Goal: Task Accomplishment & Management: Complete application form

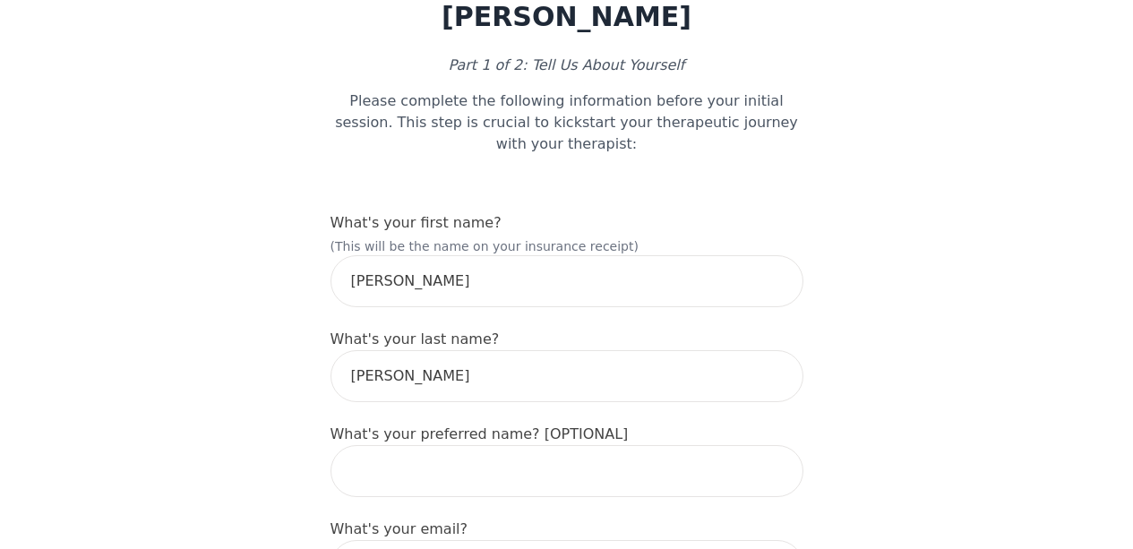
scroll to position [105, 0]
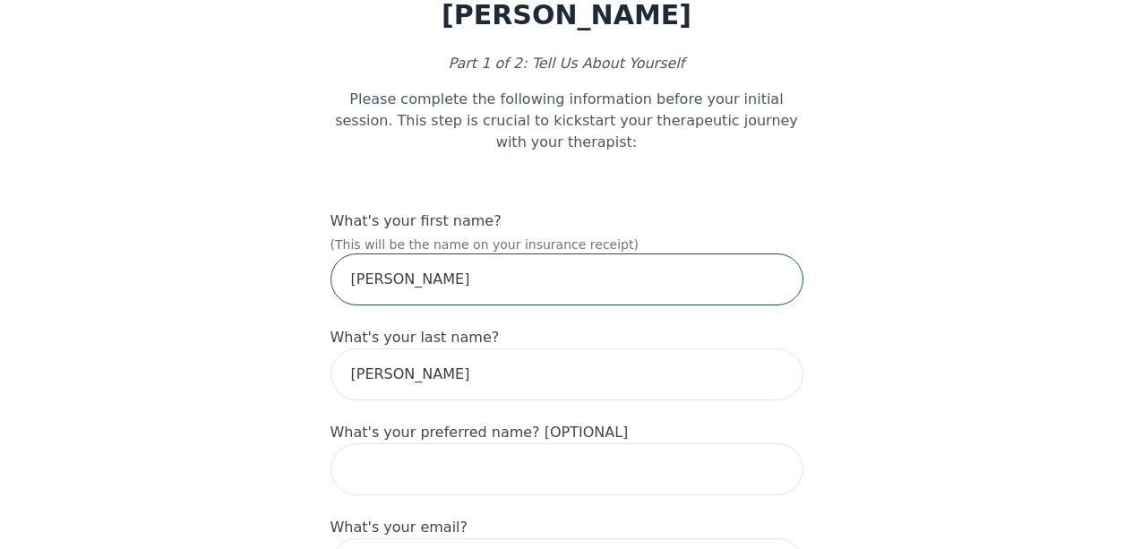
click at [486, 263] on input "[PERSON_NAME]" at bounding box center [567, 280] width 473 height 52
click at [486, 263] on input "Kay" at bounding box center [567, 280] width 473 height 52
type input "Karen"
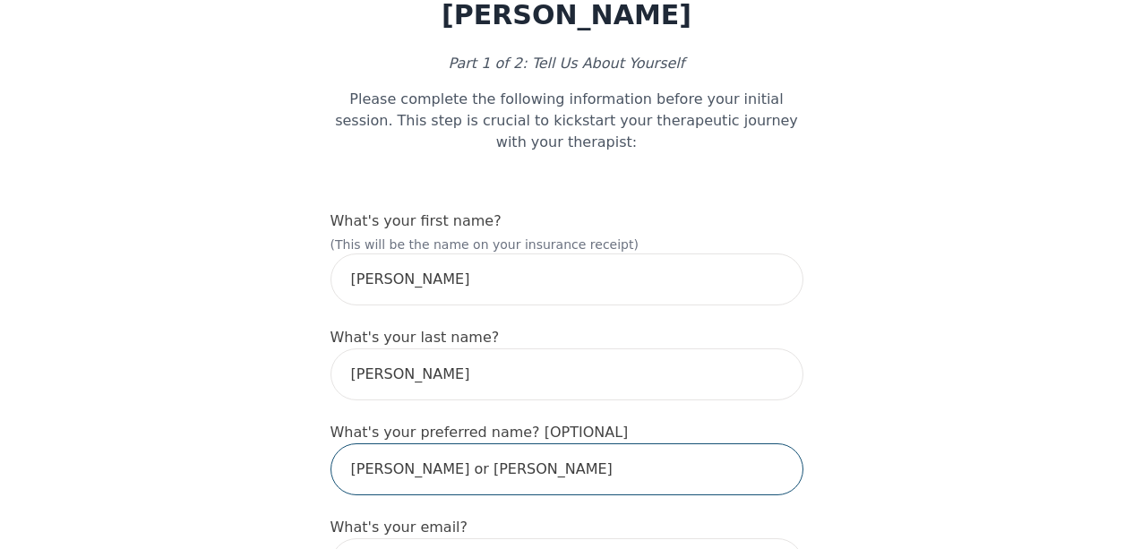
click at [495, 443] on input "Kay or k.lee" at bounding box center [567, 469] width 473 height 52
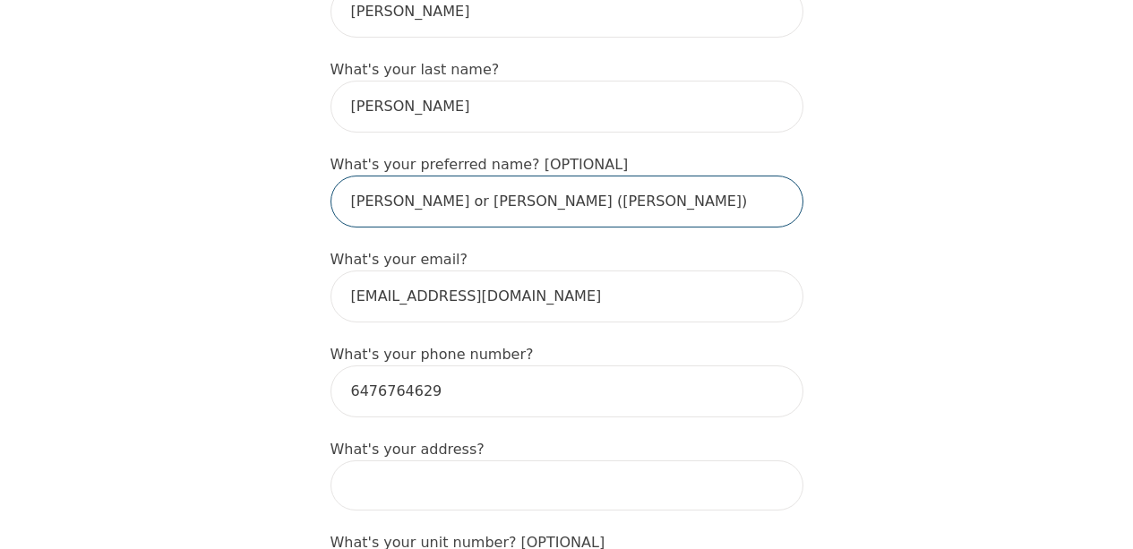
scroll to position [383, 0]
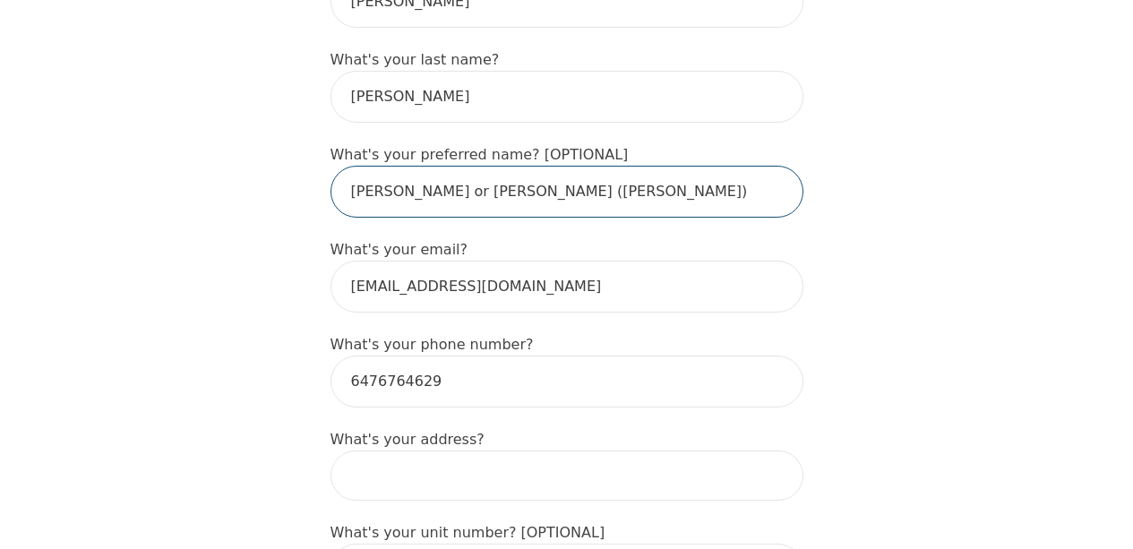
drag, startPoint x: 392, startPoint y: 159, endPoint x: 326, endPoint y: 161, distance: 66.4
type input "k.lee (kay-lee)"
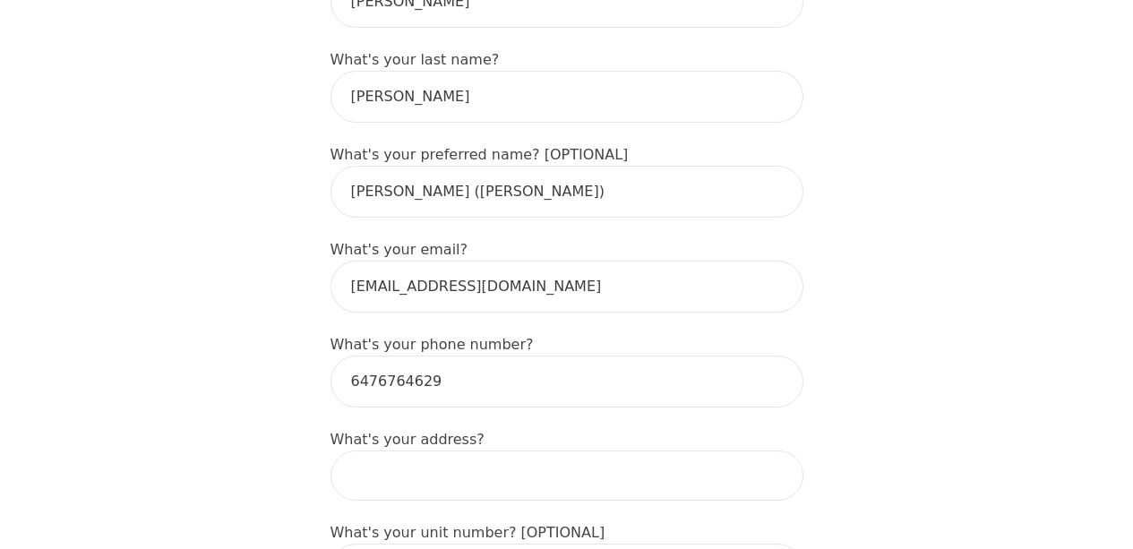
click at [384, 451] on input at bounding box center [567, 476] width 473 height 50
type input "705 Rodfam Crt"
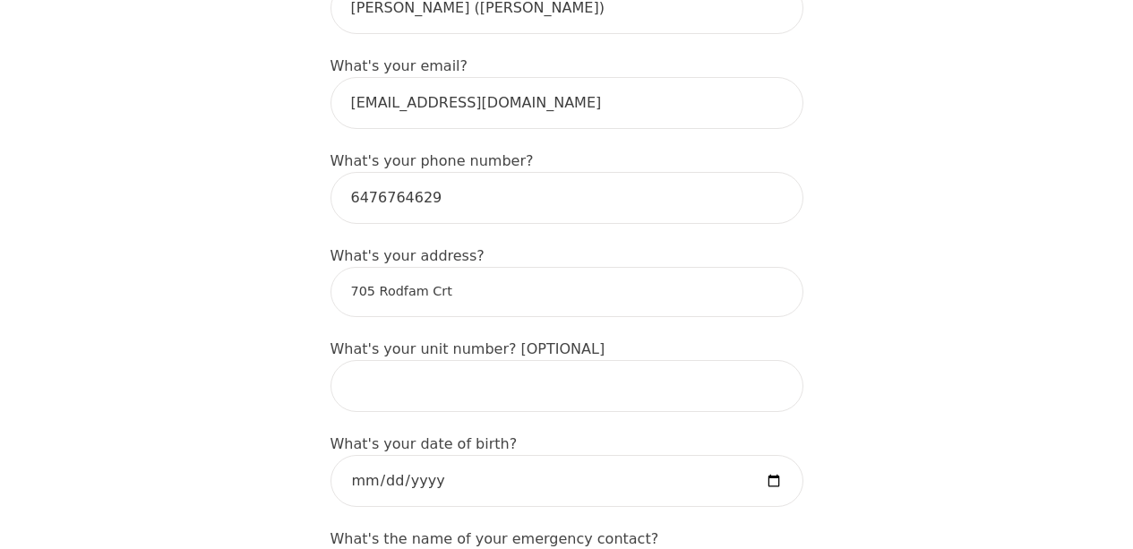
scroll to position [568, 0]
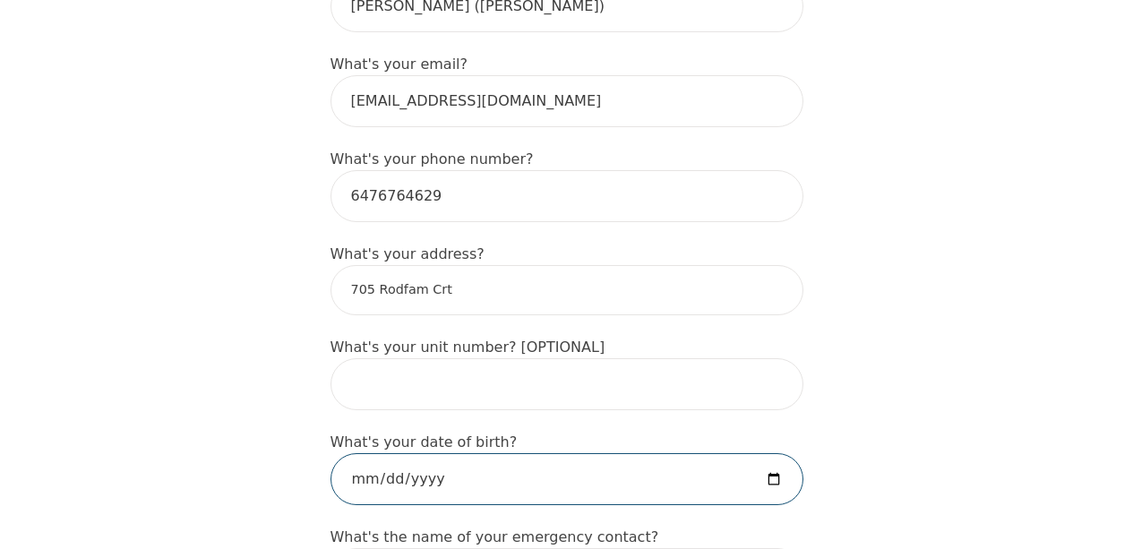
click at [448, 454] on input "date" at bounding box center [567, 479] width 473 height 52
type input "1989-12-02"
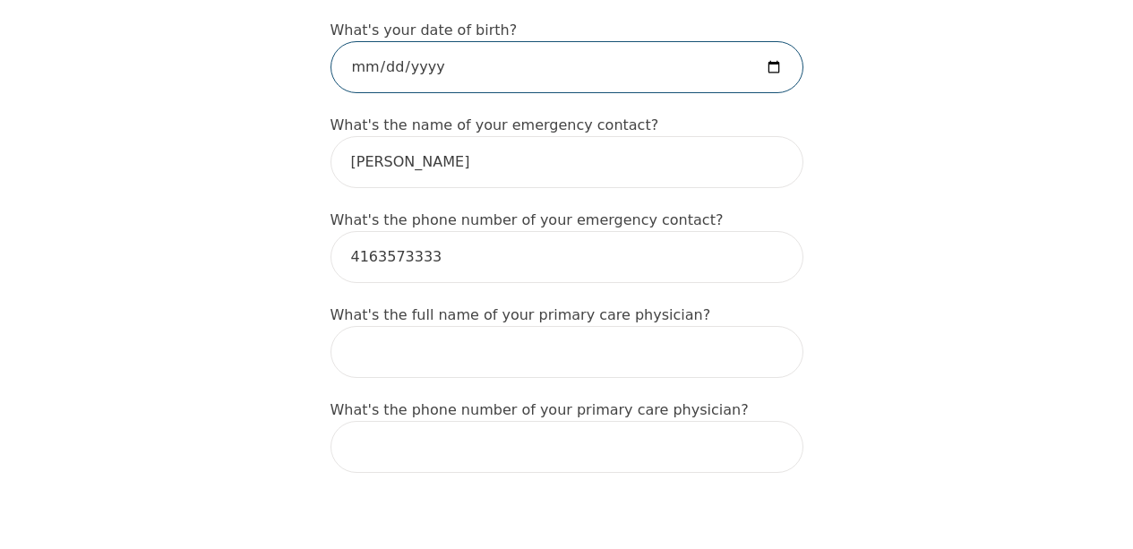
scroll to position [984, 0]
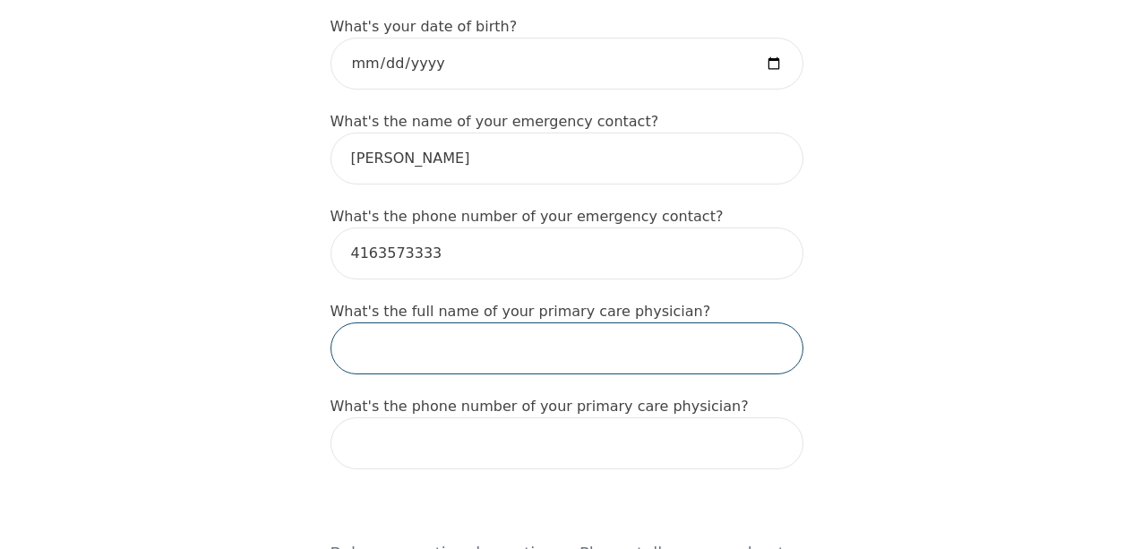
click at [529, 330] on input "text" at bounding box center [567, 349] width 473 height 52
type input "Dr. Dian"
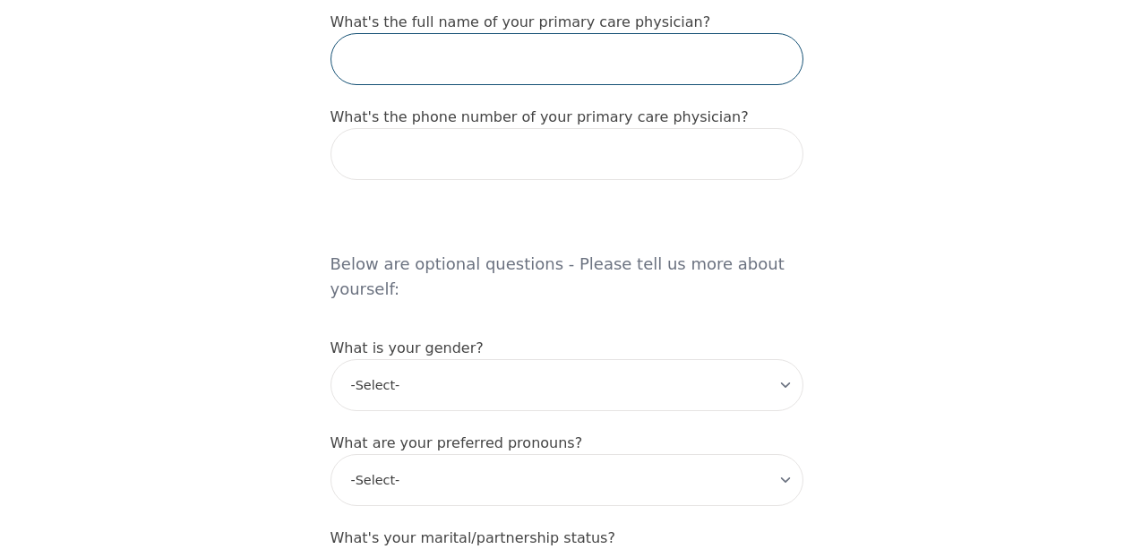
scroll to position [1300, 0]
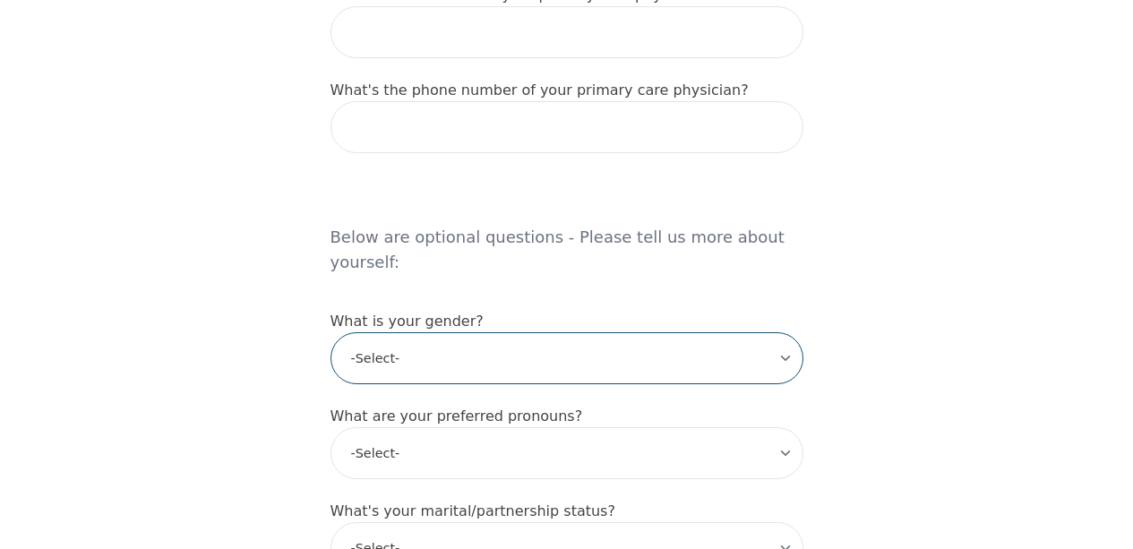
click at [558, 332] on select "-Select- male female non-binary transgender intersex prefer_not_to_say" at bounding box center [567, 358] width 473 height 52
select select "female"
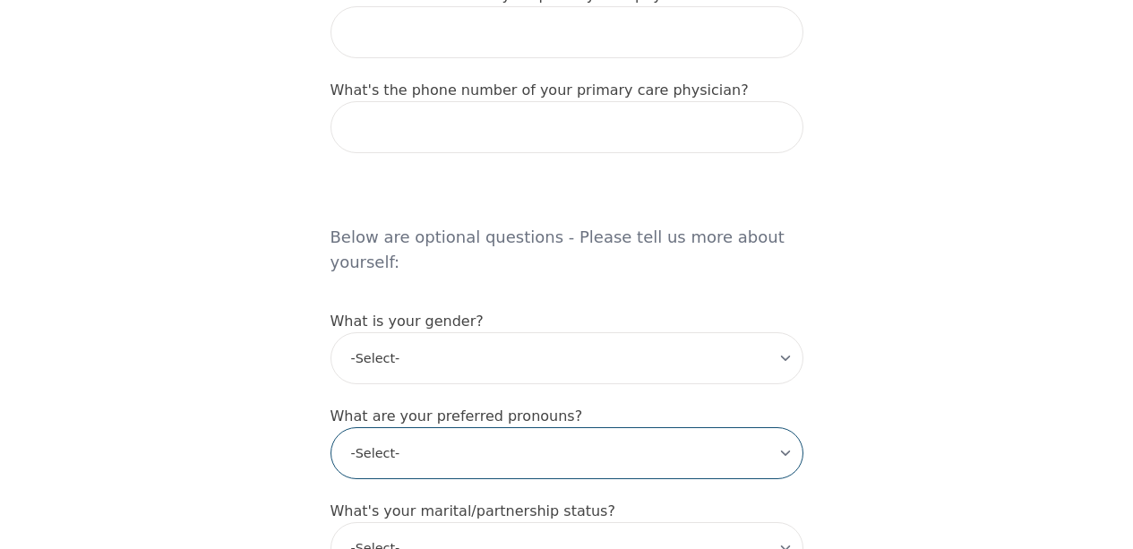
click at [529, 427] on select "-Select- he/him she/her they/them ze/zir xe/xem ey/em ve/ver tey/ter e/e per/pe…" at bounding box center [567, 453] width 473 height 52
select select "she/her"
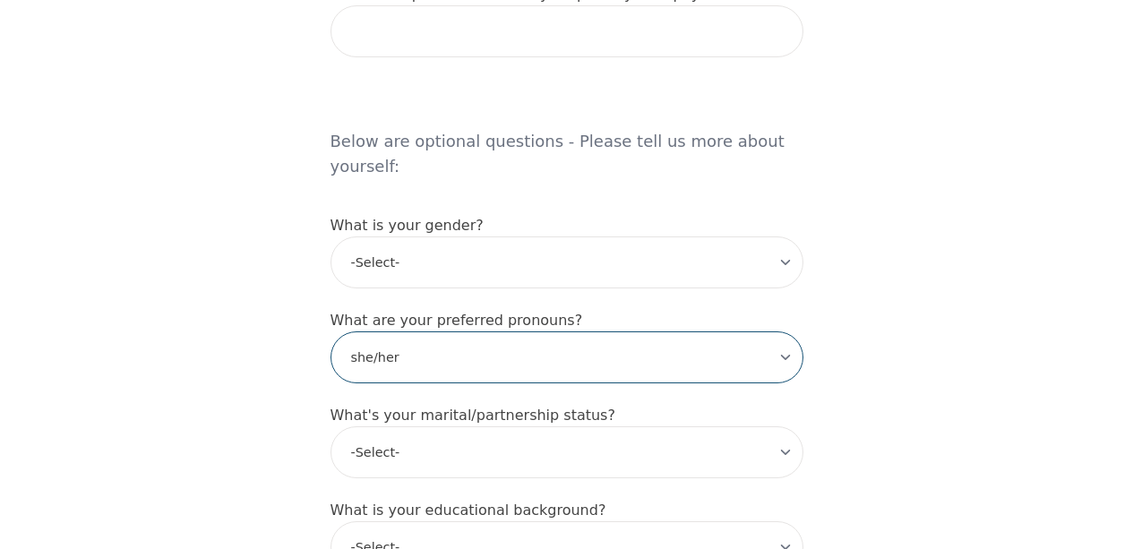
scroll to position [1461, 0]
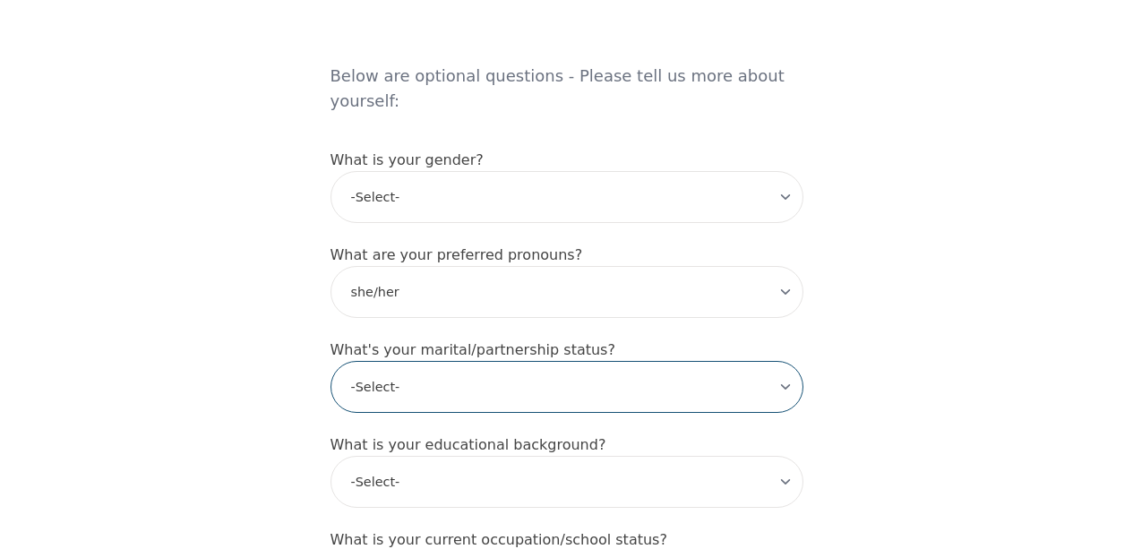
click at [539, 361] on select "-Select- Single Partnered Married Common Law Widowed Separated Divorced" at bounding box center [567, 387] width 473 height 52
select select "Single"
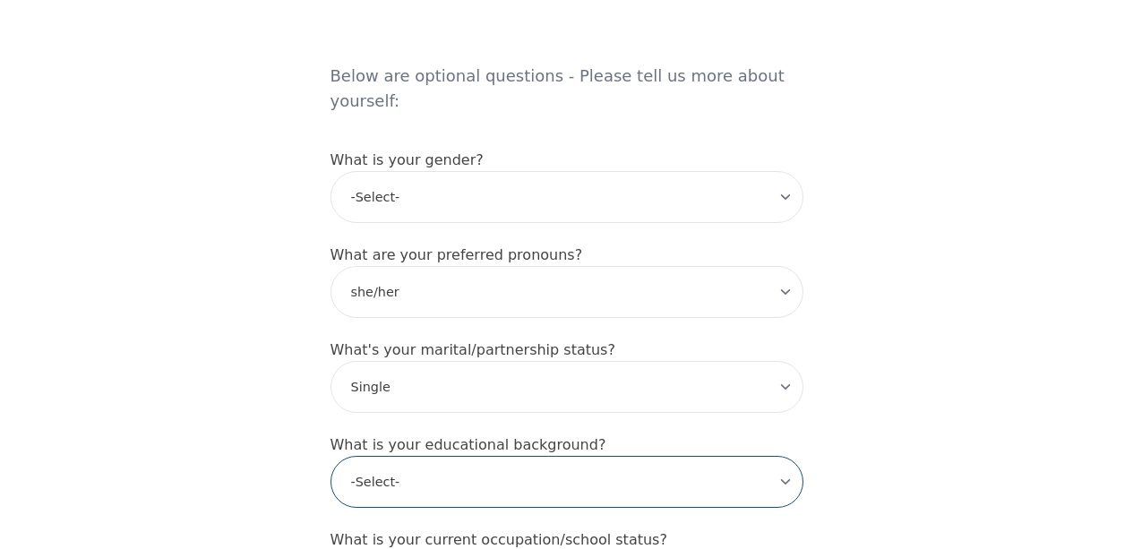
click at [538, 456] on select "-Select- Less than high school High school Associate degree Bachelor degree Mas…" at bounding box center [567, 482] width 473 height 52
select select "Bachelor degree"
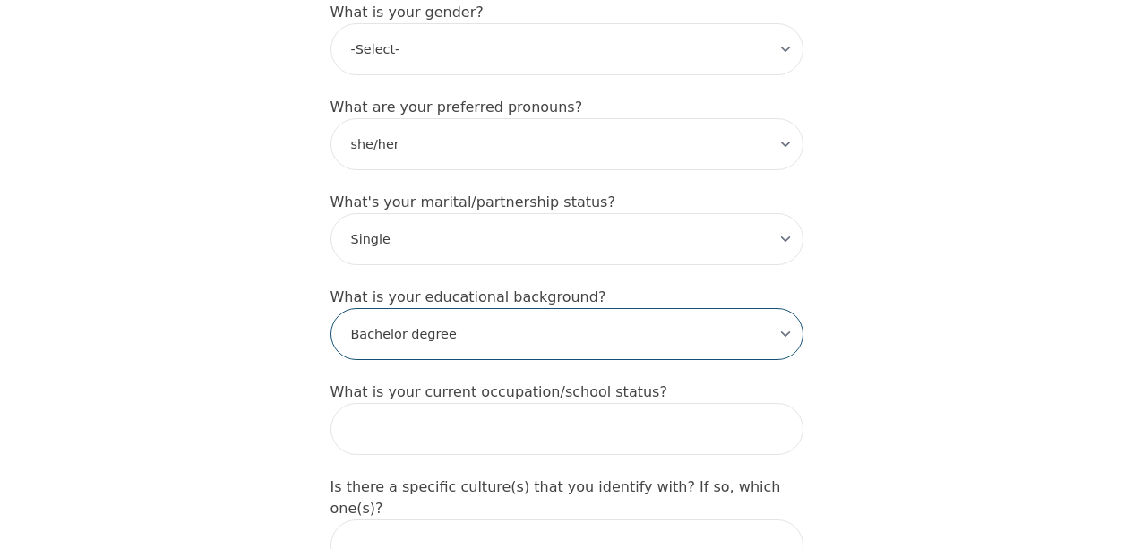
scroll to position [1611, 0]
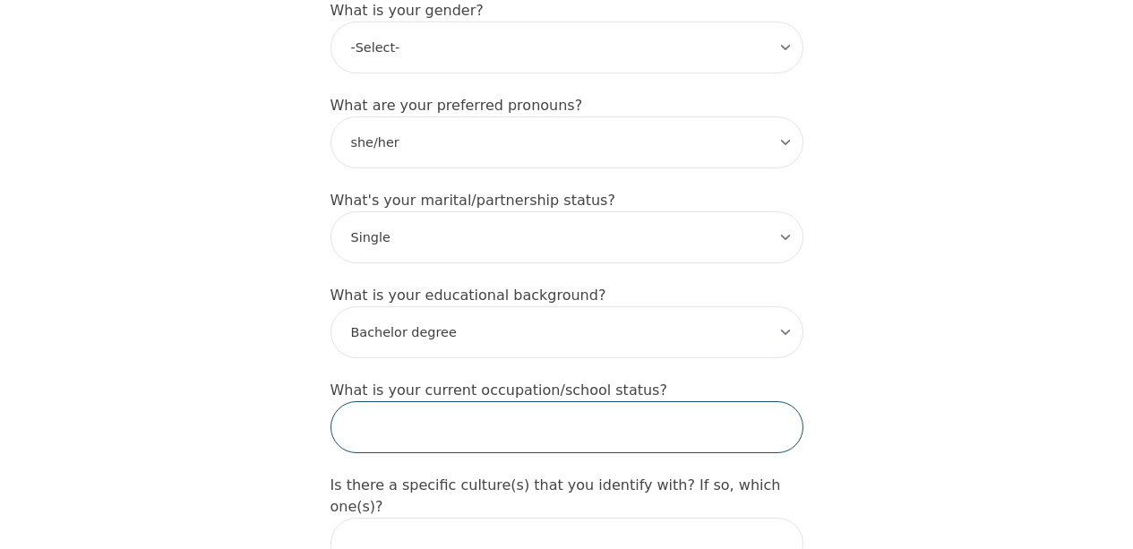
click at [546, 401] on input "text" at bounding box center [567, 427] width 473 height 52
click at [561, 401] on input "Freelance creative directing and teaching" at bounding box center [567, 427] width 473 height 52
click at [637, 401] on input "Freelance creative directing and teaching" at bounding box center [567, 427] width 473 height 52
type input "Freelance creative directing and teaching yoga"
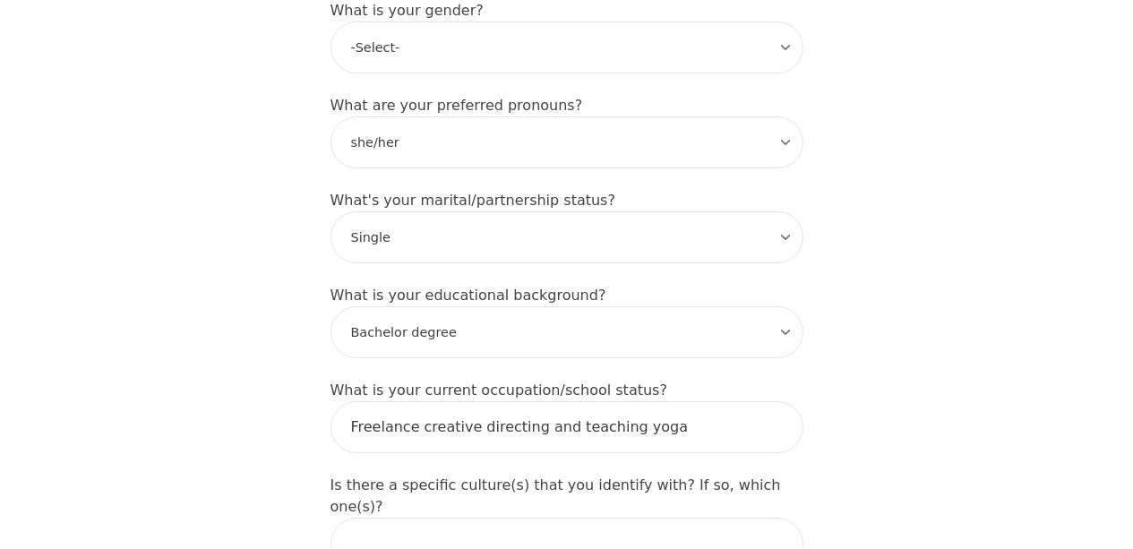
click at [555, 518] on input "text" at bounding box center [567, 544] width 473 height 52
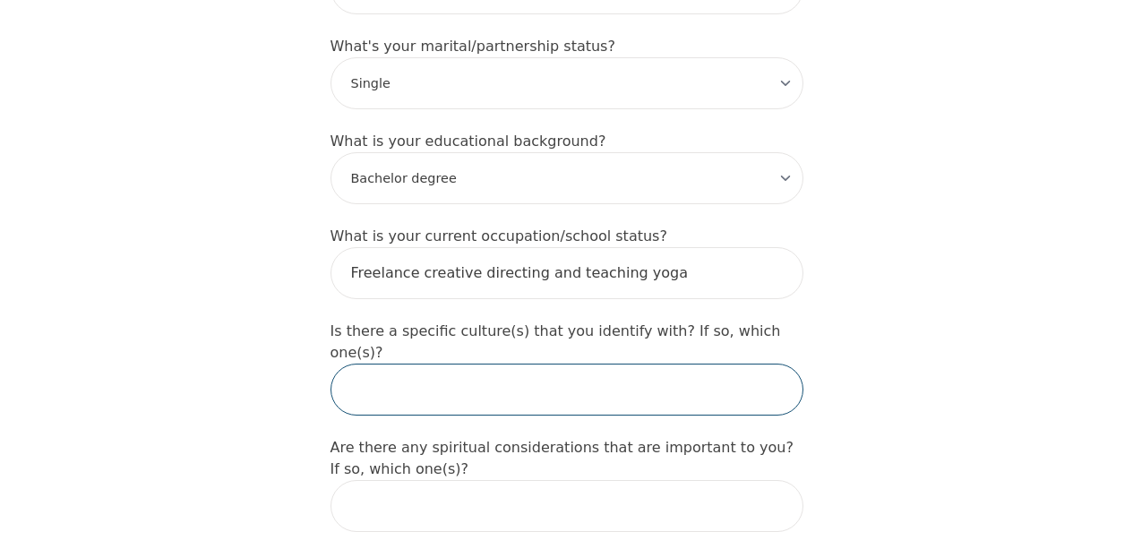
scroll to position [1782, 0]
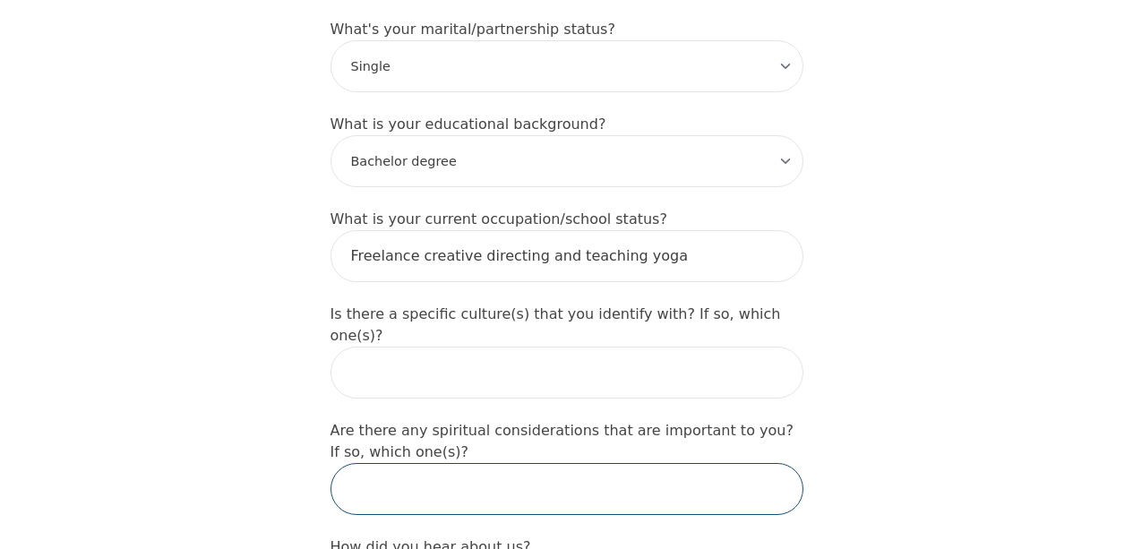
click at [558, 463] on input "text" at bounding box center [567, 489] width 473 height 52
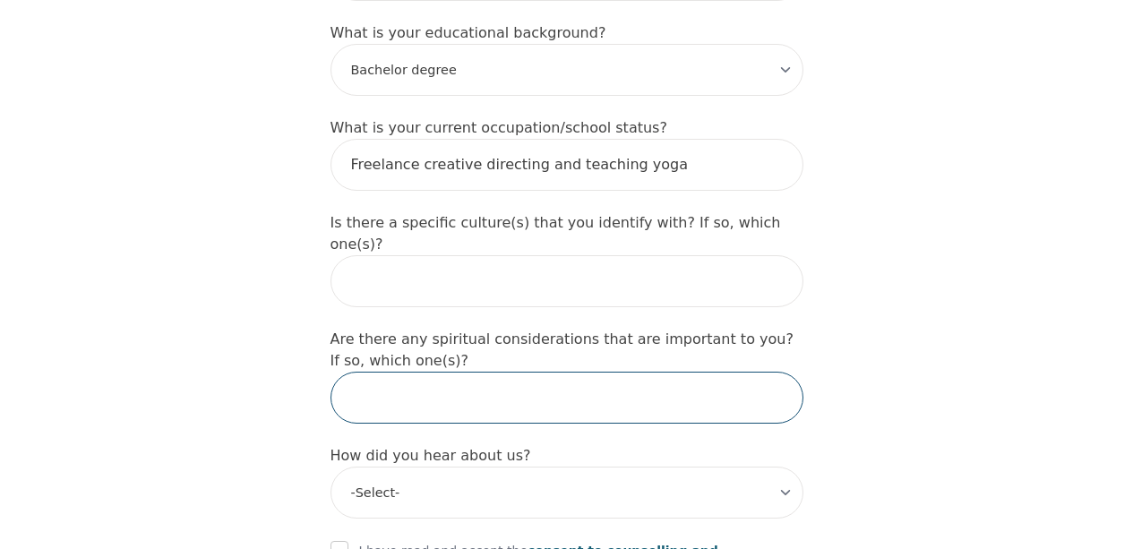
scroll to position [1876, 0]
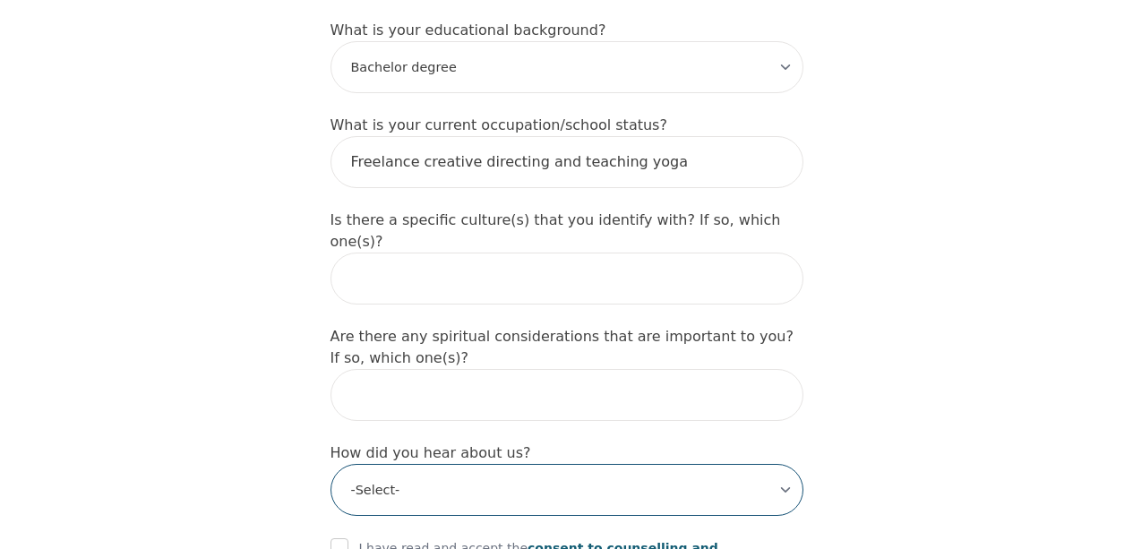
click at [558, 464] on select "-Select- Physician/Specialist Friend Facebook Instagram Google Search Google Ad…" at bounding box center [567, 490] width 473 height 52
select select "Instagram"
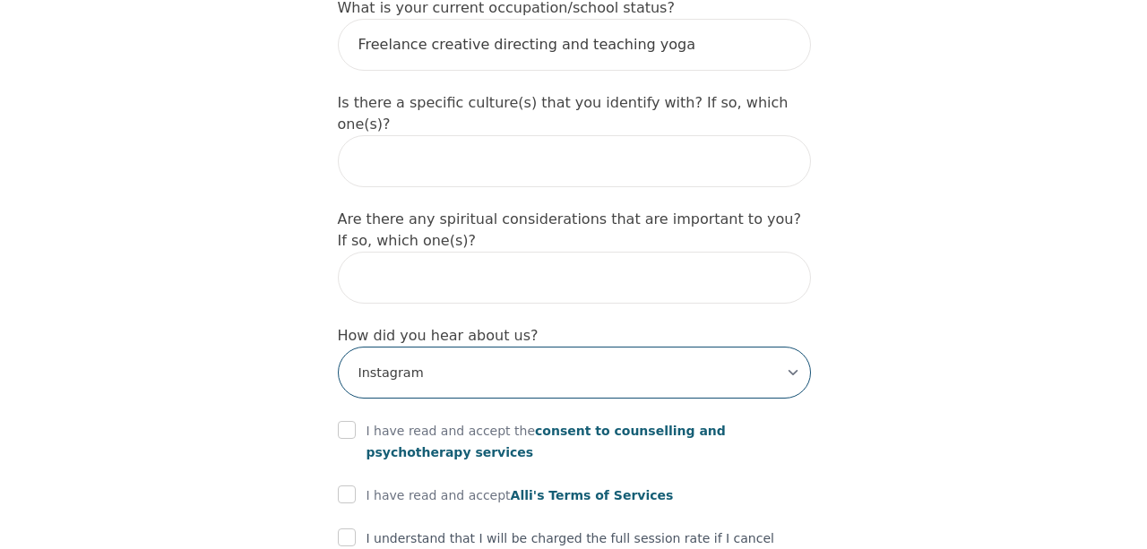
scroll to position [1995, 0]
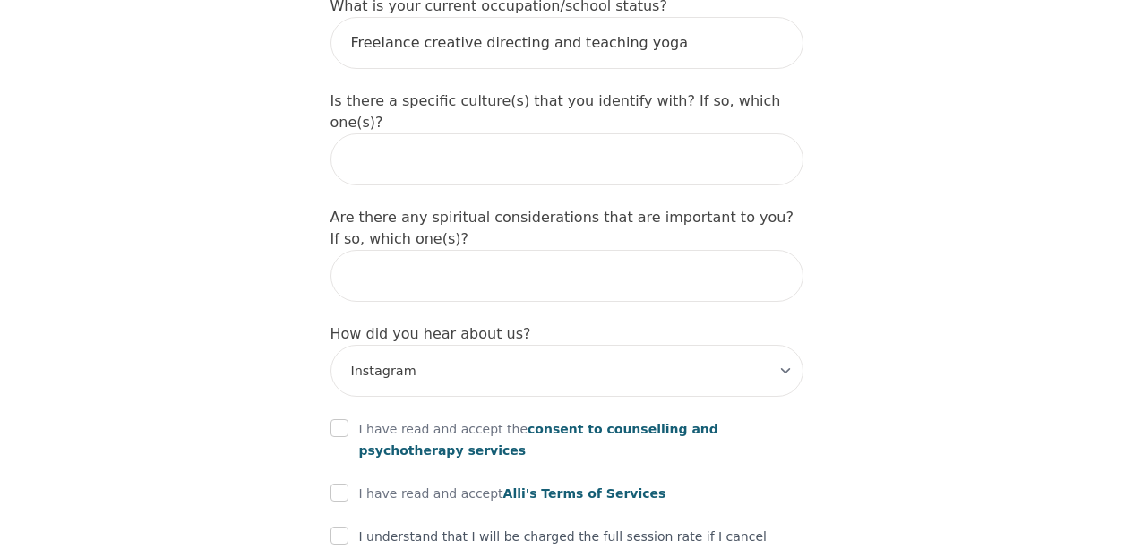
click at [530, 422] on span "consent to counselling and psychotherapy services" at bounding box center [538, 440] width 359 height 36
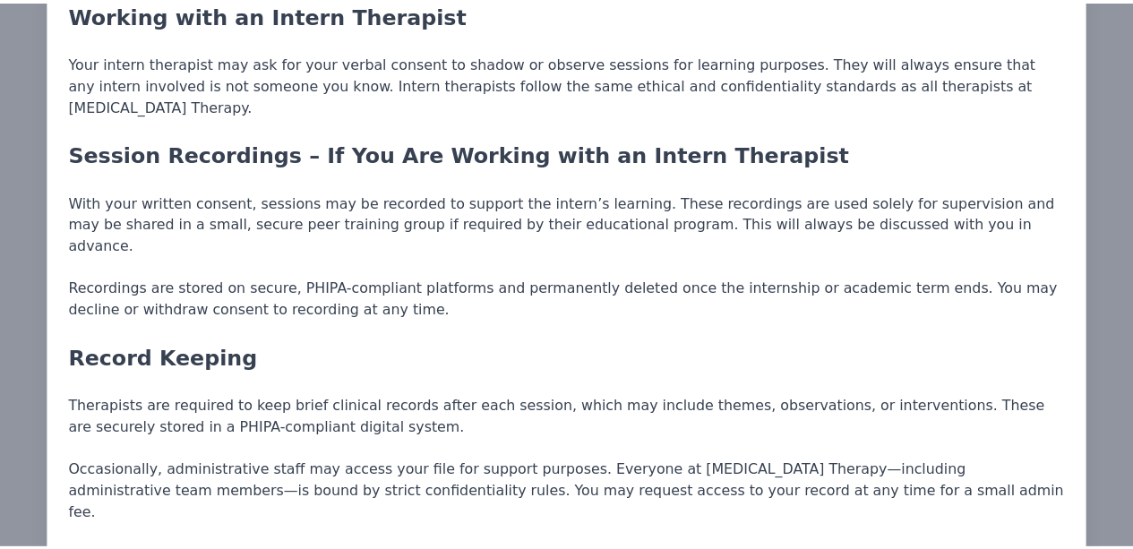
scroll to position [0, 0]
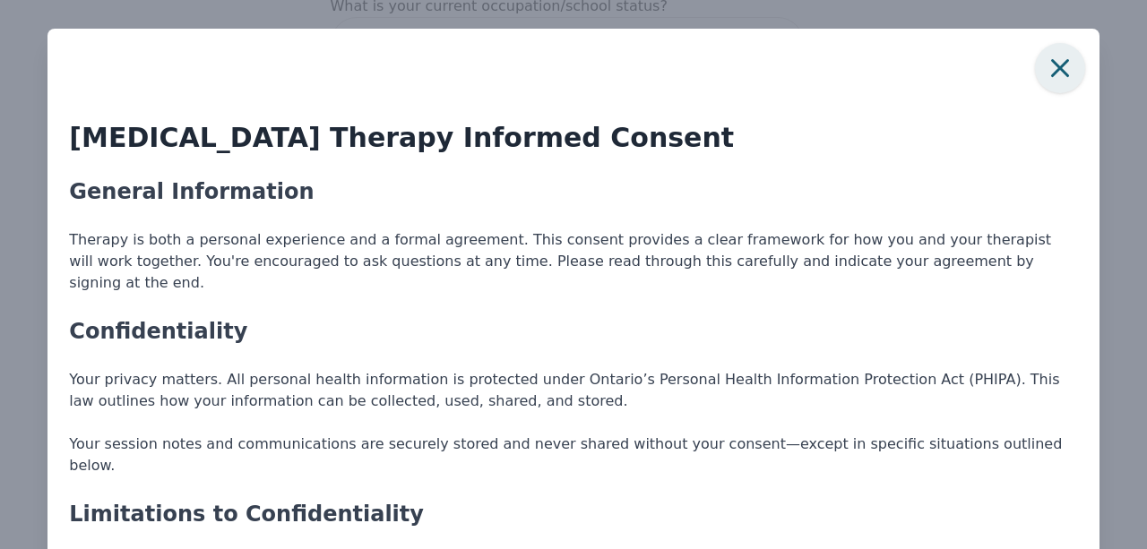
click at [1051, 73] on icon "button" at bounding box center [1060, 68] width 18 height 18
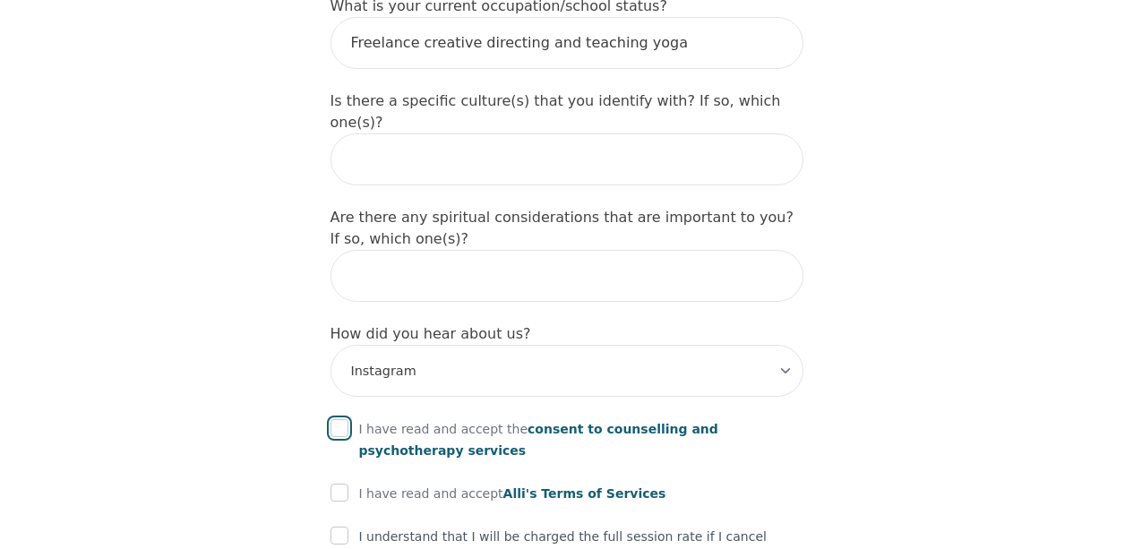
click at [345, 419] on input "checkbox" at bounding box center [340, 428] width 18 height 18
checkbox input "true"
click at [334, 484] on input "checkbox" at bounding box center [340, 493] width 18 height 18
checkbox input "true"
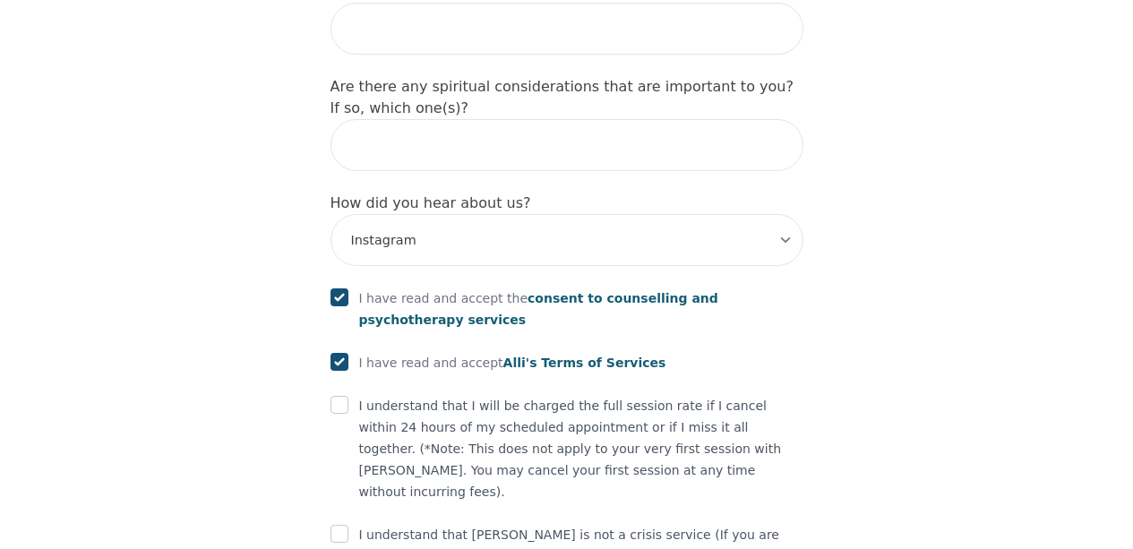
scroll to position [2175, 0]
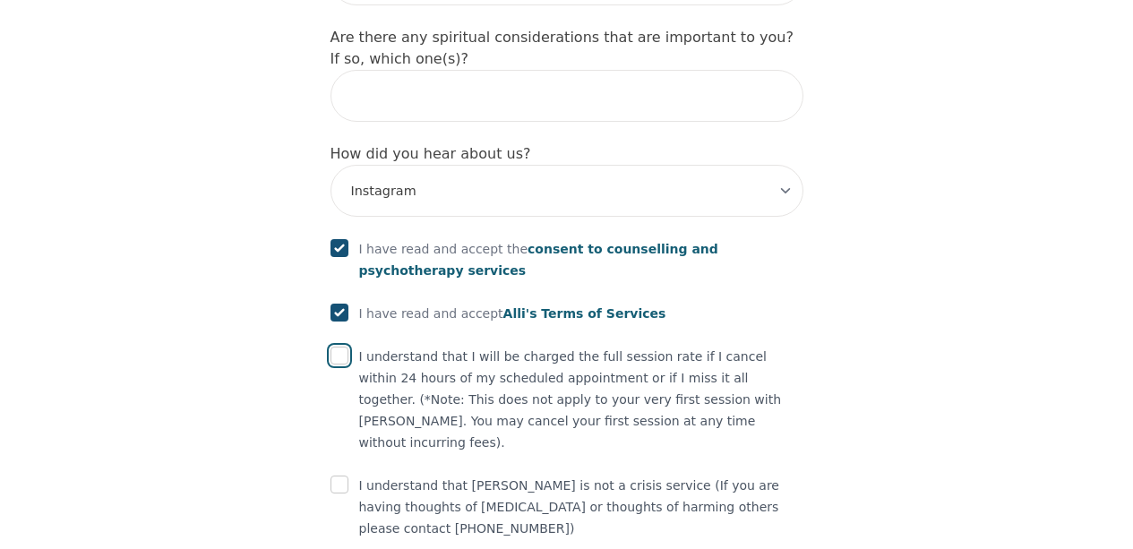
click at [340, 347] on input "checkbox" at bounding box center [340, 356] width 18 height 18
checkbox input "true"
click at [345, 476] on input "checkbox" at bounding box center [340, 485] width 18 height 18
checkbox input "true"
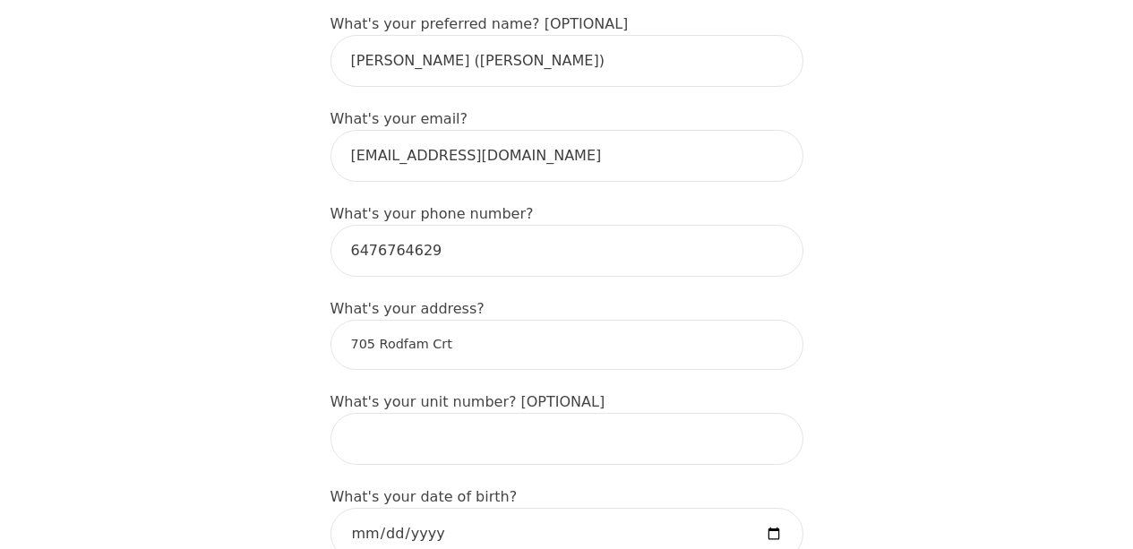
scroll to position [495, 0]
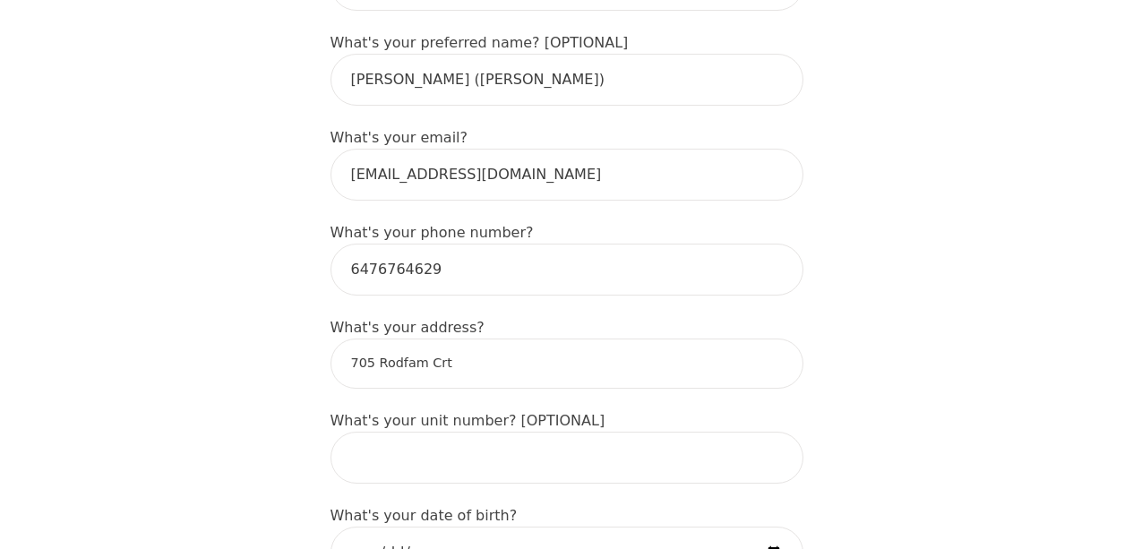
click at [457, 339] on input "705 Rodfam Crt" at bounding box center [567, 364] width 473 height 50
type input "705 Rodfam Ct, Windsor, ON N9G 2W3, Canada"
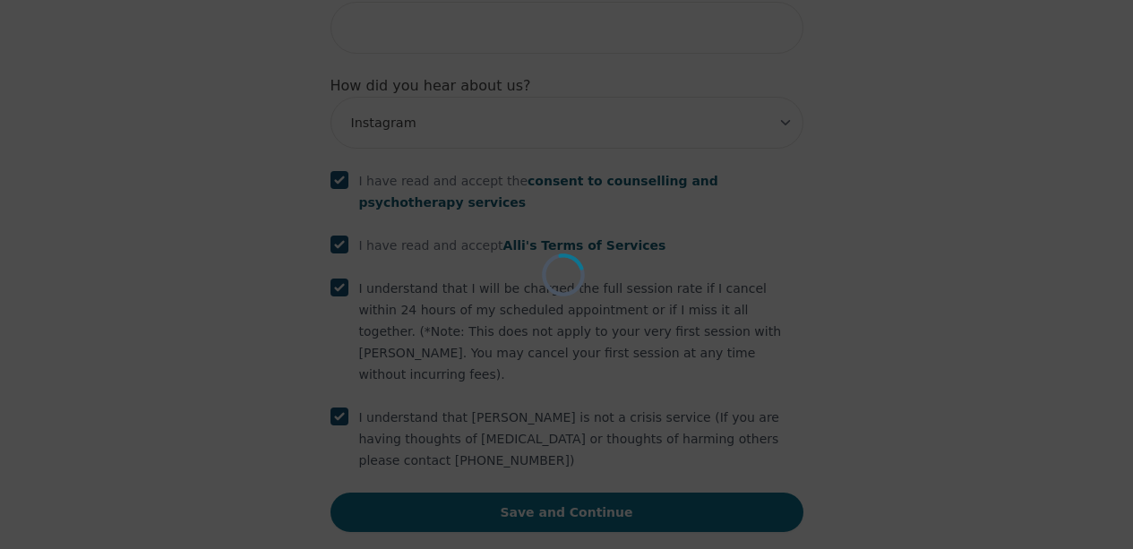
scroll to position [2175, 0]
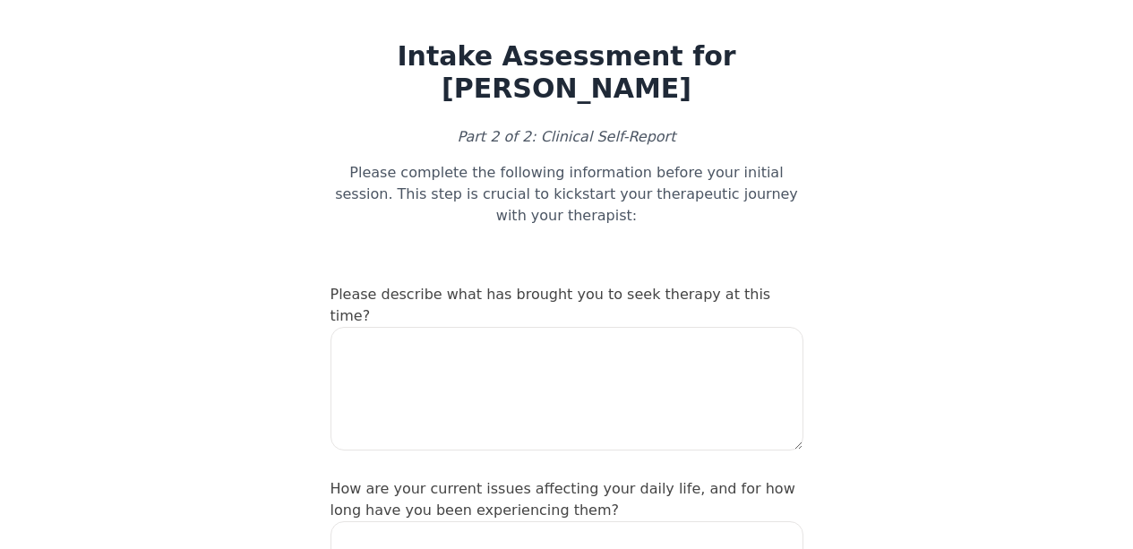
scroll to position [46, 0]
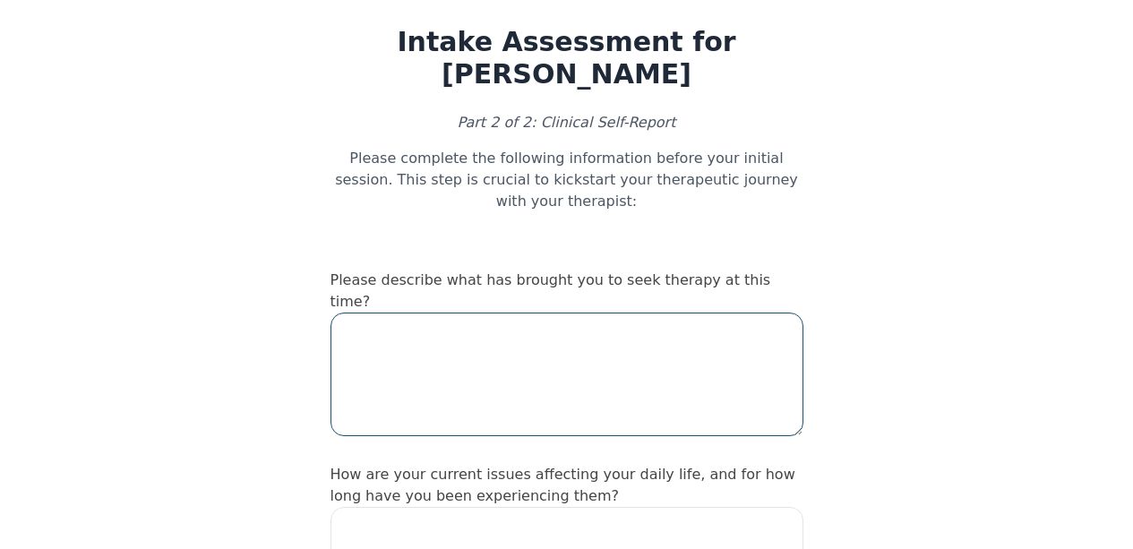
click at [451, 344] on textarea at bounding box center [567, 375] width 473 height 124
click at [576, 325] on textarea "To enrich screen reader interactions, please activate Accessibility in Grammarl…" at bounding box center [567, 375] width 473 height 124
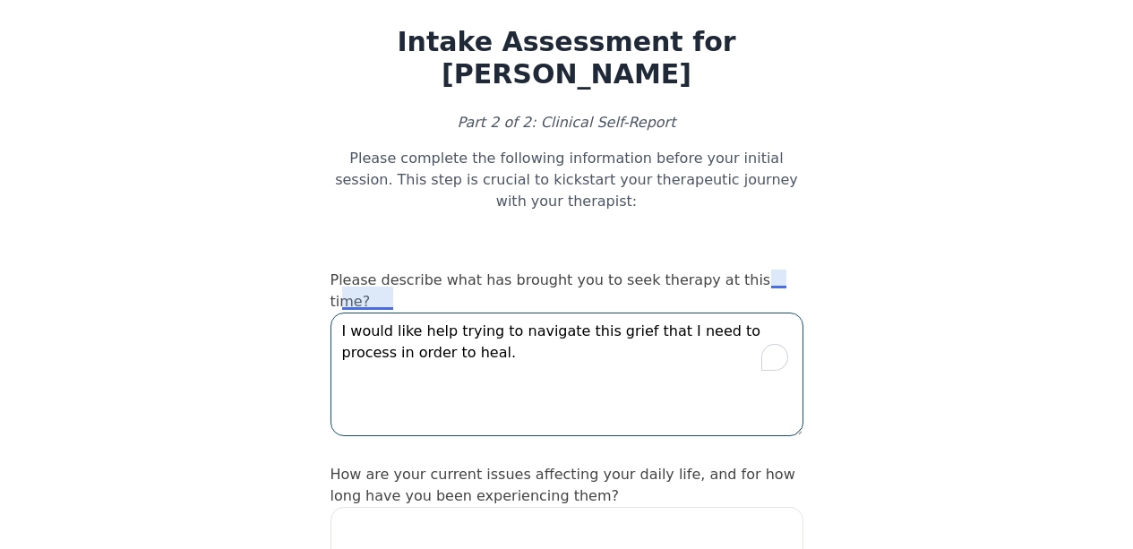
click at [780, 313] on textarea "I would like help trying to navigate this grief that I need to process in order…" at bounding box center [567, 375] width 473 height 124
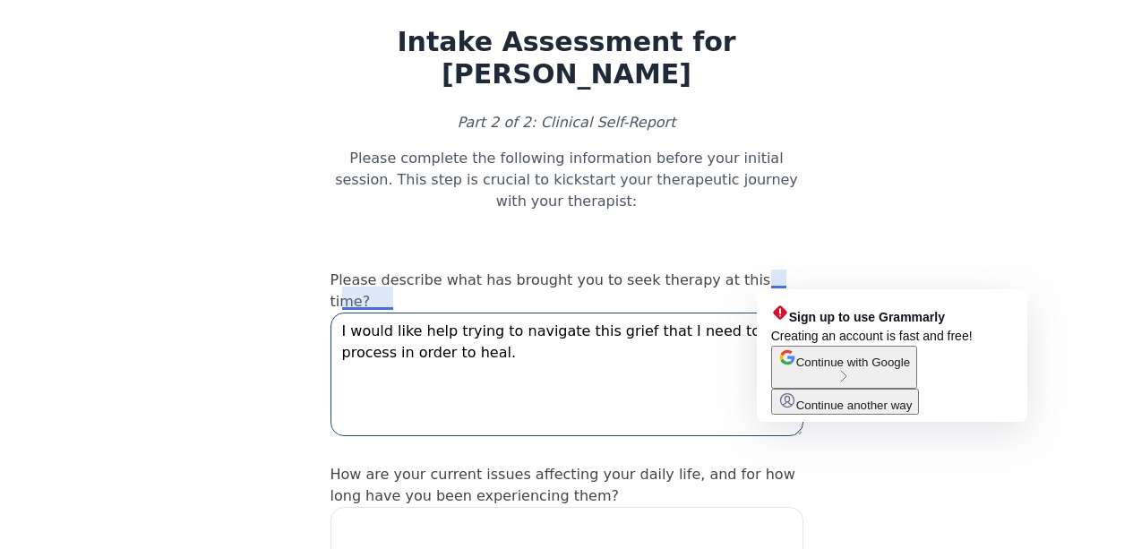
click at [726, 339] on textarea "I would like help trying to navigate this grief that I need to process in order…" at bounding box center [567, 375] width 473 height 124
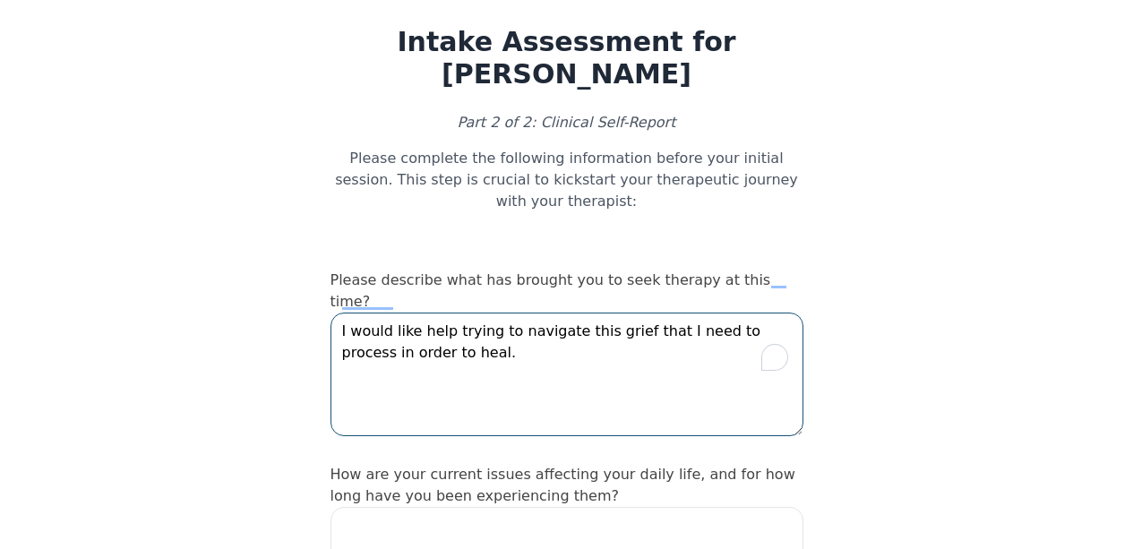
type textarea "I would like help trying to navigate this grief that I need to process in order…"
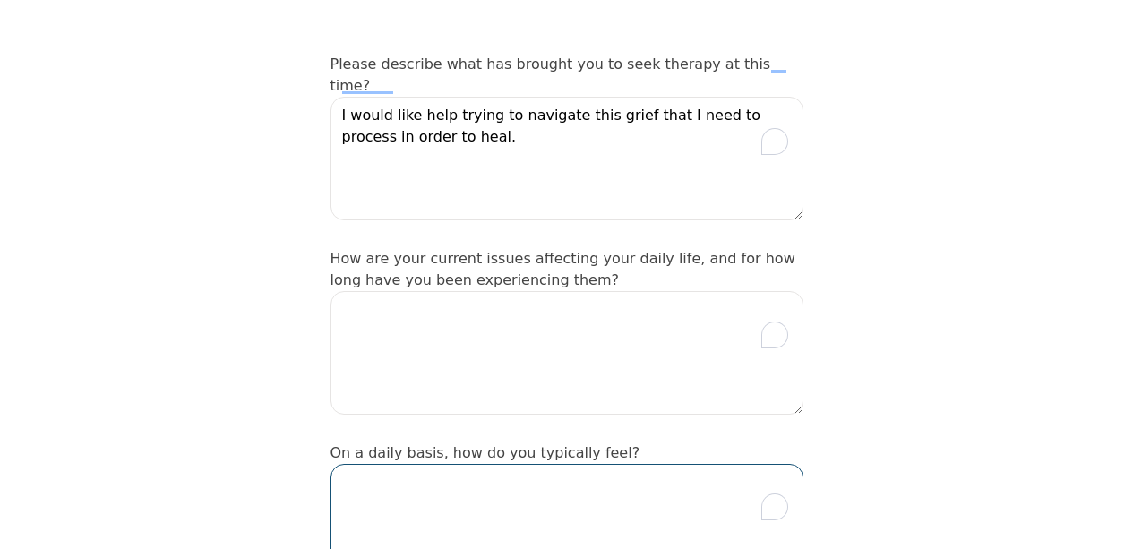
click at [490, 468] on textarea "To enrich screen reader interactions, please activate Accessibility in Grammarl…" at bounding box center [567, 526] width 473 height 124
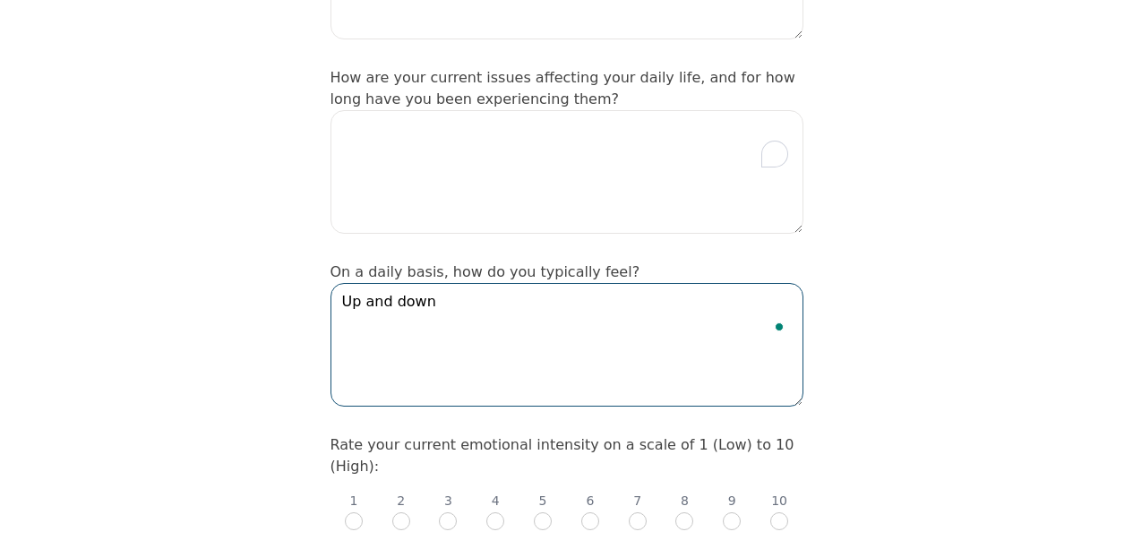
scroll to position [461, 0]
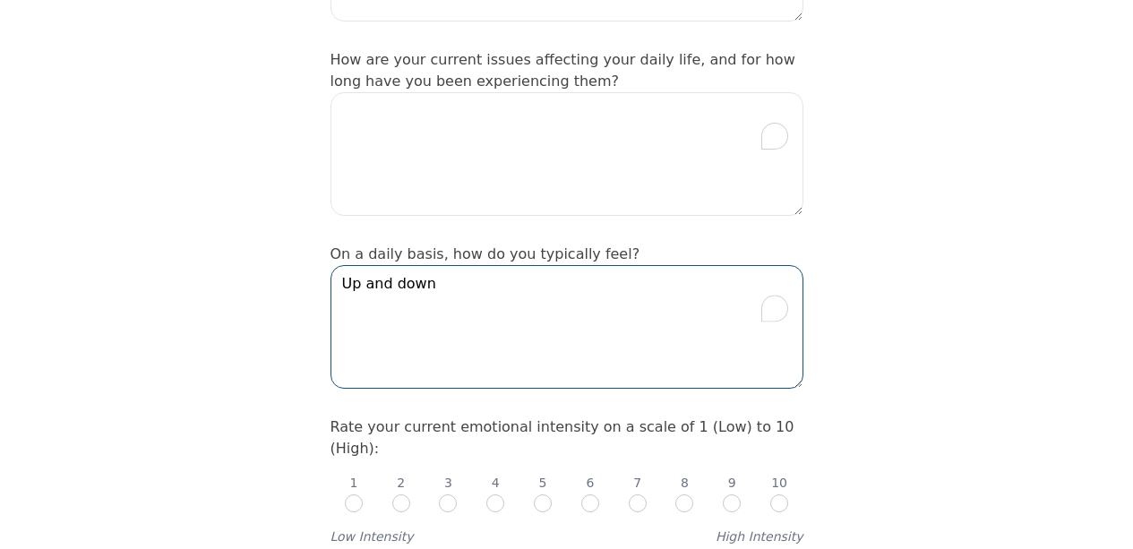
type textarea "Up and down"
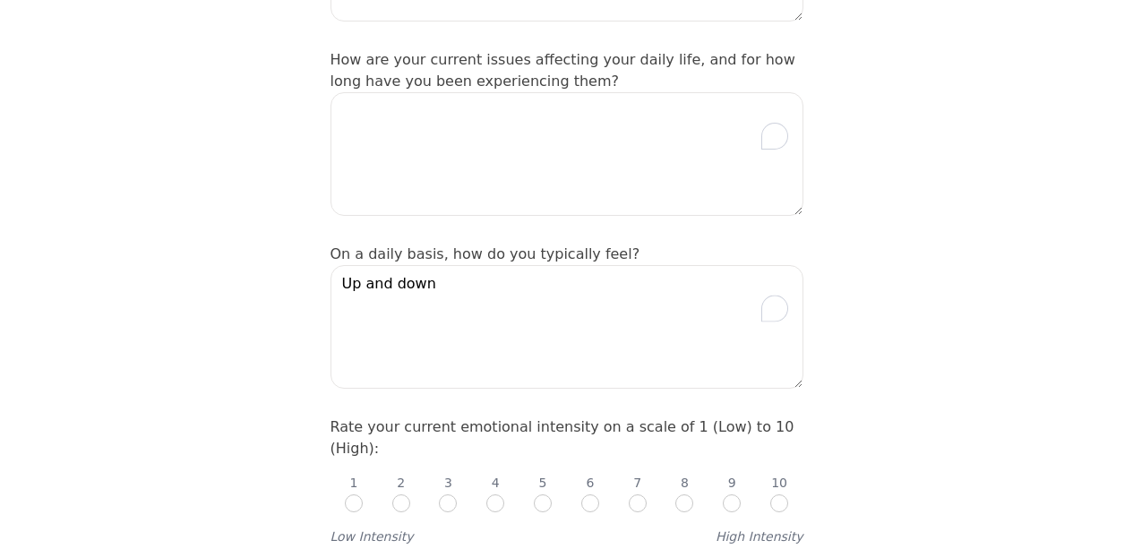
click at [591, 460] on div "1 2 3 4 5 6 7 8 9 10 Low Intensity High Intensity" at bounding box center [567, 503] width 473 height 86
click at [591, 474] on p "6" at bounding box center [590, 483] width 8 height 18
click at [586, 495] on input "radio" at bounding box center [590, 504] width 18 height 18
radio input "true"
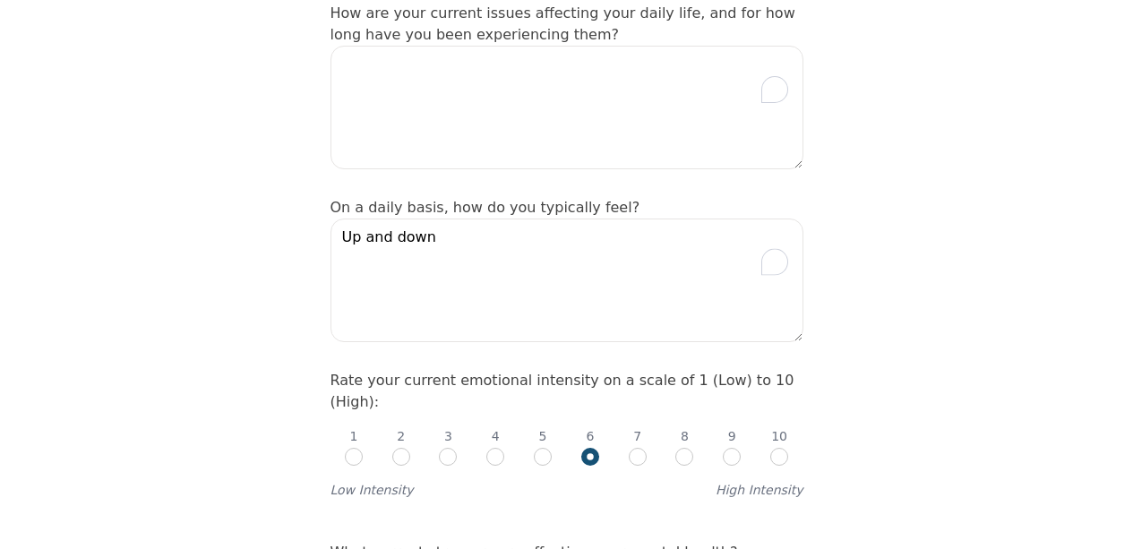
scroll to position [508, 0]
click at [641, 447] on input "radio" at bounding box center [638, 456] width 18 height 18
radio input "true"
click at [589, 447] on input "radio" at bounding box center [590, 456] width 18 height 18
radio input "true"
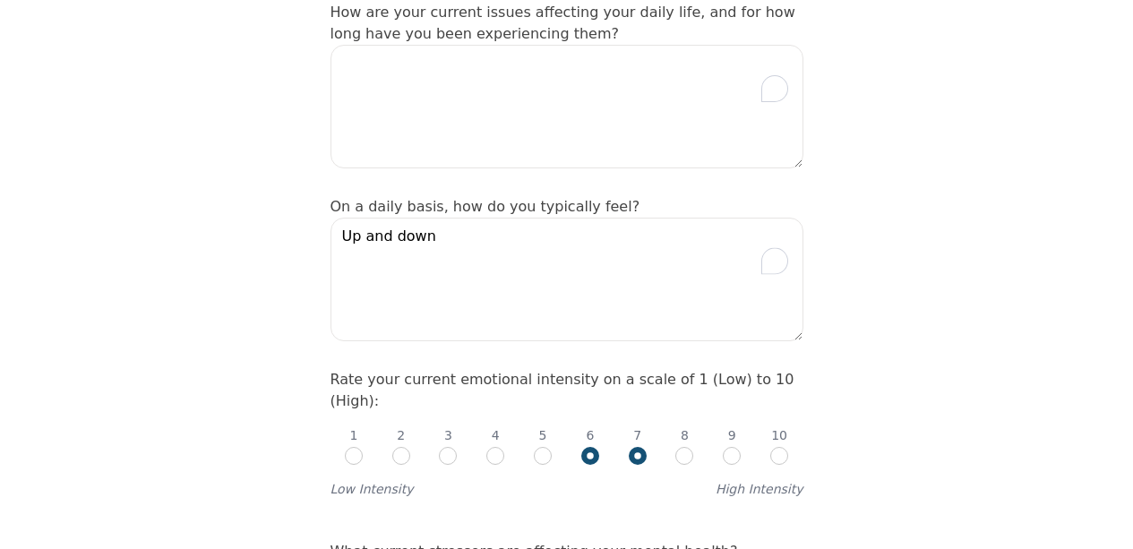
radio input "false"
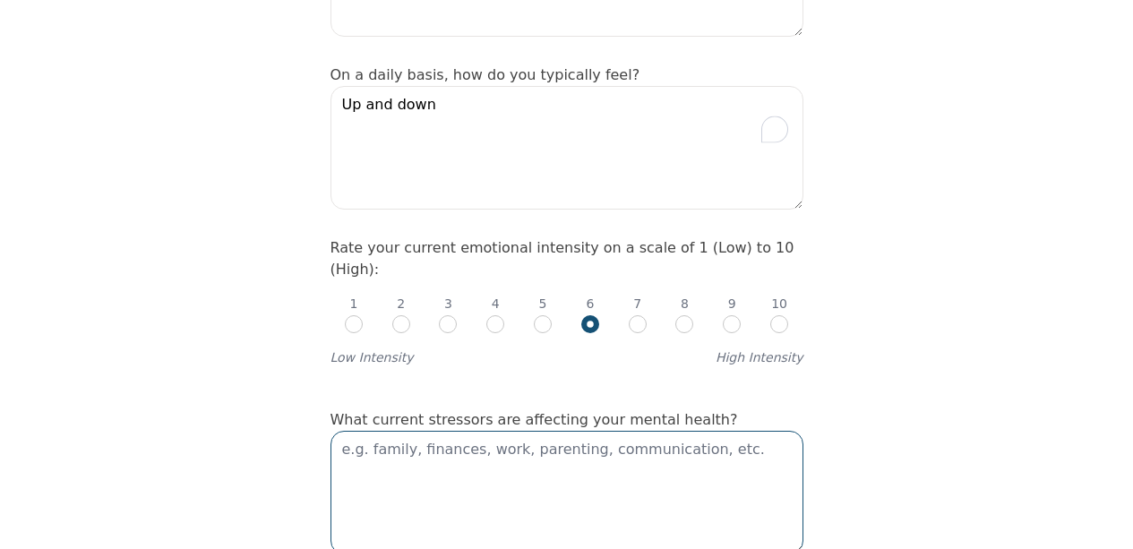
click at [584, 431] on textarea at bounding box center [567, 493] width 473 height 124
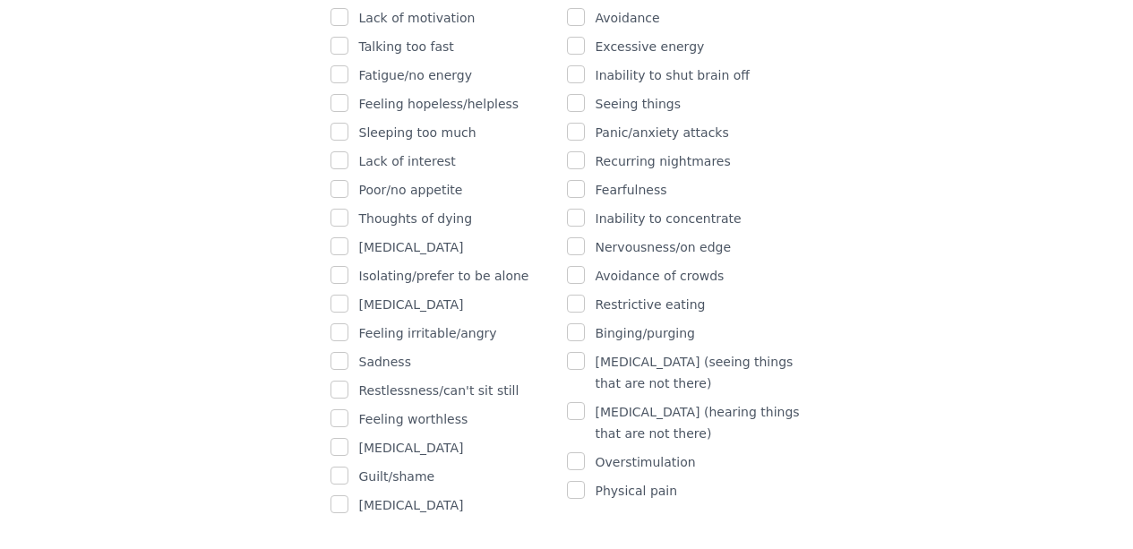
scroll to position [1296, 0]
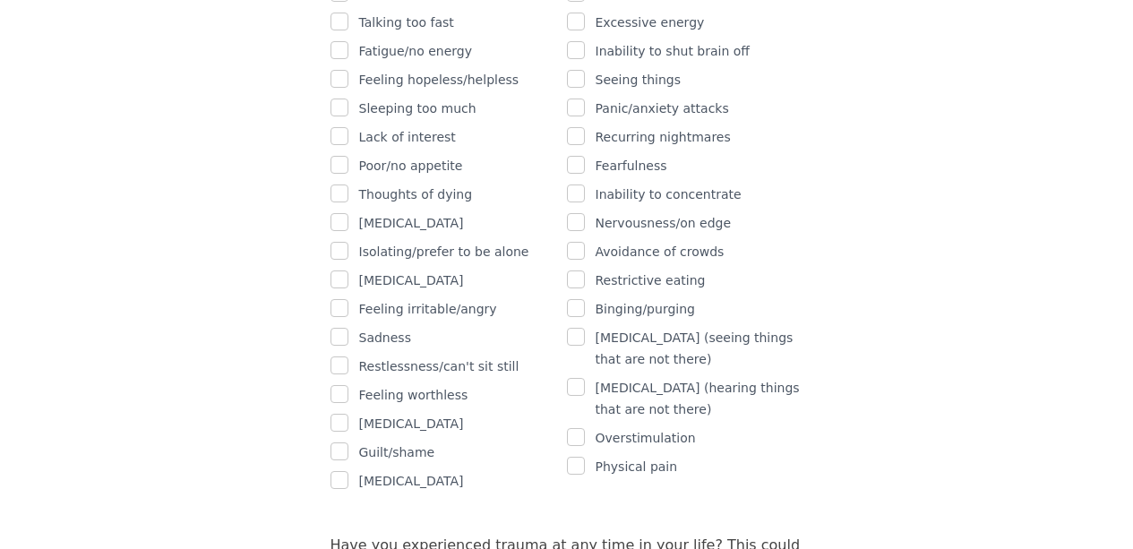
click at [615, 427] on p "Overstimulation" at bounding box center [646, 438] width 100 height 22
click at [581, 428] on input "checkbox" at bounding box center [576, 437] width 18 height 18
checkbox input "true"
click at [575, 242] on input "checkbox" at bounding box center [576, 251] width 18 height 18
checkbox input "true"
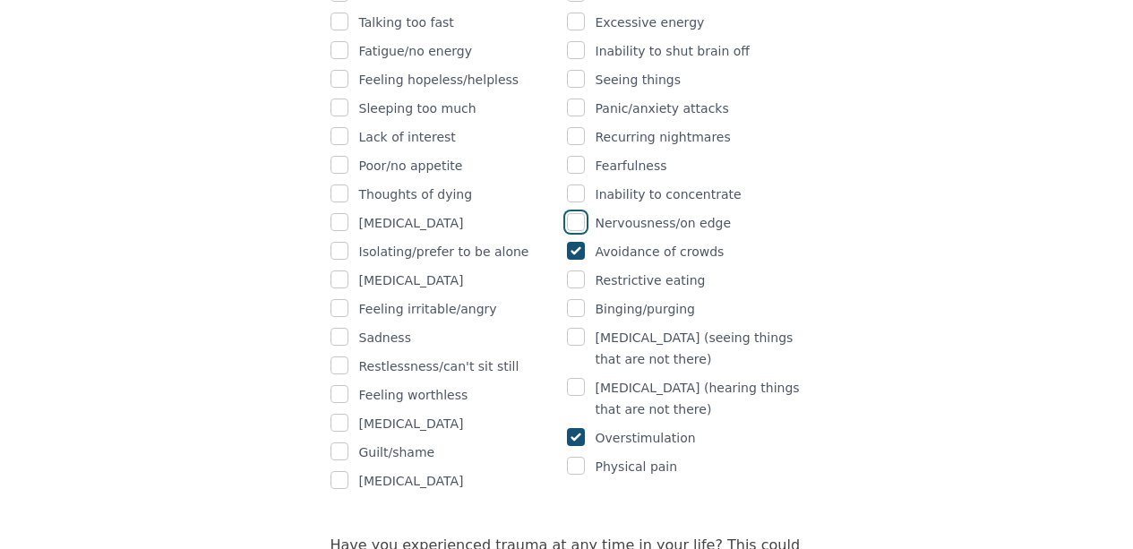
click at [572, 213] on input "checkbox" at bounding box center [576, 222] width 18 height 18
checkbox input "true"
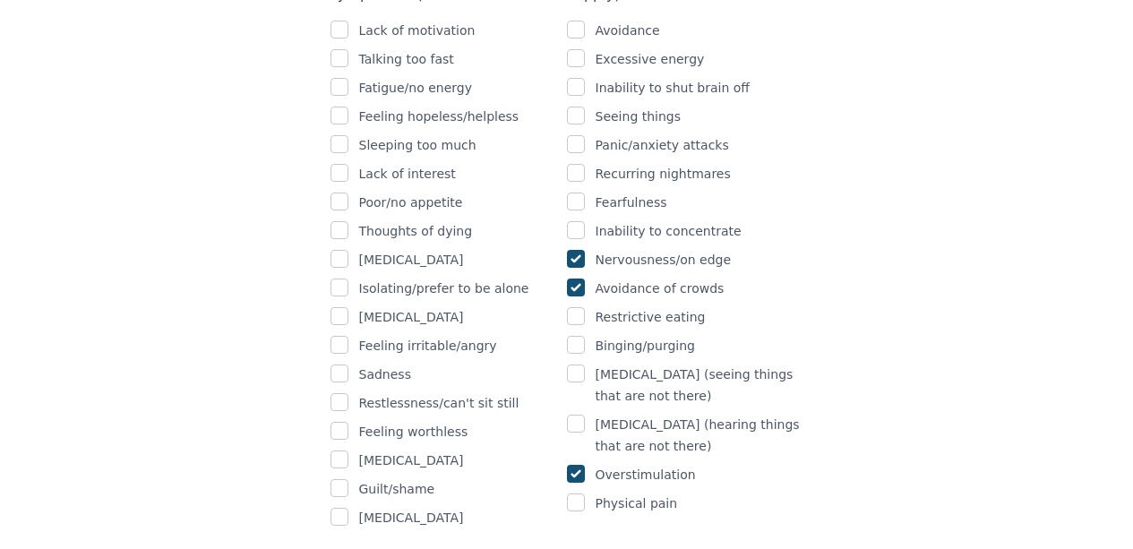
scroll to position [1252, 0]
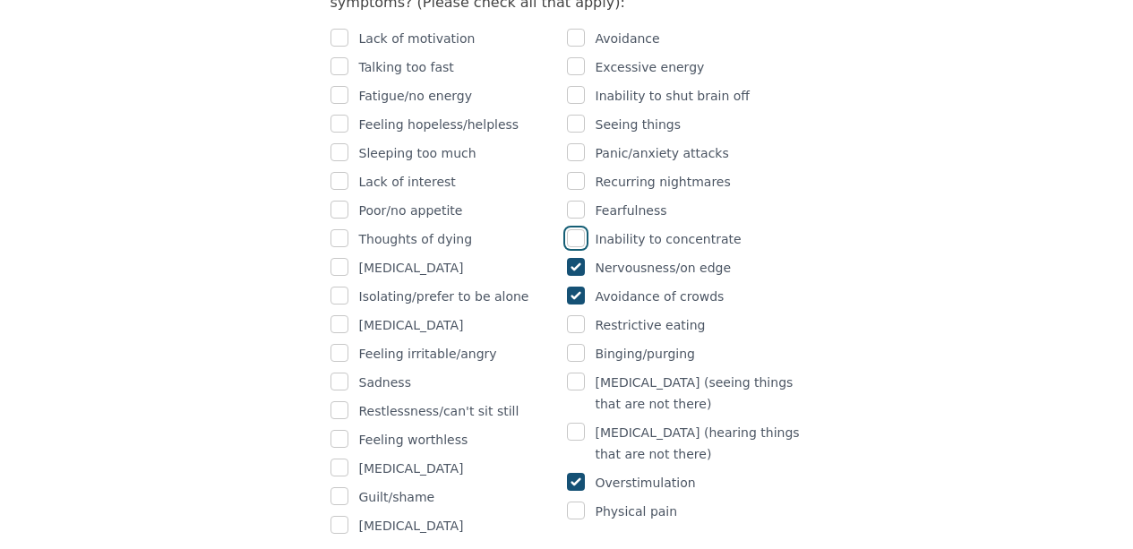
click at [572, 229] on input "checkbox" at bounding box center [576, 238] width 18 height 18
checkbox input "true"
click at [571, 201] on input "checkbox" at bounding box center [576, 210] width 18 height 18
checkbox input "true"
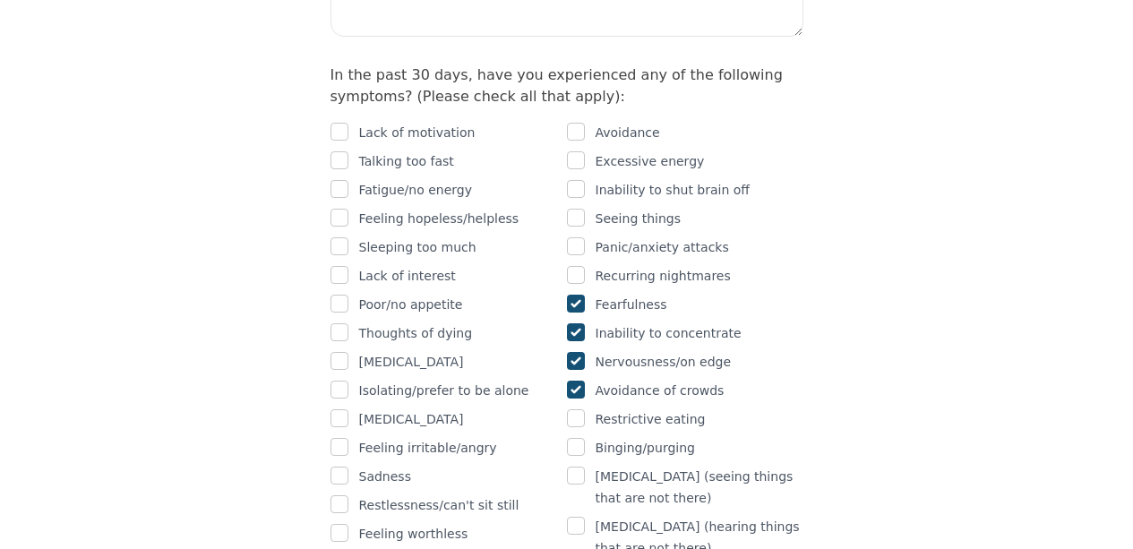
scroll to position [1154, 0]
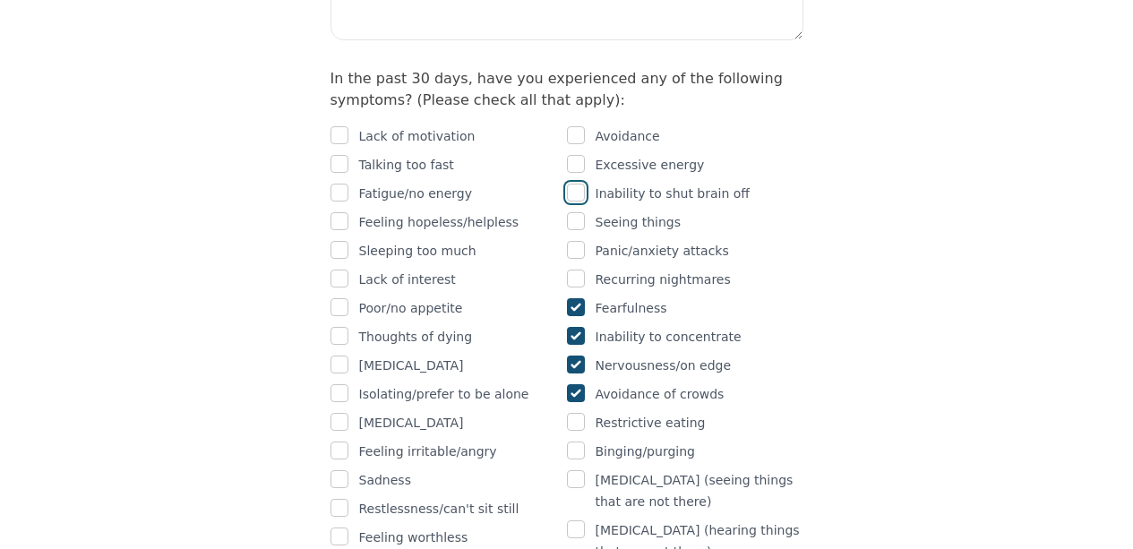
click at [573, 184] on input "checkbox" at bounding box center [576, 193] width 18 height 18
checkbox input "true"
click at [572, 155] on input "checkbox" at bounding box center [576, 164] width 18 height 18
checkbox input "true"
click at [572, 126] on input "checkbox" at bounding box center [576, 135] width 18 height 18
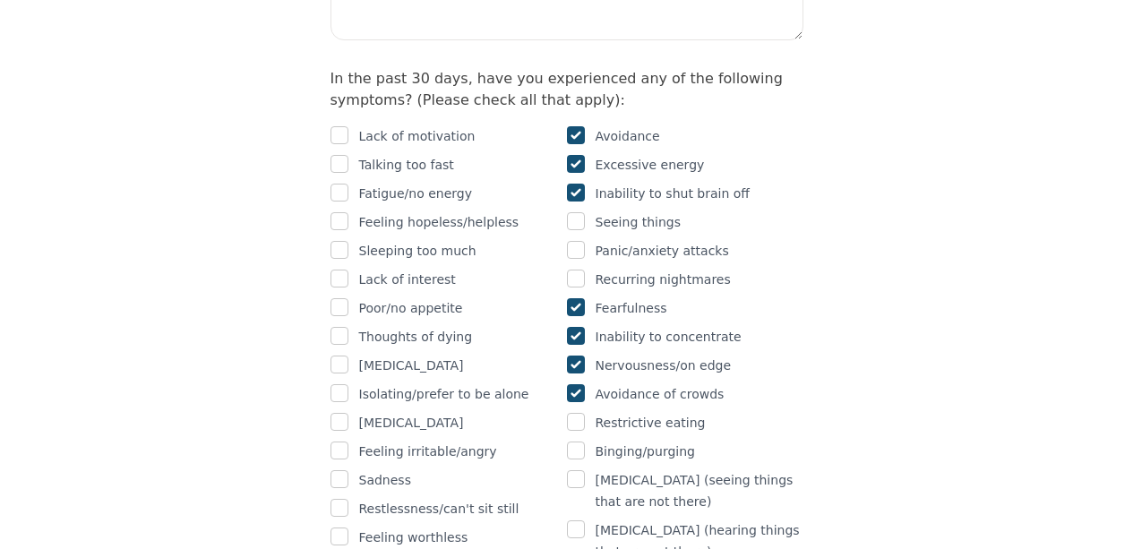
checkbox input "true"
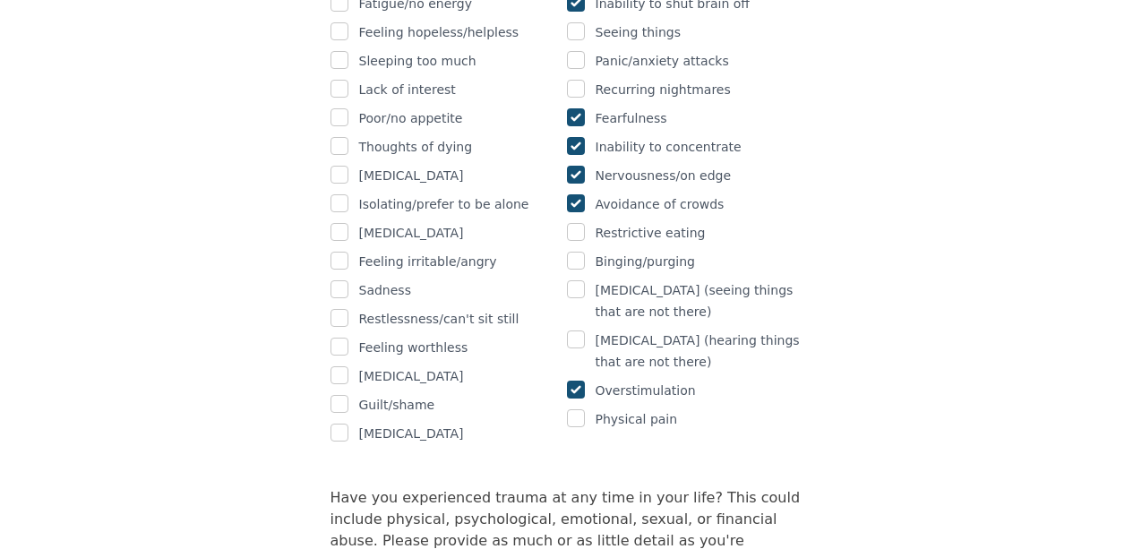
scroll to position [1345, 0]
click at [388, 393] on p "Guilt/shame" at bounding box center [397, 404] width 76 height 22
click at [351, 393] on div "Guilt/shame" at bounding box center [449, 404] width 237 height 22
click at [341, 394] on input "checkbox" at bounding box center [340, 403] width 18 height 18
checkbox input "true"
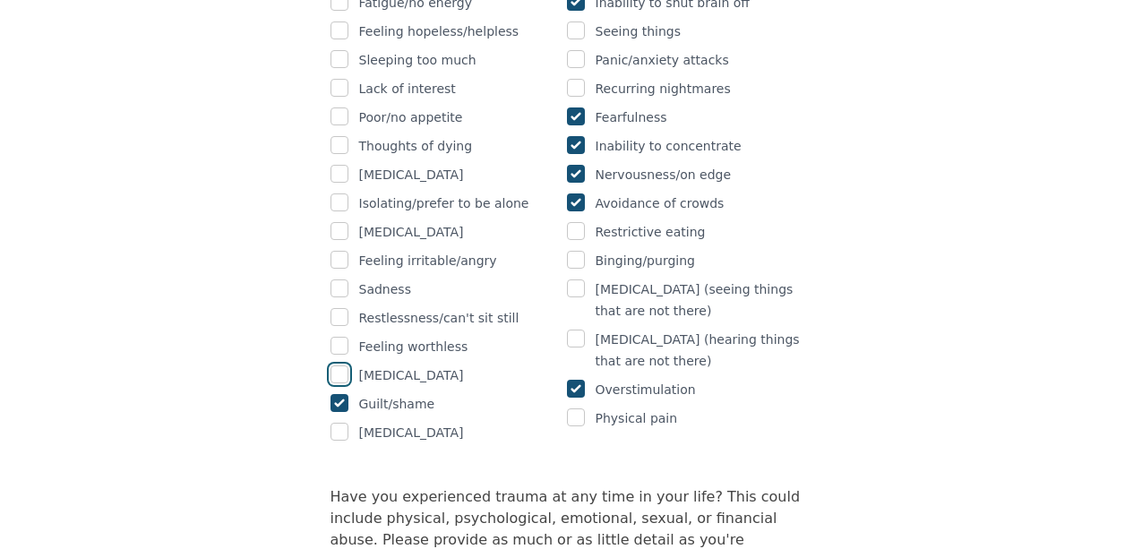
click at [340, 366] on input "checkbox" at bounding box center [340, 375] width 18 height 18
checkbox input "true"
click at [340, 336] on div at bounding box center [340, 347] width 18 height 22
click at [337, 337] on input "checkbox" at bounding box center [340, 346] width 18 height 18
checkbox input "true"
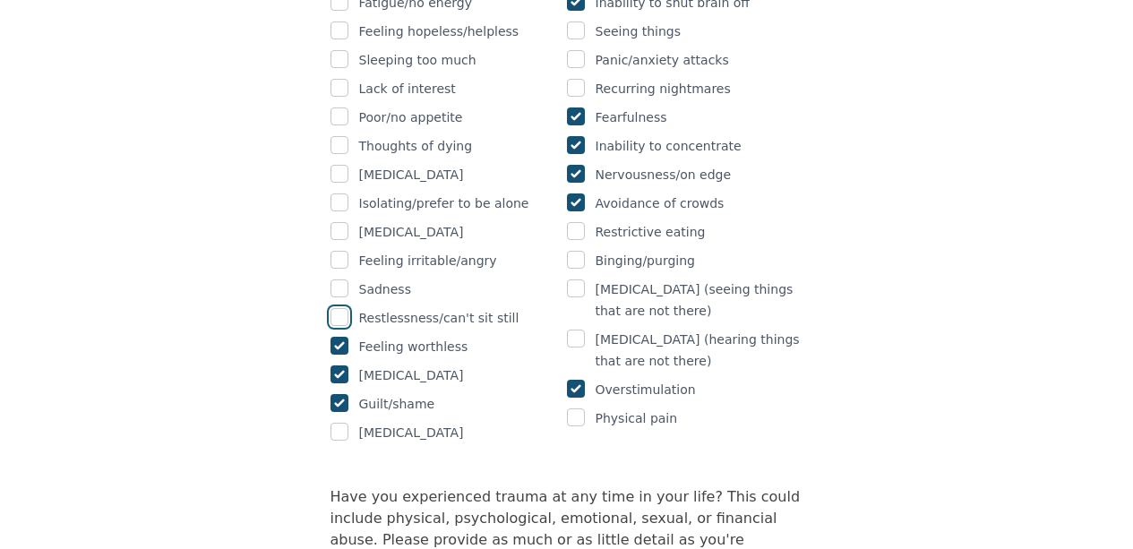
click at [337, 308] on input "checkbox" at bounding box center [340, 317] width 18 height 18
checkbox input "true"
click at [333, 280] on input "checkbox" at bounding box center [340, 289] width 18 height 18
checkbox input "true"
click at [328, 172] on div "Intake Assessment for Kay Lee Part 2 of 2: Clinical Self-Report Please complete…" at bounding box center [567, 398] width 516 height 3342
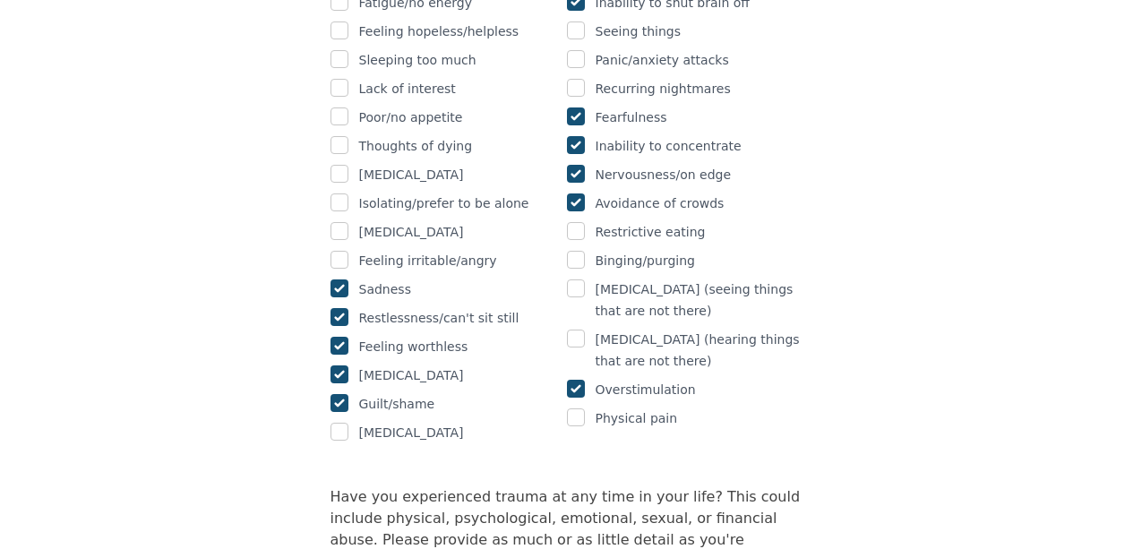
click at [328, 172] on div "Intake Assessment for Kay Lee Part 2 of 2: Clinical Self-Report Please complete…" at bounding box center [567, 398] width 516 height 3342
click at [331, 251] on input "checkbox" at bounding box center [340, 260] width 18 height 18
checkbox input "true"
click at [331, 222] on input "checkbox" at bounding box center [340, 231] width 18 height 18
checkbox input "true"
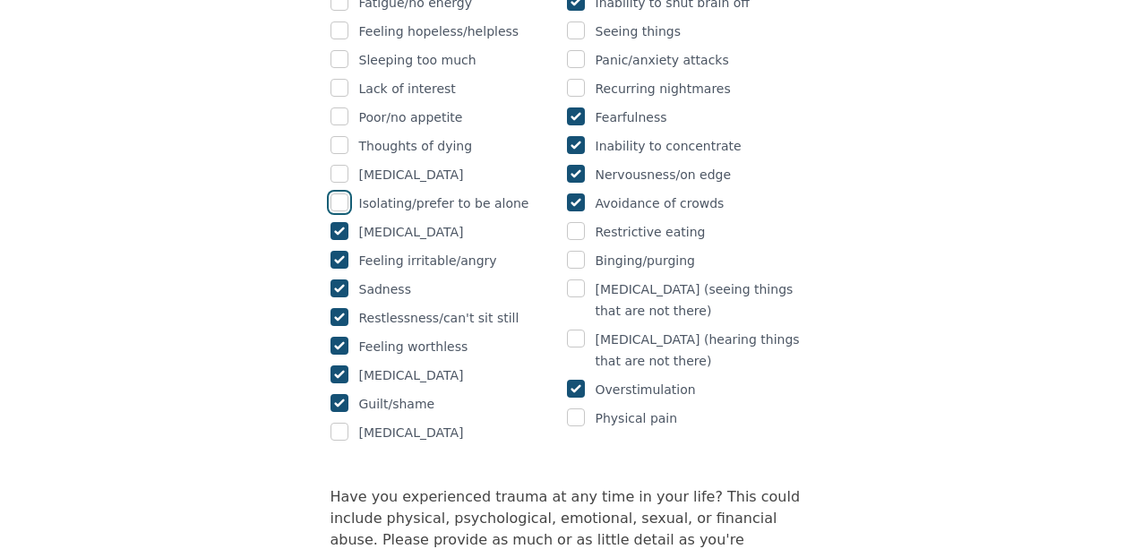
click at [333, 194] on input "checkbox" at bounding box center [340, 203] width 18 height 18
checkbox input "true"
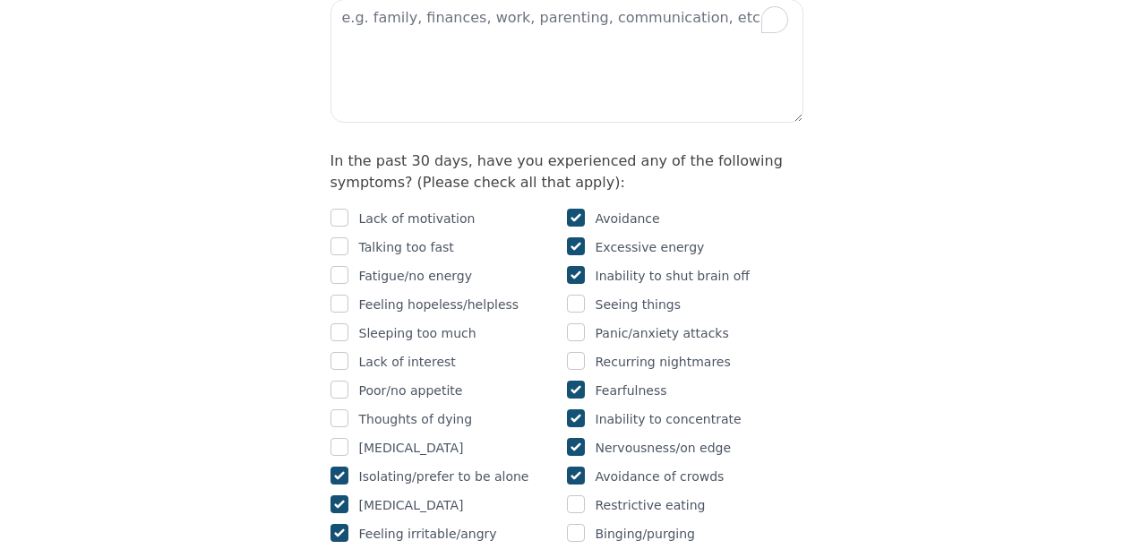
scroll to position [1075, 0]
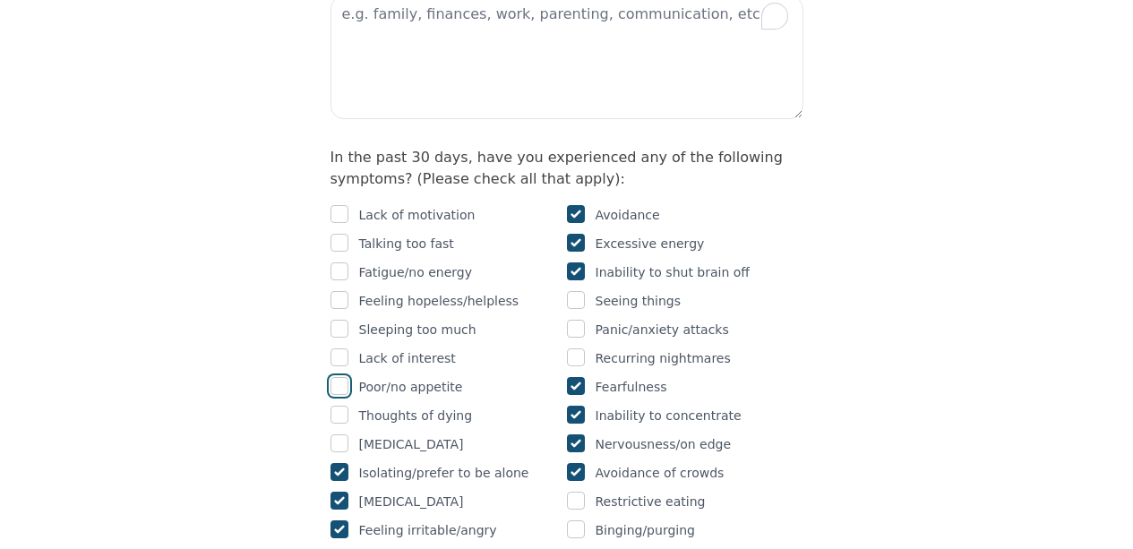
click at [339, 377] on input "checkbox" at bounding box center [340, 386] width 18 height 18
checkbox input "true"
click at [340, 349] on input "checkbox" at bounding box center [340, 358] width 18 height 18
checkbox input "true"
click at [345, 233] on div "Lack of motivation Talking too fast Fatigue/no energy Feeling hopeless/helpless…" at bounding box center [449, 458] width 237 height 509
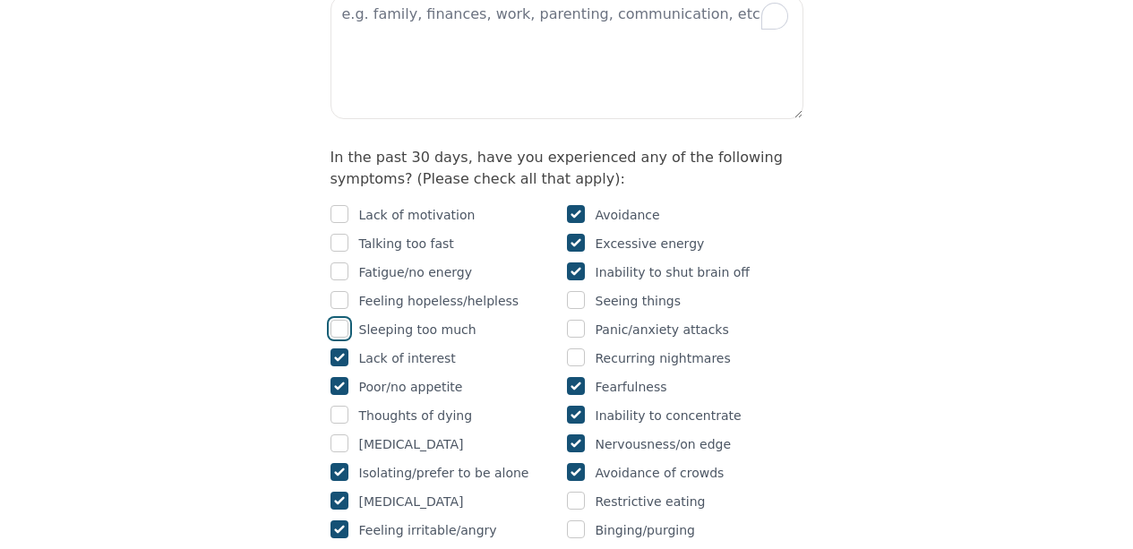
click at [335, 320] on input "checkbox" at bounding box center [340, 329] width 18 height 18
checkbox input "true"
click at [334, 263] on input "checkbox" at bounding box center [340, 272] width 18 height 18
checkbox input "true"
click at [336, 234] on input "checkbox" at bounding box center [340, 243] width 18 height 18
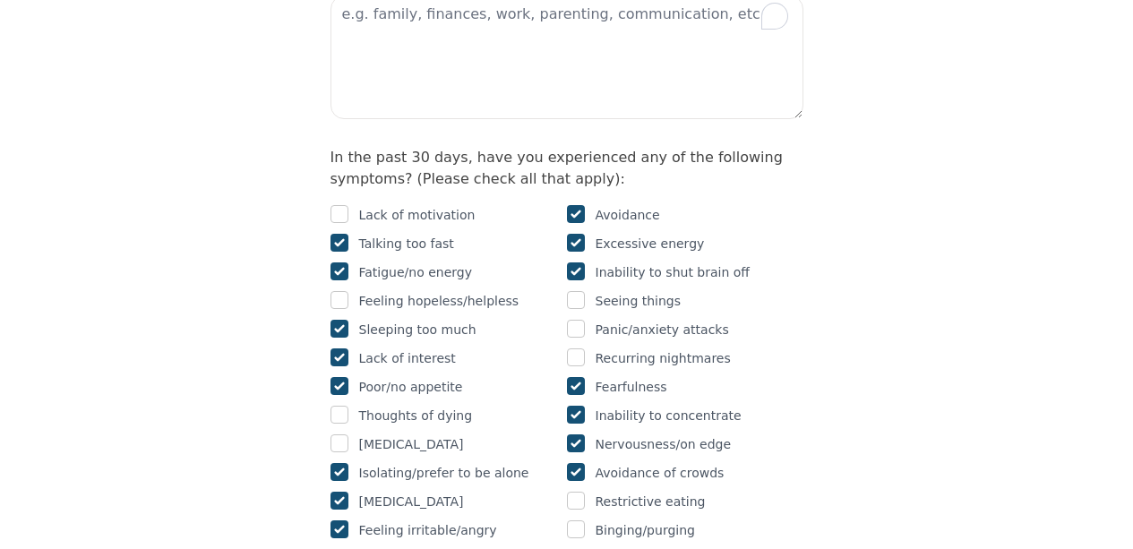
click at [339, 234] on input "checkbox" at bounding box center [340, 243] width 18 height 18
checkbox input "false"
click at [339, 205] on input "checkbox" at bounding box center [340, 214] width 18 height 18
checkbox input "true"
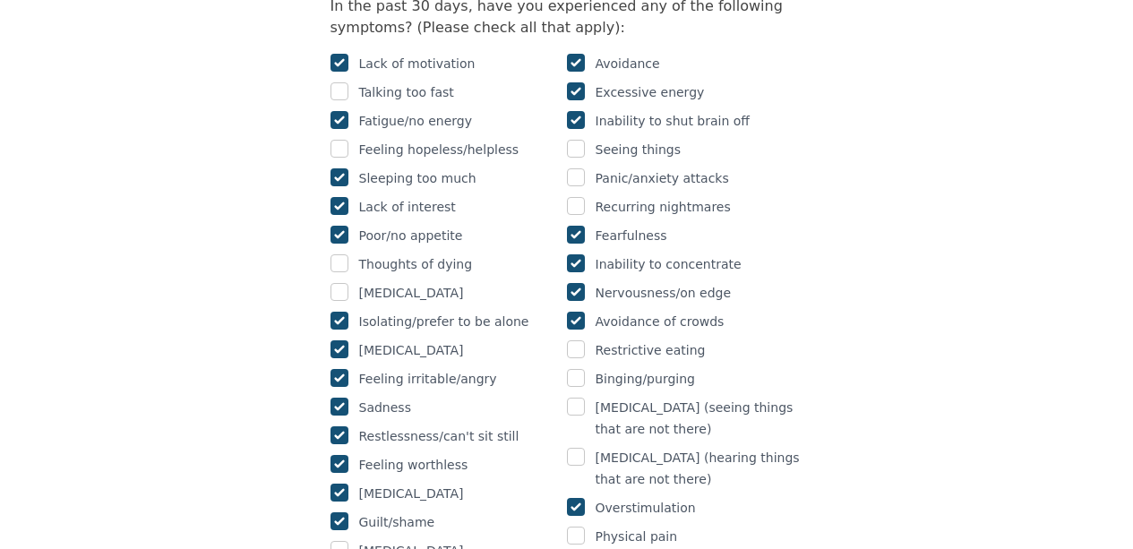
scroll to position [1524, 0]
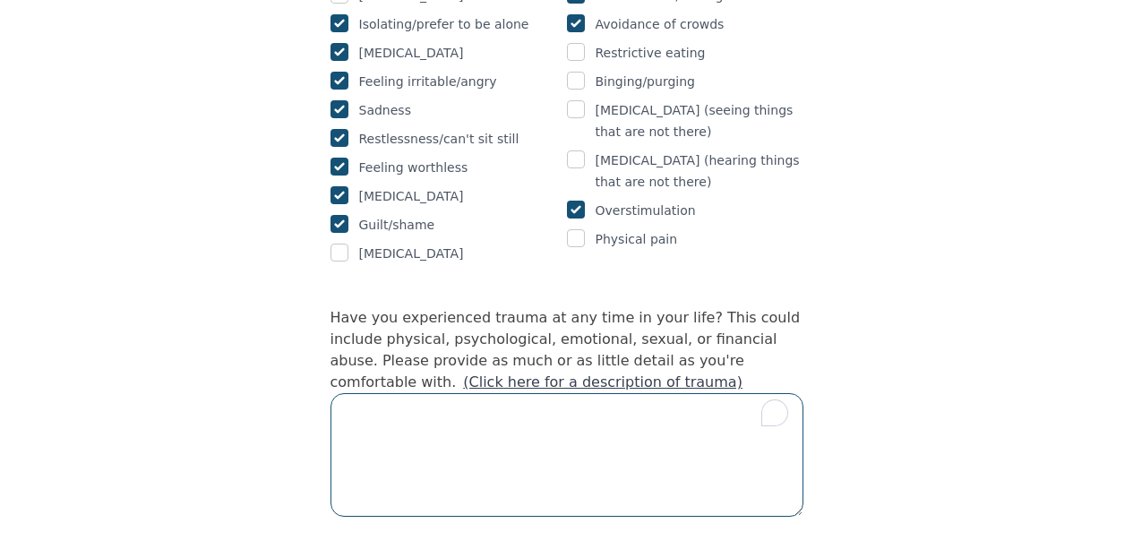
click at [433, 393] on textarea "To enrich screen reader interactions, please activate Accessibility in Grammarl…" at bounding box center [567, 455] width 473 height 124
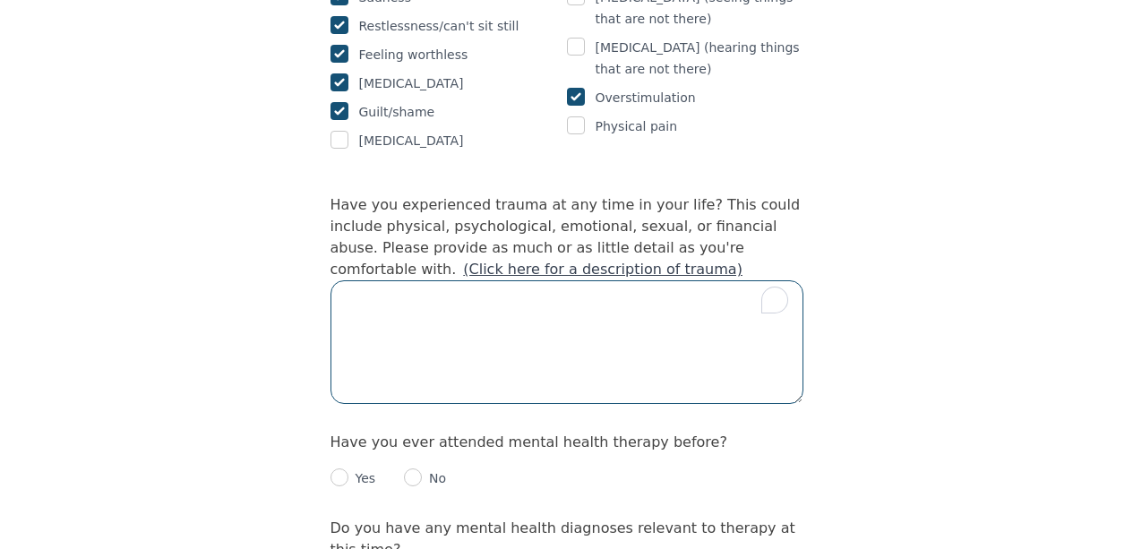
scroll to position [1651, 0]
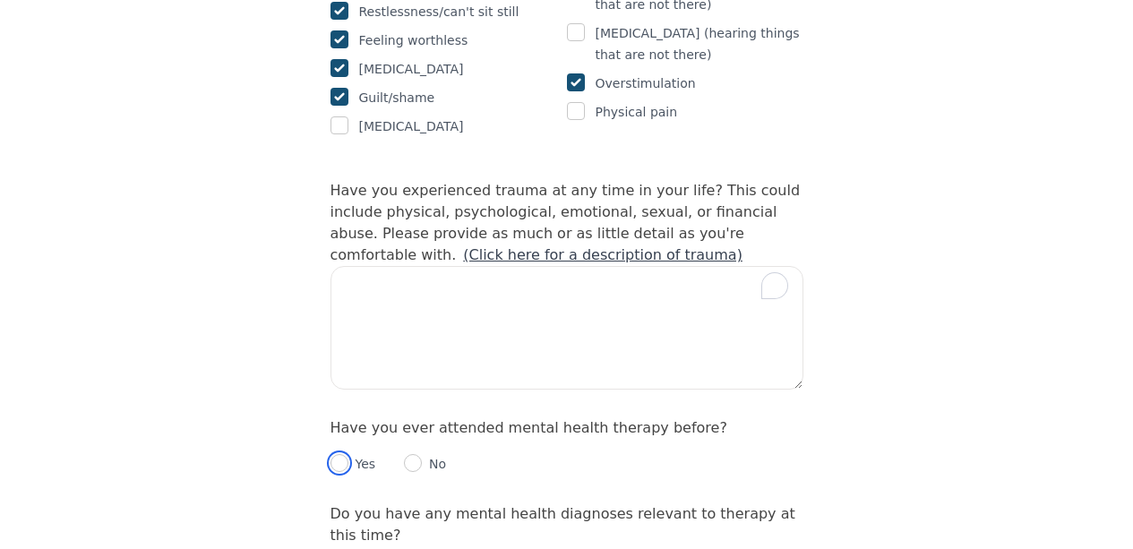
click at [343, 454] on input "radio" at bounding box center [340, 463] width 18 height 18
radio input "true"
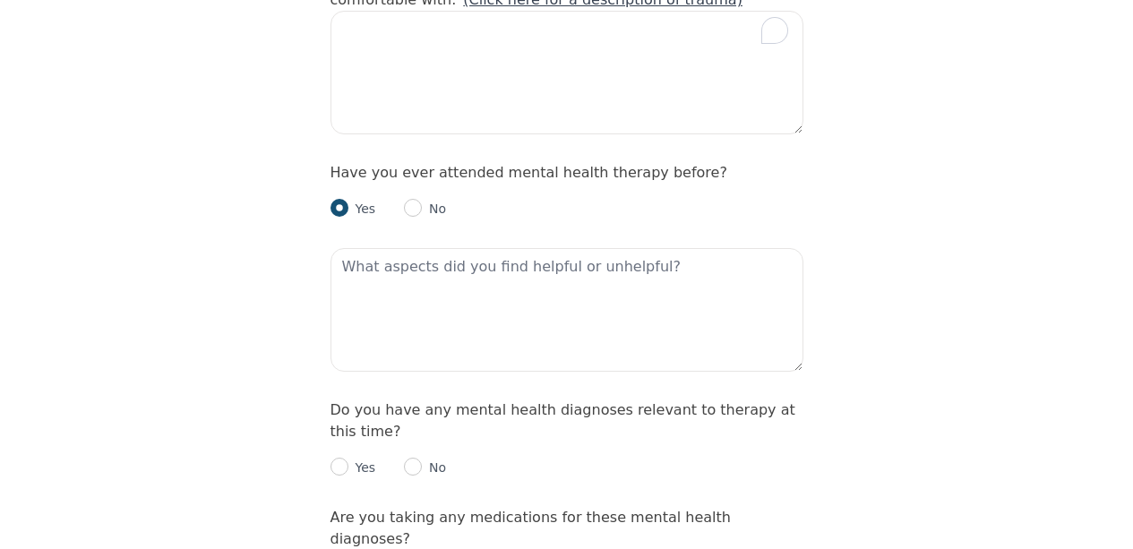
scroll to position [1912, 0]
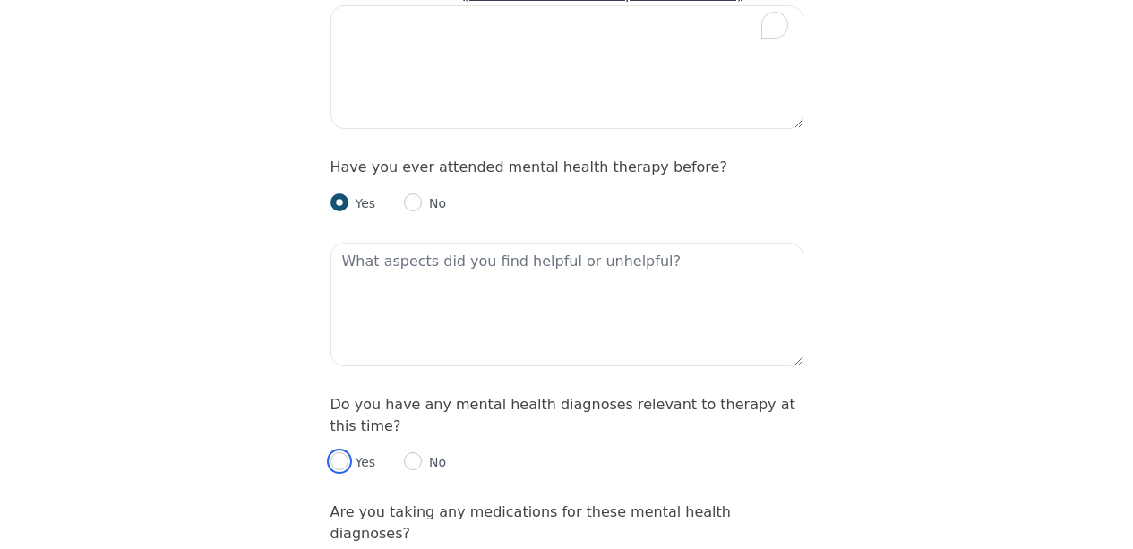
click at [343, 452] on input "radio" at bounding box center [340, 461] width 18 height 18
radio input "true"
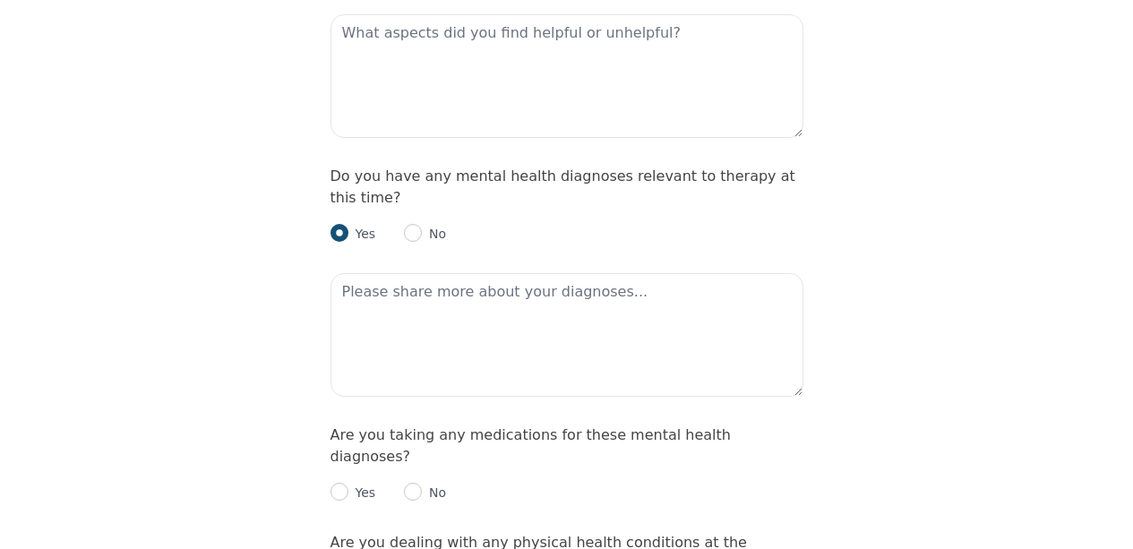
scroll to position [2143, 0]
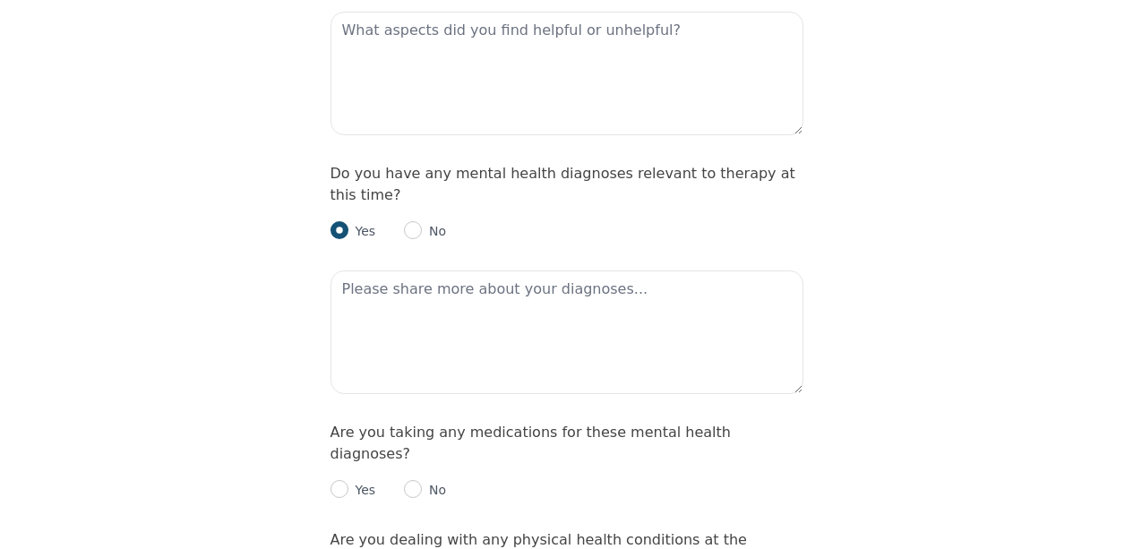
click at [349, 481] on p "Yes" at bounding box center [363, 490] width 28 height 18
click at [339, 480] on input "radio" at bounding box center [340, 489] width 18 height 18
radio input "true"
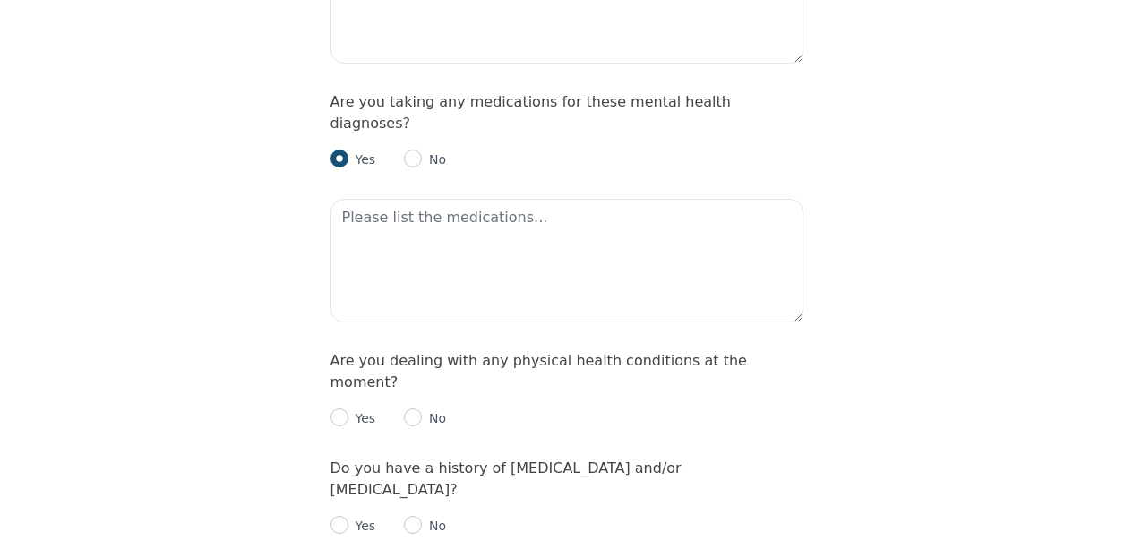
scroll to position [2476, 0]
click at [409, 513] on input "radio" at bounding box center [413, 522] width 18 height 18
radio input "true"
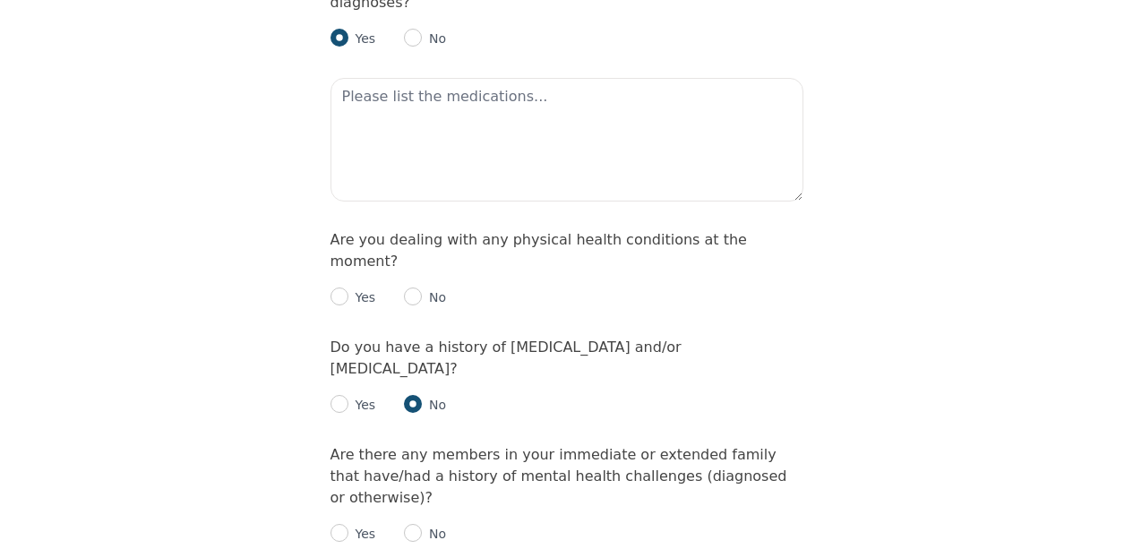
scroll to position [2599, 0]
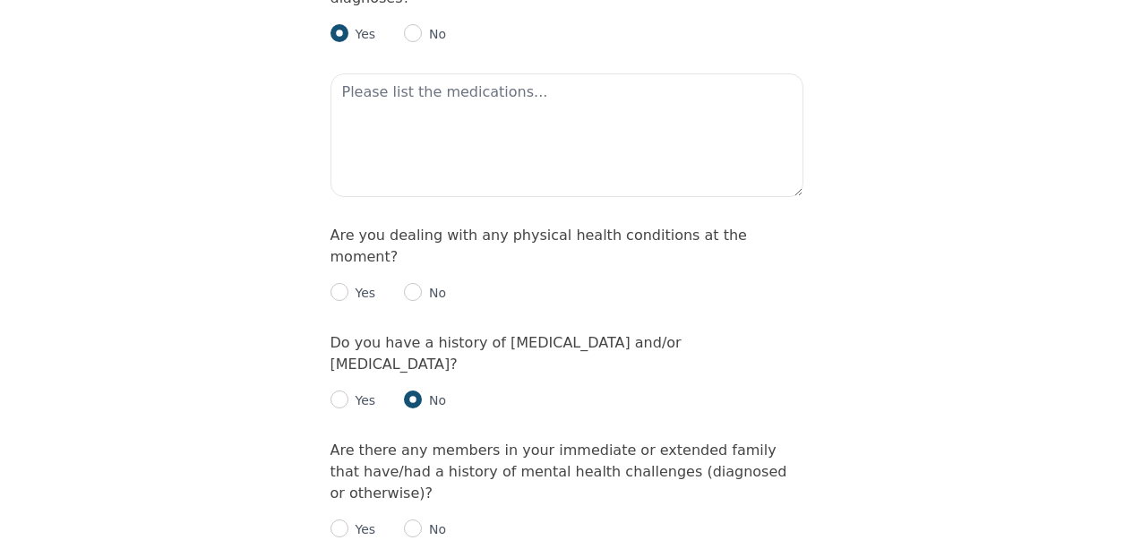
click at [364, 521] on p "Yes" at bounding box center [363, 530] width 28 height 18
click at [344, 520] on input "radio" at bounding box center [340, 529] width 18 height 18
radio input "true"
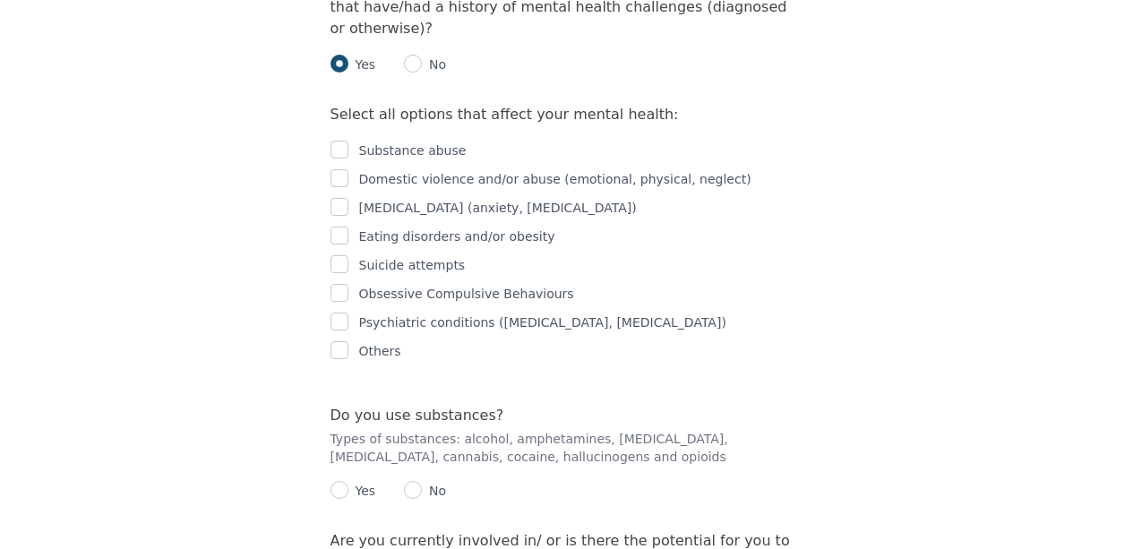
scroll to position [3063, 0]
click at [416, 482] on input "radio" at bounding box center [413, 491] width 18 height 18
radio input "true"
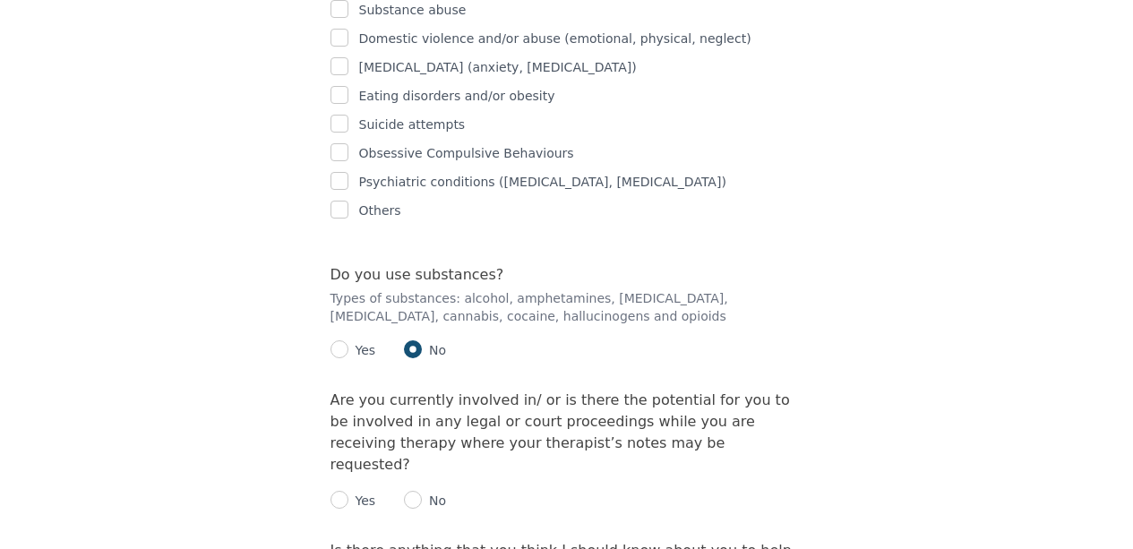
scroll to position [3207, 0]
click at [412, 488] on div "No" at bounding box center [425, 499] width 42 height 22
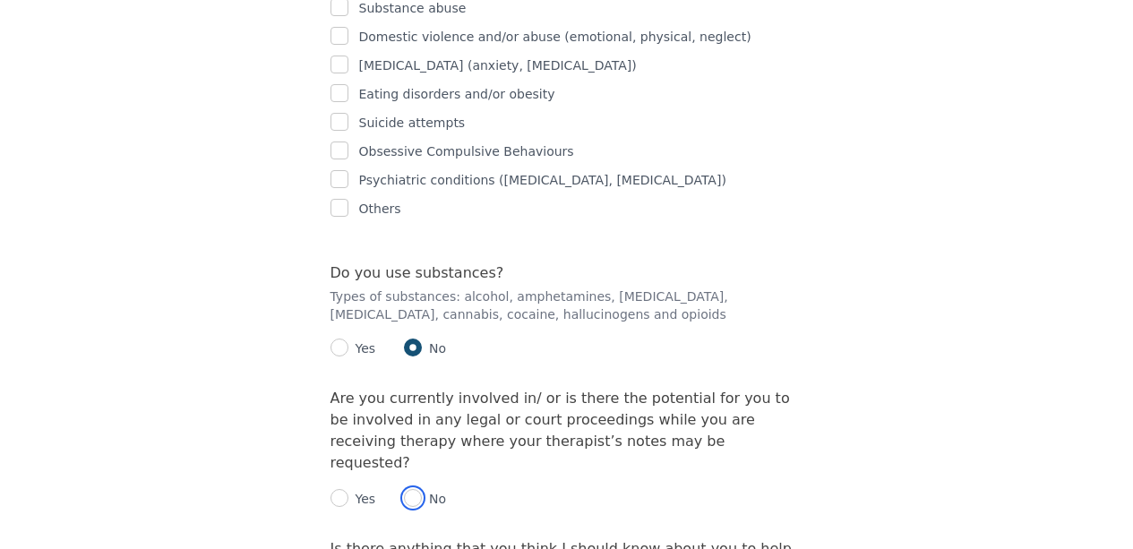
click at [416, 489] on input "radio" at bounding box center [413, 498] width 18 height 18
radio input "true"
drag, startPoint x: 416, startPoint y: 323, endPoint x: 435, endPoint y: 478, distance: 156.1
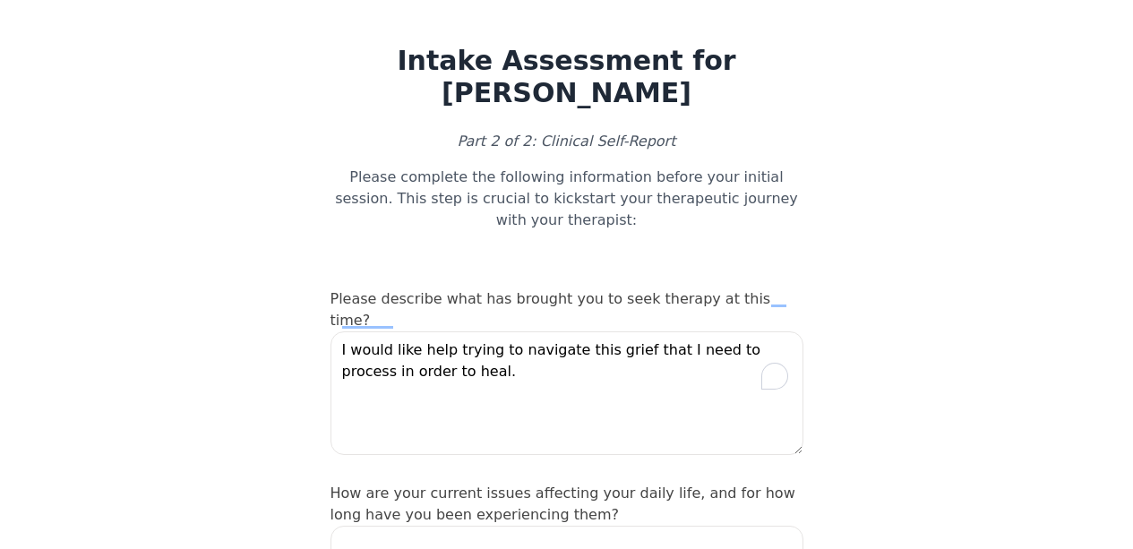
scroll to position [63, 0]
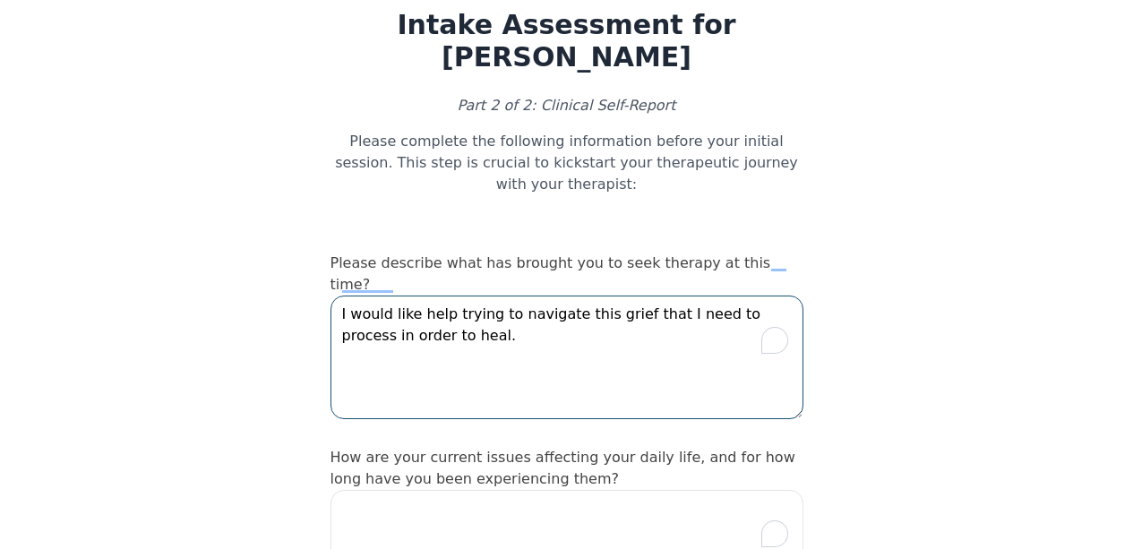
click at [622, 296] on textarea "I would like help trying to navigate this grief that I need to process in order…" at bounding box center [567, 358] width 473 height 124
click at [624, 296] on textarea "I would like help trying to navigate this grief that I need to process in order…" at bounding box center [567, 358] width 473 height 124
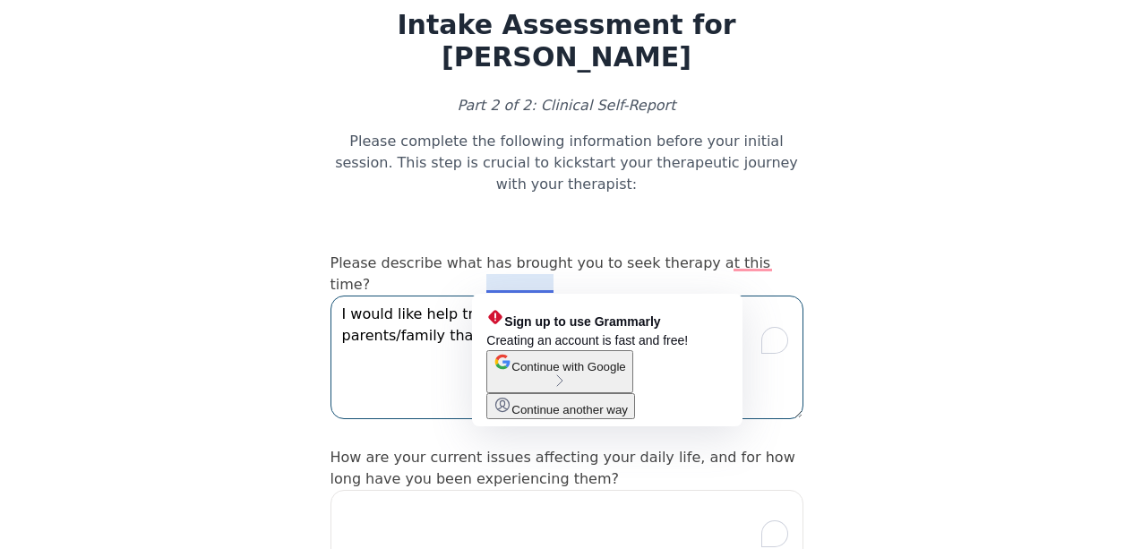
click at [589, 296] on textarea "I would like help trying to navigate this grief with my parents/family that I n…" at bounding box center [567, 358] width 473 height 124
drag, startPoint x: 594, startPoint y: 287, endPoint x: 541, endPoint y: 288, distance: 52.9
click at [541, 296] on textarea "I would like help trying to navigate this grief with my parents/family that I n…" at bounding box center [567, 358] width 473 height 124
click at [605, 296] on textarea "I would like help trying to navigate this grief with my parents/family that I n…" at bounding box center [567, 358] width 473 height 124
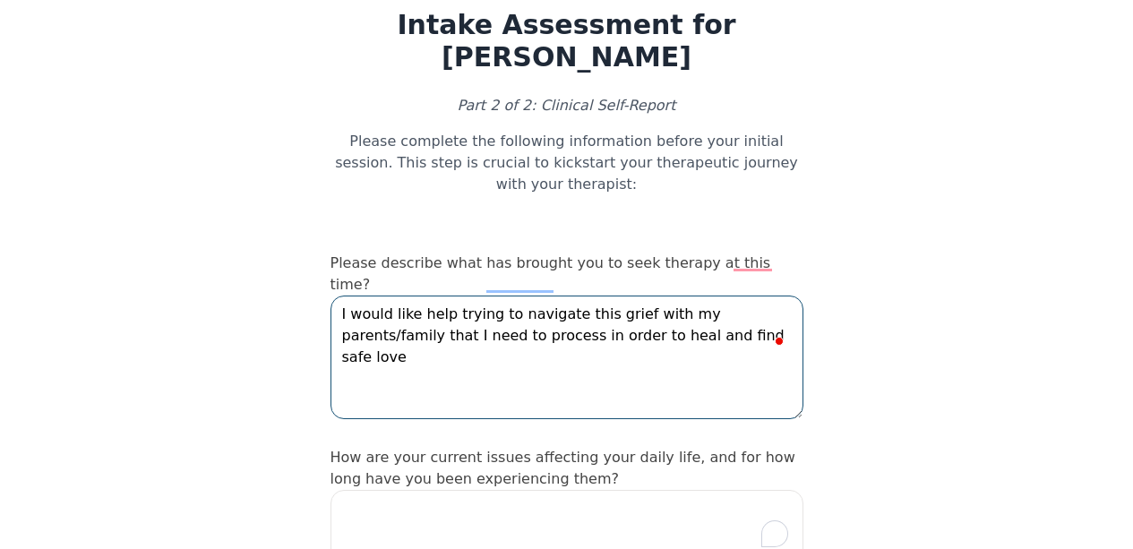
type textarea "I would like help trying to navigate this grief with my parents/family that I n…"
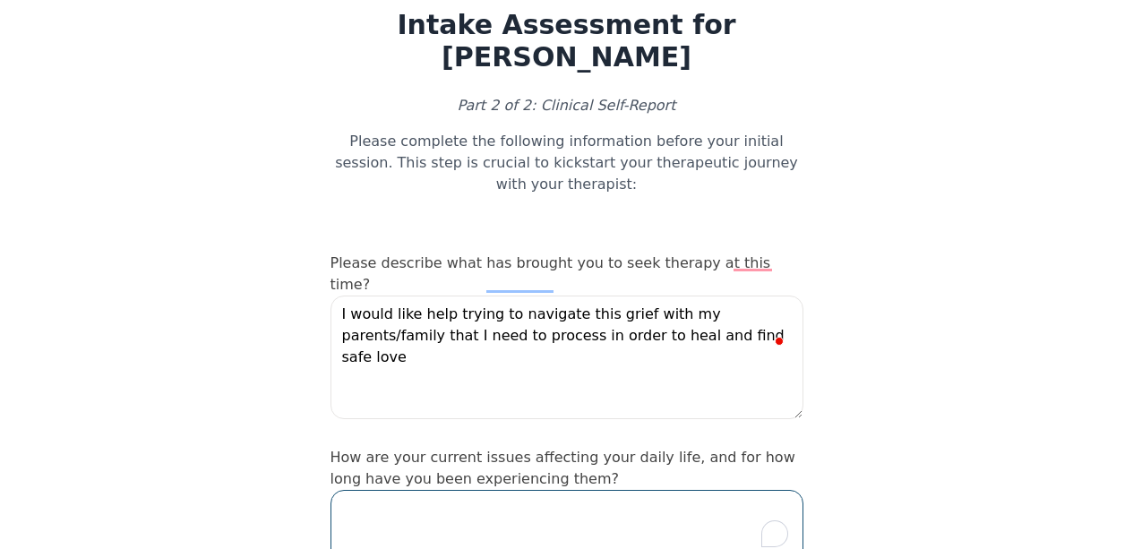
click at [574, 490] on textarea "To enrich screen reader interactions, please activate Accessibility in Grammarl…" at bounding box center [567, 552] width 473 height 124
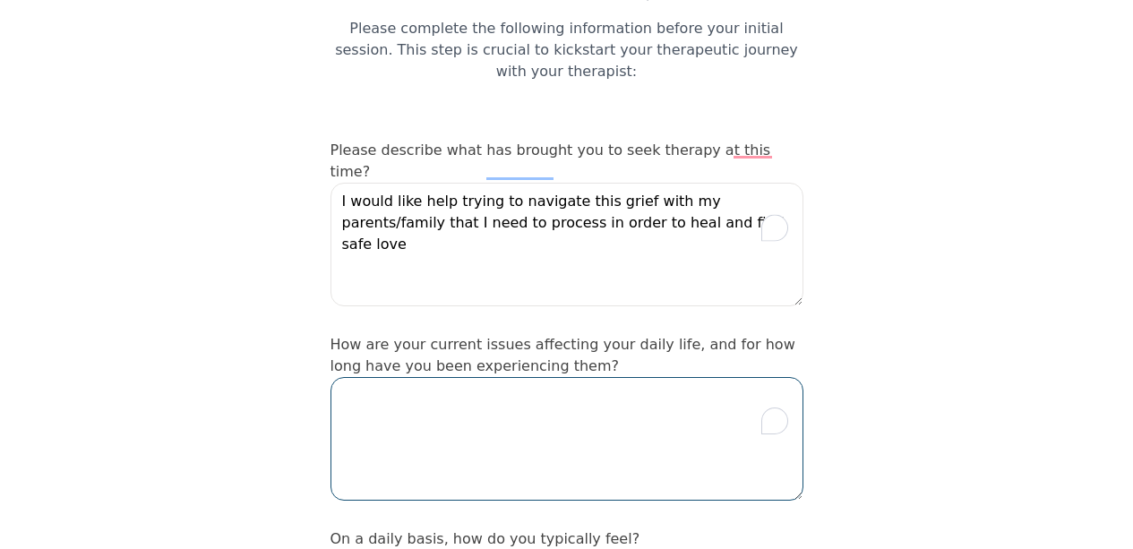
scroll to position [203, 0]
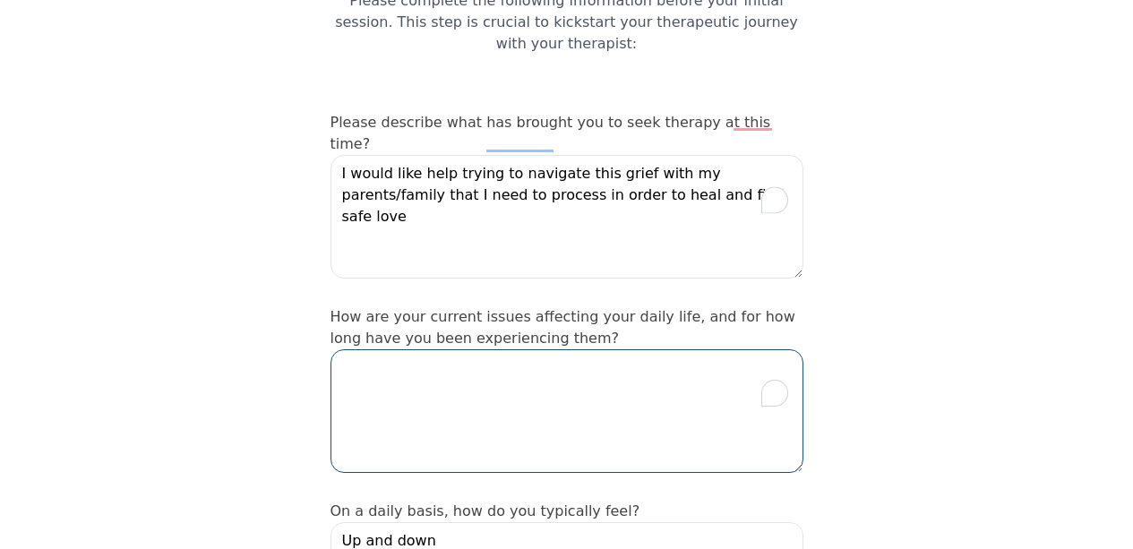
click at [556, 386] on textarea "To enrich screen reader interactions, please activate Accessibility in Grammarl…" at bounding box center [567, 411] width 473 height 124
drag, startPoint x: 685, startPoint y: 317, endPoint x: 716, endPoint y: 337, distance: 36.3
click at [717, 349] on textarea "I have not been able to date or seek any relationship. It has been all my life" at bounding box center [567, 411] width 473 height 124
type textarea "I have not been able to date or seek any relationship."
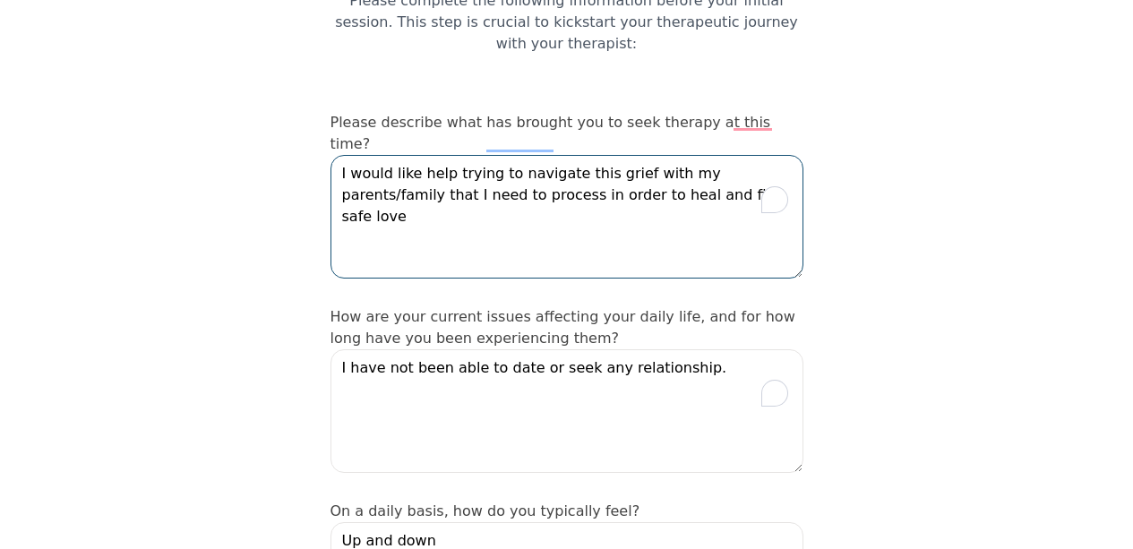
click at [695, 174] on textarea "I would like help trying to navigate this grief with my parents/family that I n…" at bounding box center [567, 217] width 473 height 124
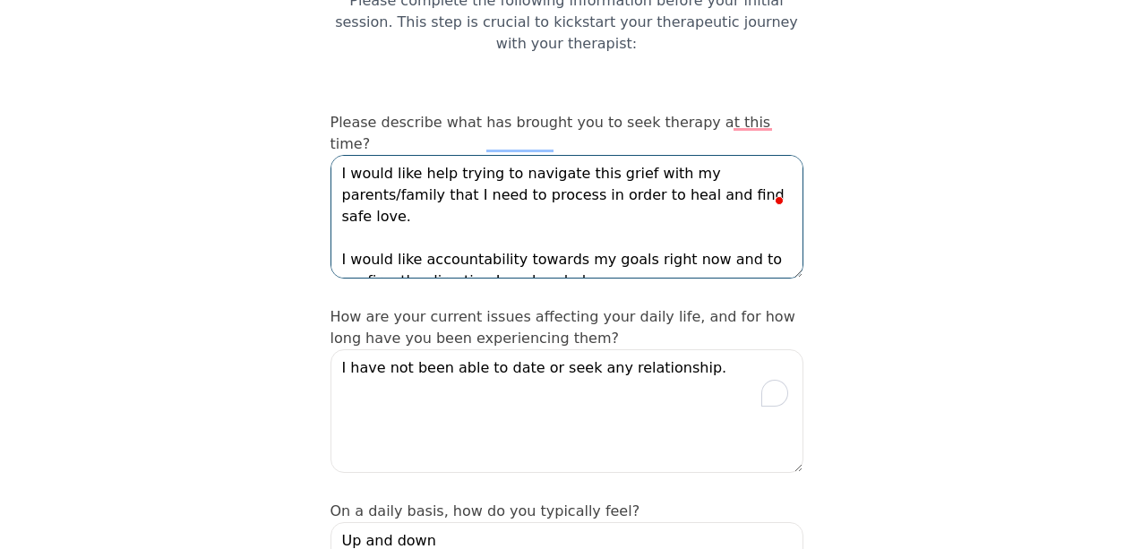
click at [423, 211] on textarea "I would like help trying to navigate this grief with my parents/family that I n…" at bounding box center [567, 217] width 473 height 124
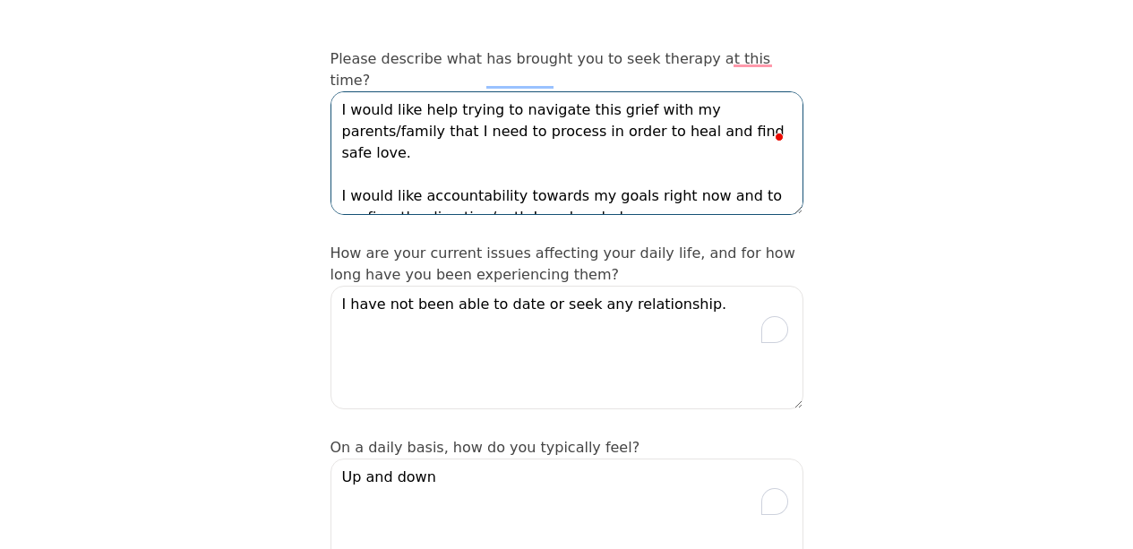
scroll to position [272, 0]
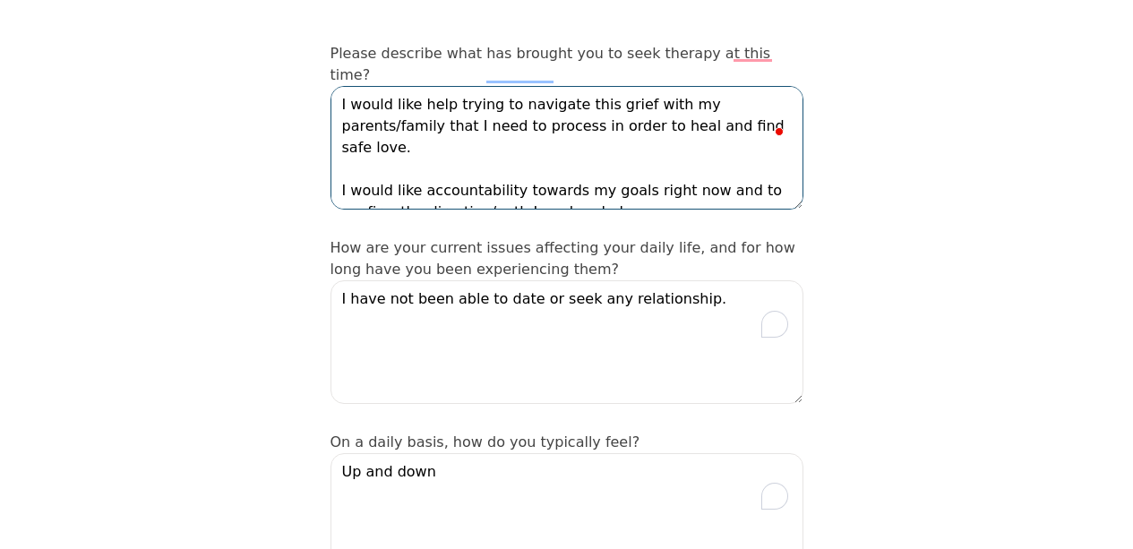
type textarea "I would like help trying to navigate this grief with my parents/family that I n…"
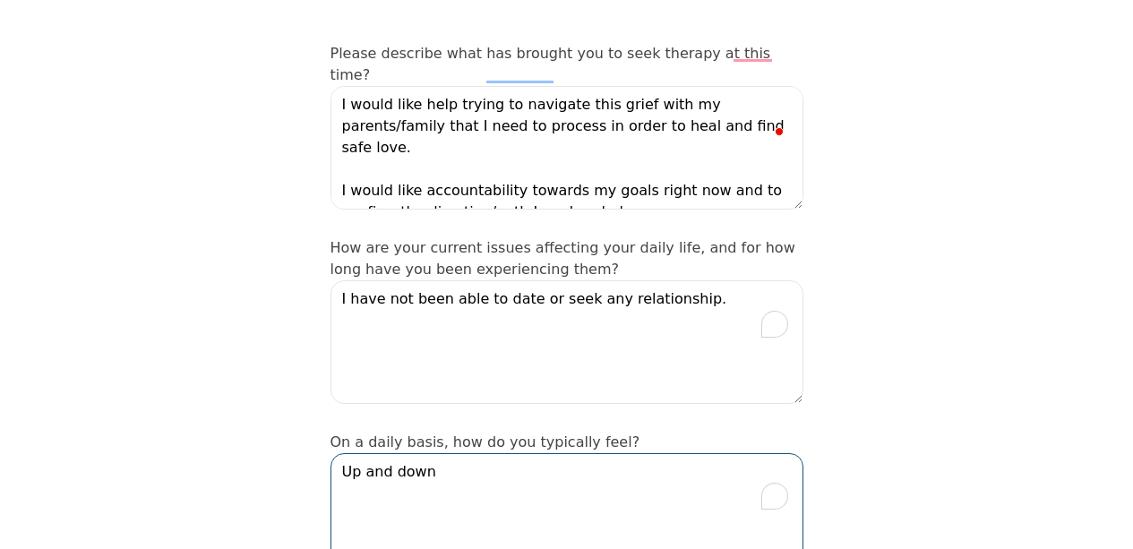
click at [442, 453] on textarea "Up and down" at bounding box center [567, 515] width 473 height 124
type textarea "Up and down, nothing lasts"
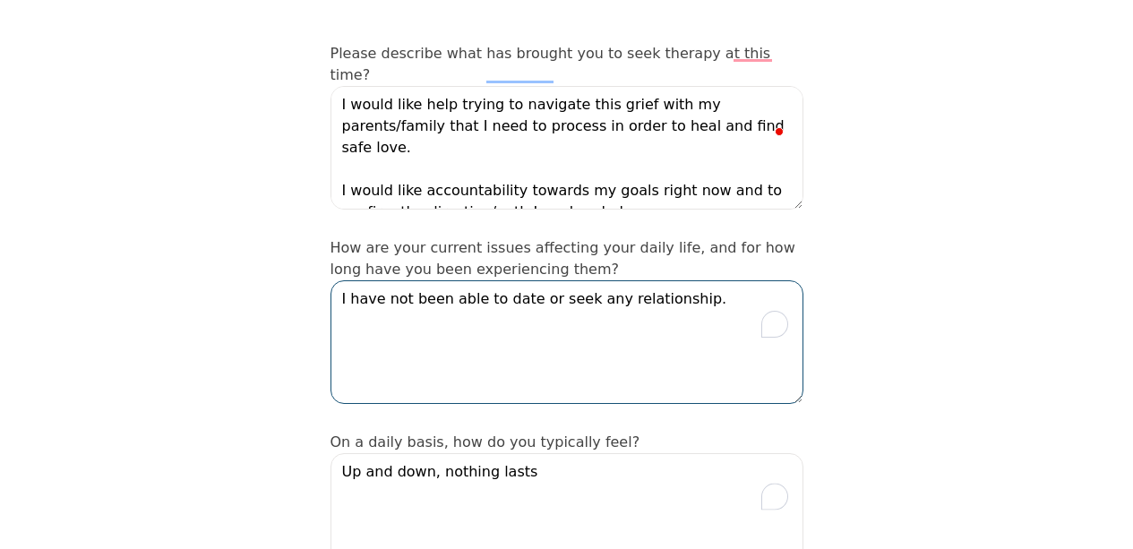
click at [417, 339] on textarea "I have not been able to date or seek any relationship." at bounding box center [567, 342] width 473 height 124
drag, startPoint x: 417, startPoint y: 339, endPoint x: 426, endPoint y: 329, distance: 13.3
click at [426, 329] on textarea "I have not been able to date or seek any relationship." at bounding box center [567, 342] width 473 height 124
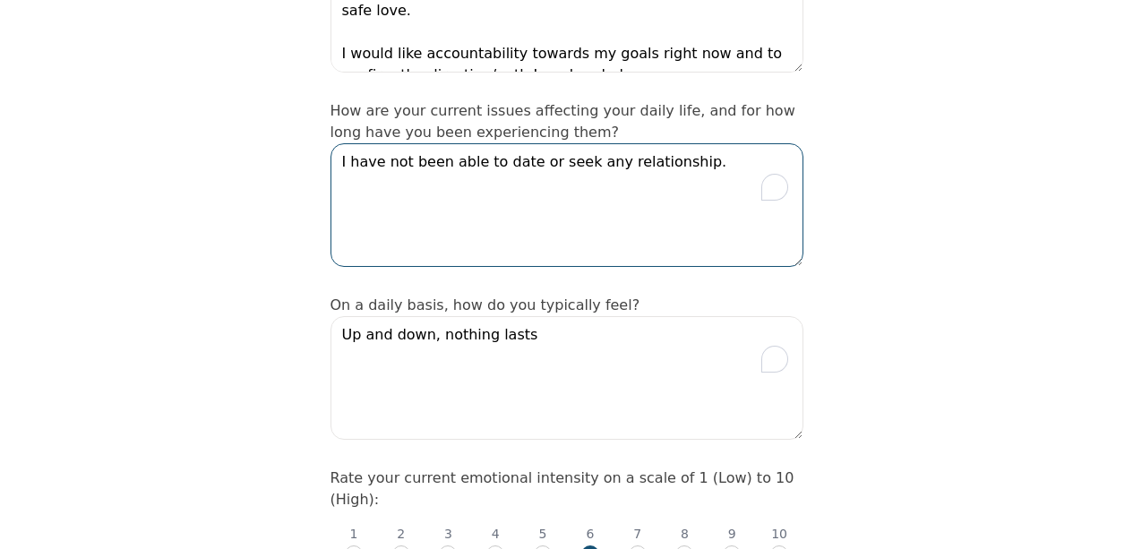
scroll to position [606, 0]
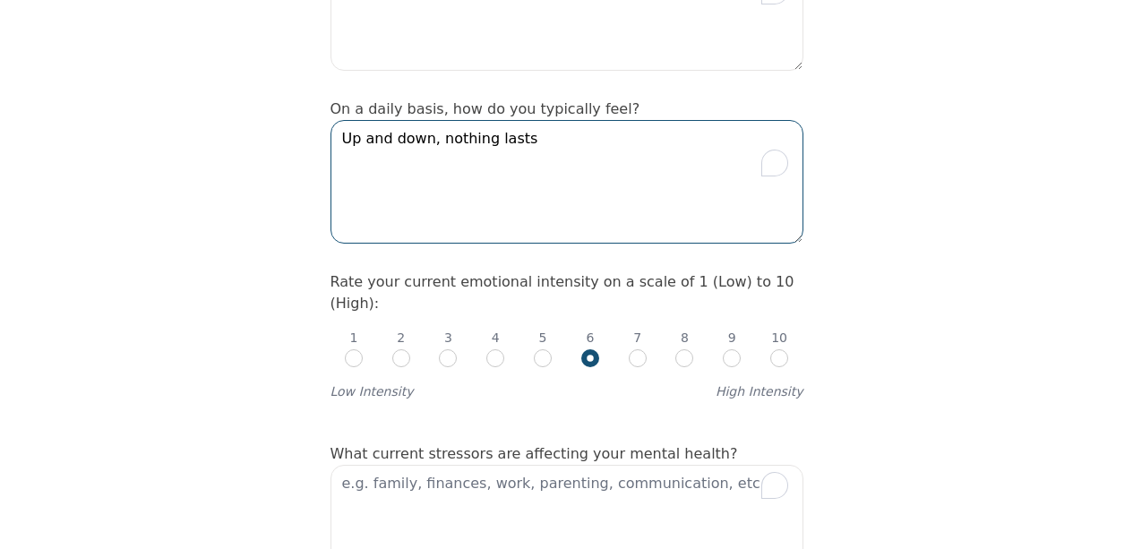
click at [509, 120] on textarea "Up and down, nothing lasts" at bounding box center [567, 182] width 473 height 124
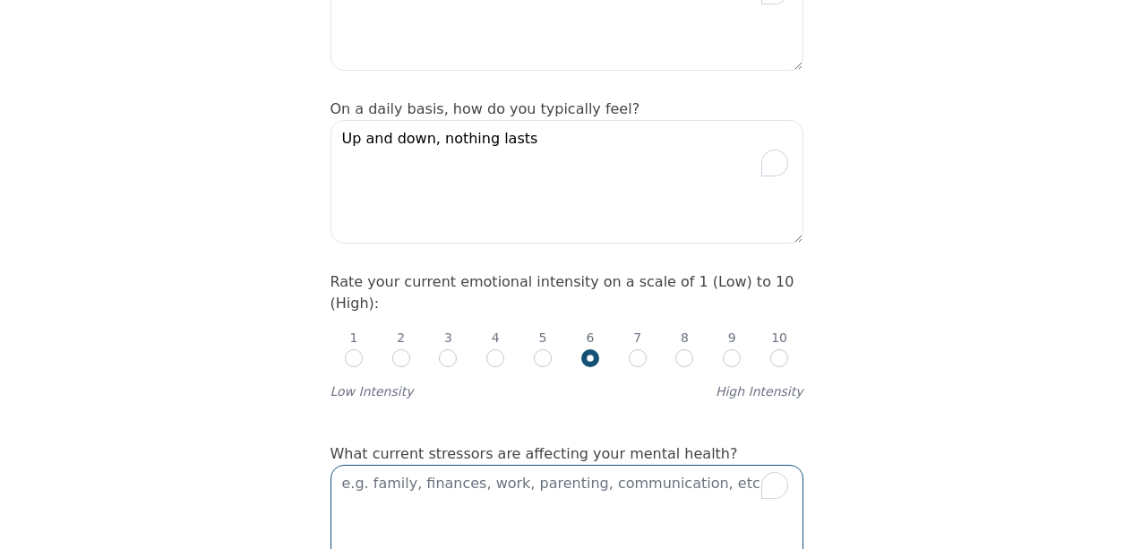
click at [515, 465] on textarea "To enrich screen reader interactions, please activate Accessibility in Grammarl…" at bounding box center [567, 527] width 473 height 124
type textarea "F"
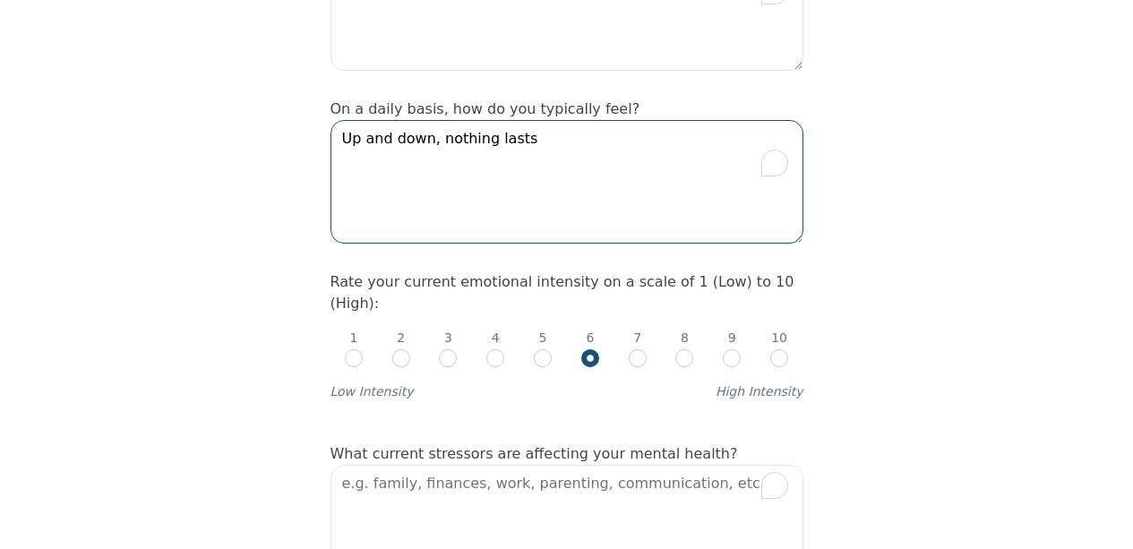
click at [597, 151] on textarea "Up and down, nothing lasts" at bounding box center [567, 182] width 473 height 124
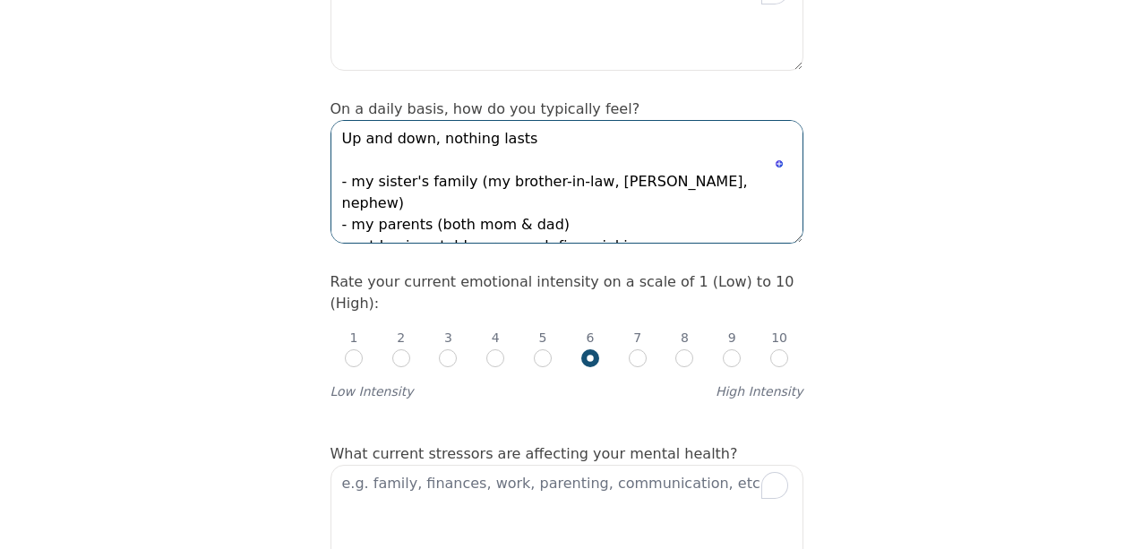
scroll to position [12, 0]
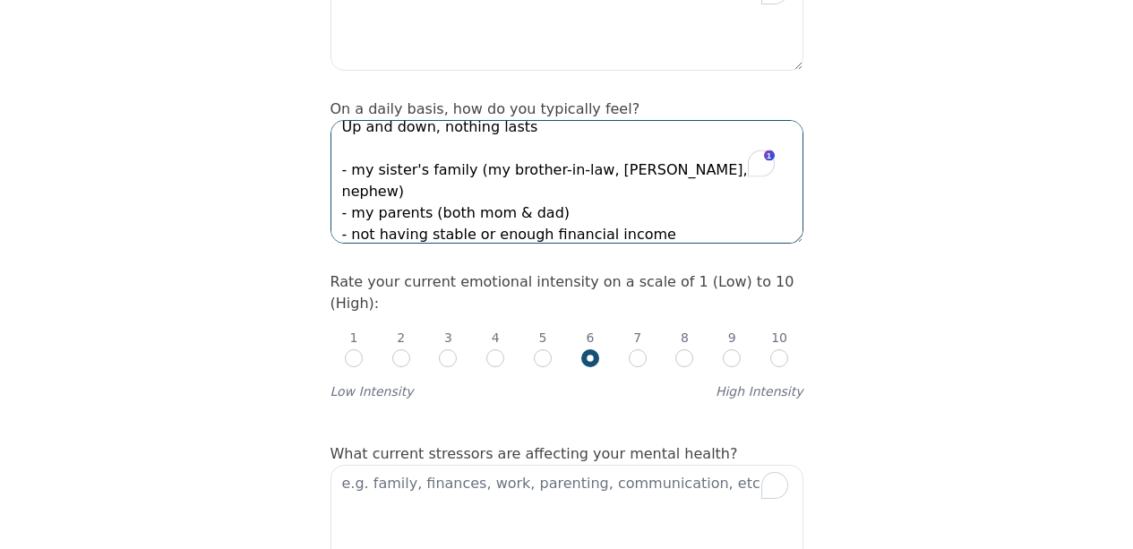
click at [570, 160] on textarea "Up and down, nothing lasts - my sister's family (my brother-in-law, niece, neph…" at bounding box center [567, 182] width 473 height 124
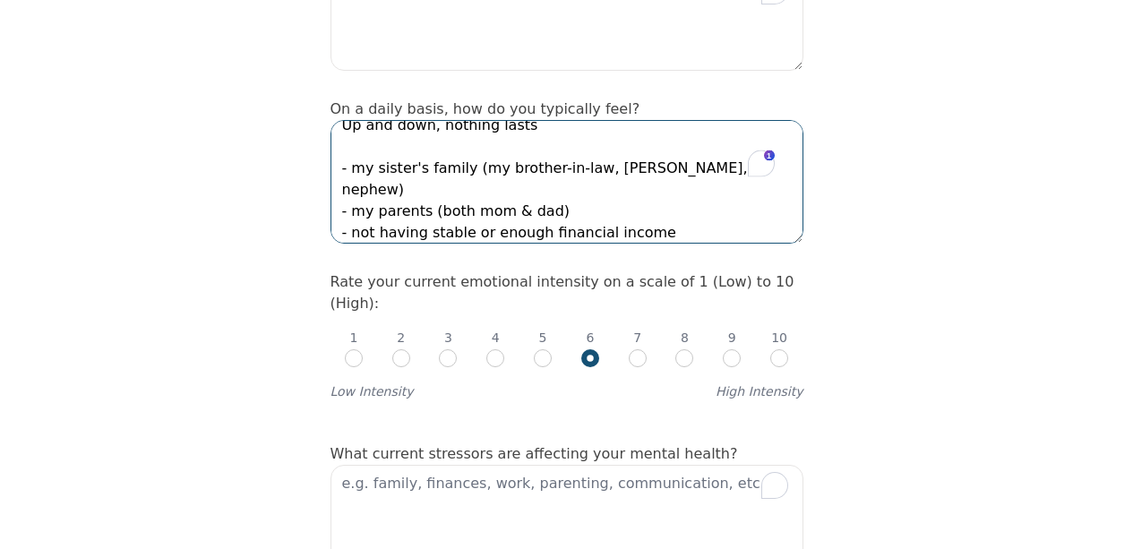
scroll to position [13, 0]
drag, startPoint x: 562, startPoint y: 179, endPoint x: 306, endPoint y: 113, distance: 264.7
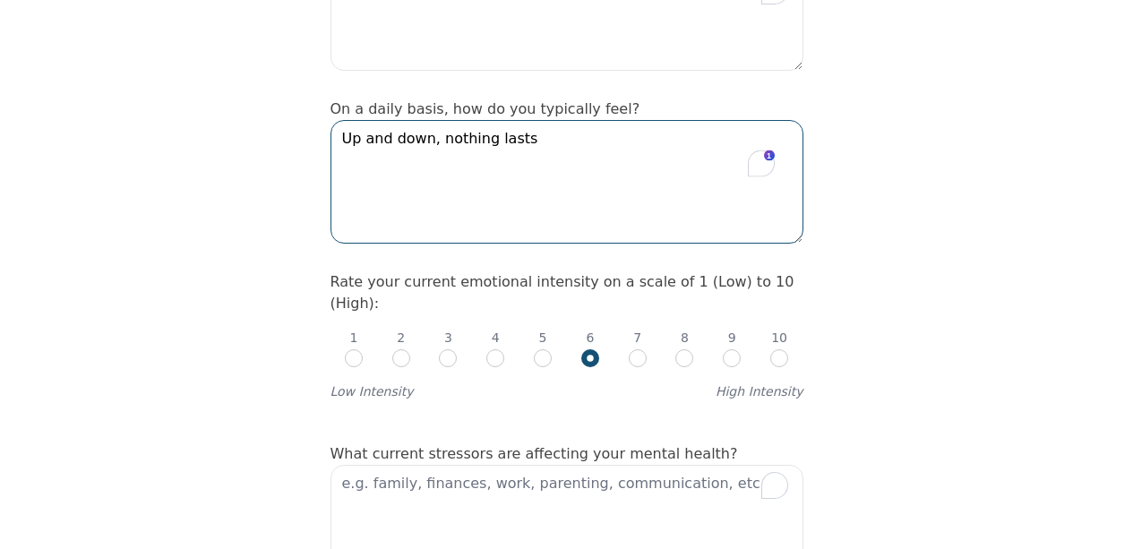
scroll to position [0, 0]
type textarea "Up and down, nothing lasts"
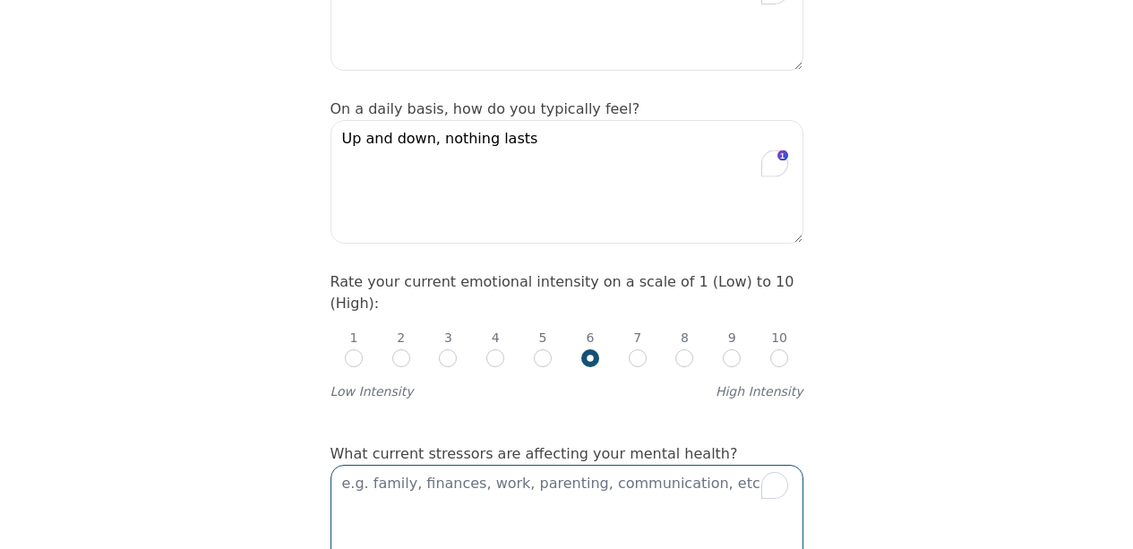
click at [403, 465] on textarea "To enrich screen reader interactions, please activate Accessibility in Grammarl…" at bounding box center [567, 527] width 473 height 124
paste textarea "- my sister's family (my brother-in-law, niece, nephew) - my parents (both mom …"
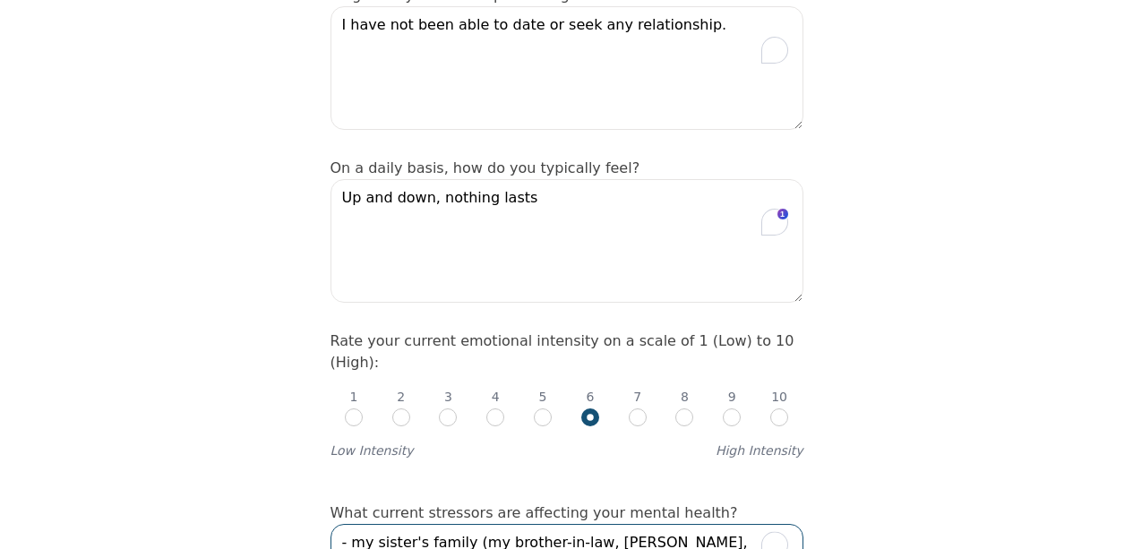
scroll to position [543, 0]
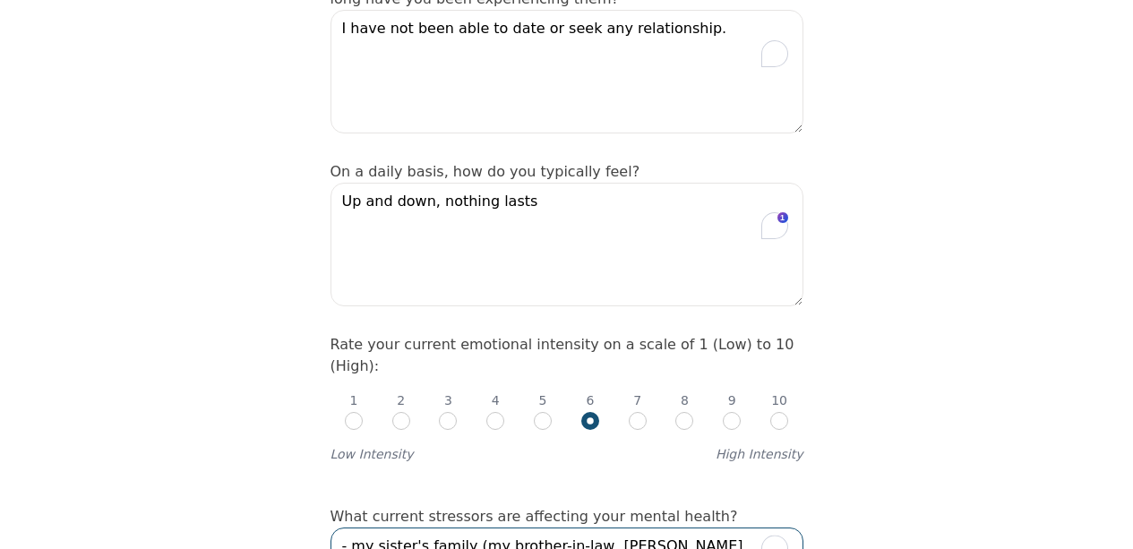
type textarea "- my sister's family (my brother-in-law, niece, nephew) - my parents (both mom …"
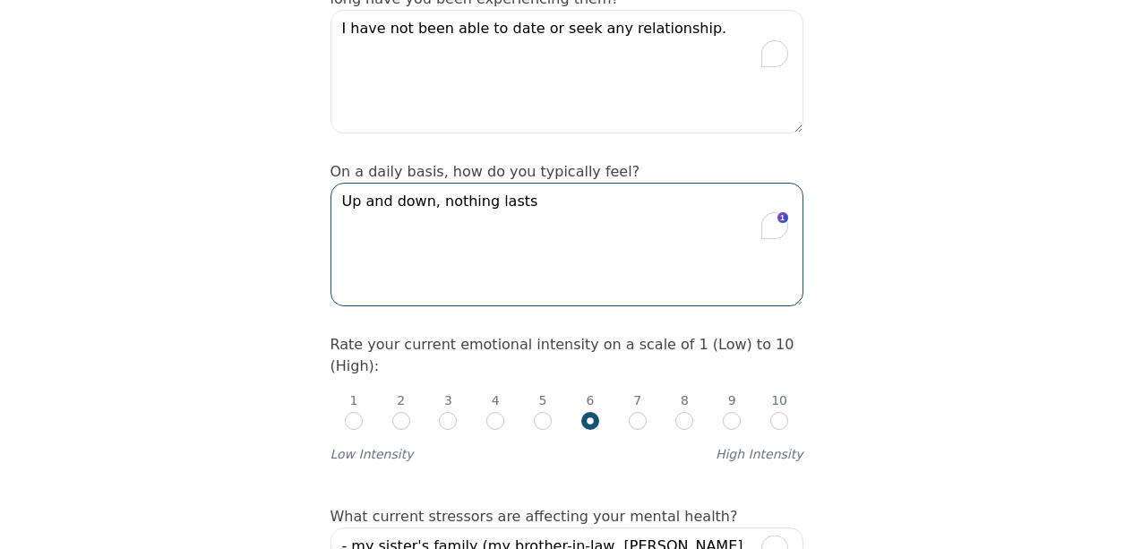
click at [439, 183] on textarea "Up and down, nothing lasts" at bounding box center [567, 245] width 473 height 124
click at [569, 183] on textarea "Up and down, nothing lasts" at bounding box center [567, 245] width 473 height 124
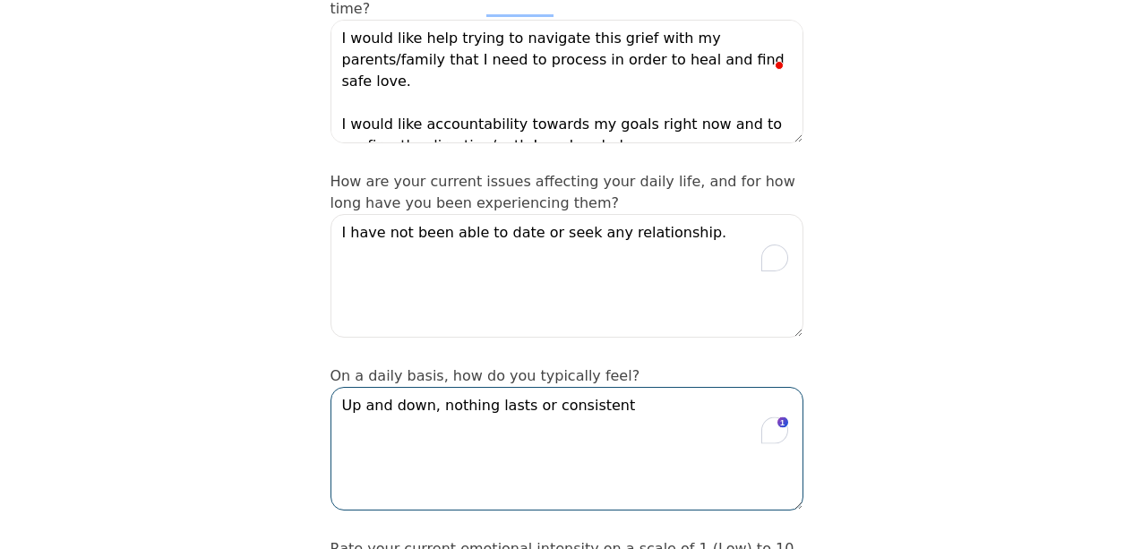
scroll to position [335, 0]
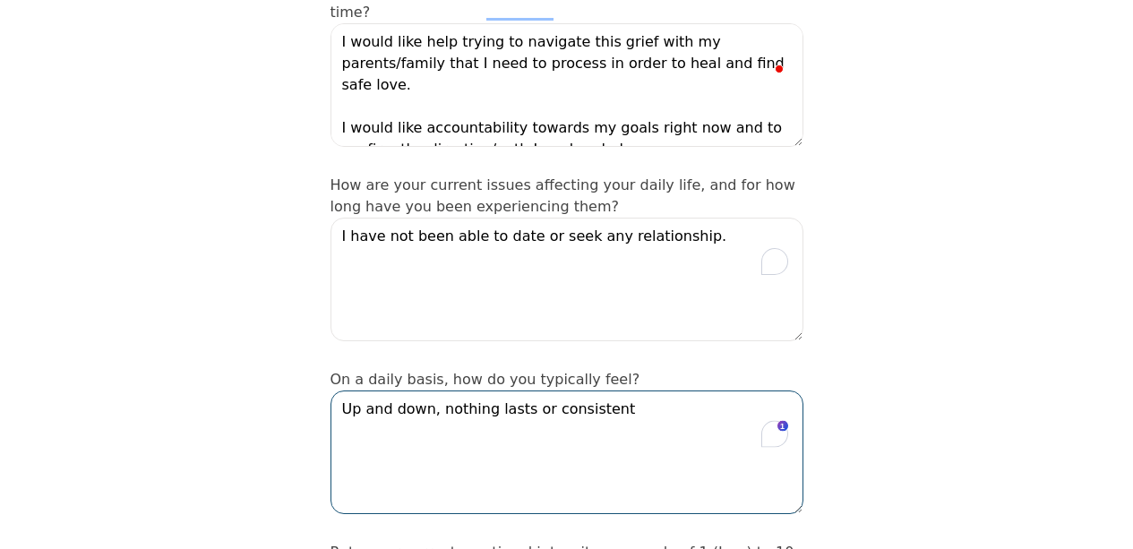
type textarea "Up and down, nothing lasts or consistent"
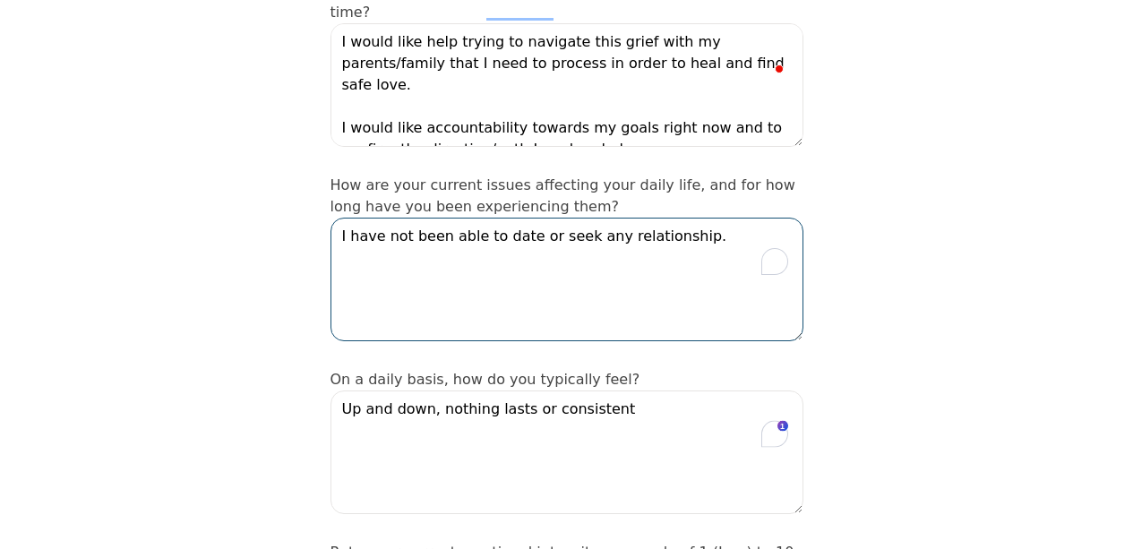
click at [521, 218] on textarea "I have not been able to date or seek any relationship." at bounding box center [567, 280] width 473 height 124
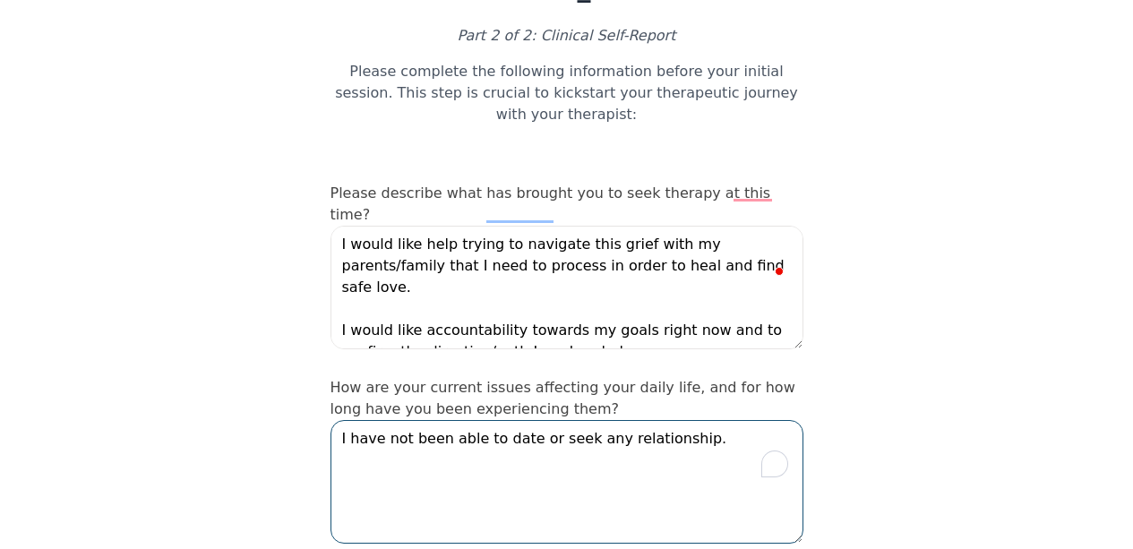
scroll to position [0, 0]
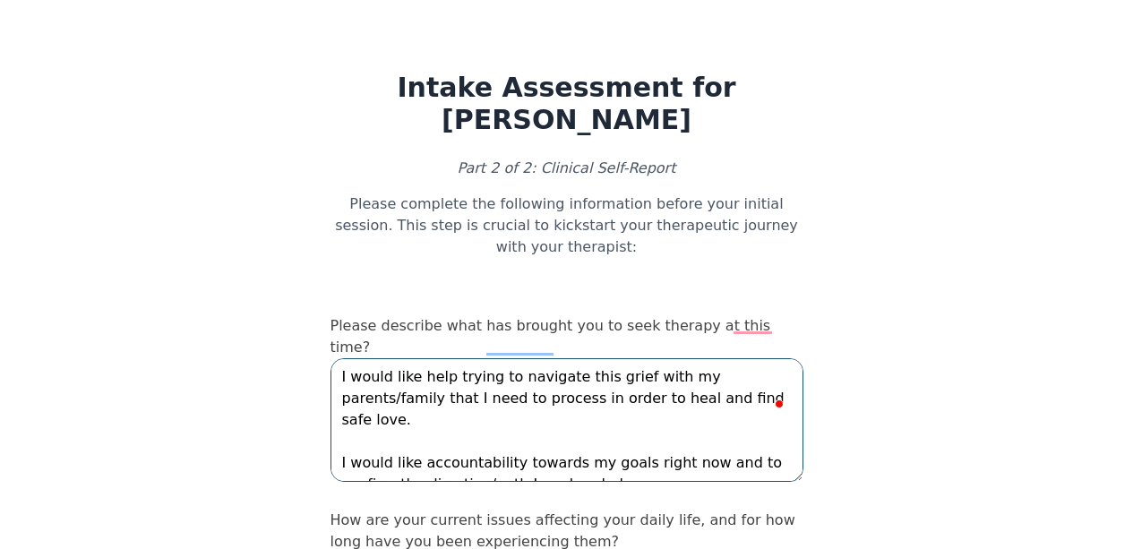
click at [577, 358] on textarea "I would like help trying to navigate this grief with my parents/family that I n…" at bounding box center [567, 420] width 473 height 124
click at [635, 358] on textarea "I would like help trying to navigate this grief with my parents/family that I n…" at bounding box center [567, 420] width 473 height 124
click at [622, 358] on textarea "I would like help trying to navigate this grief with my parents/family that I n…" at bounding box center [567, 420] width 473 height 124
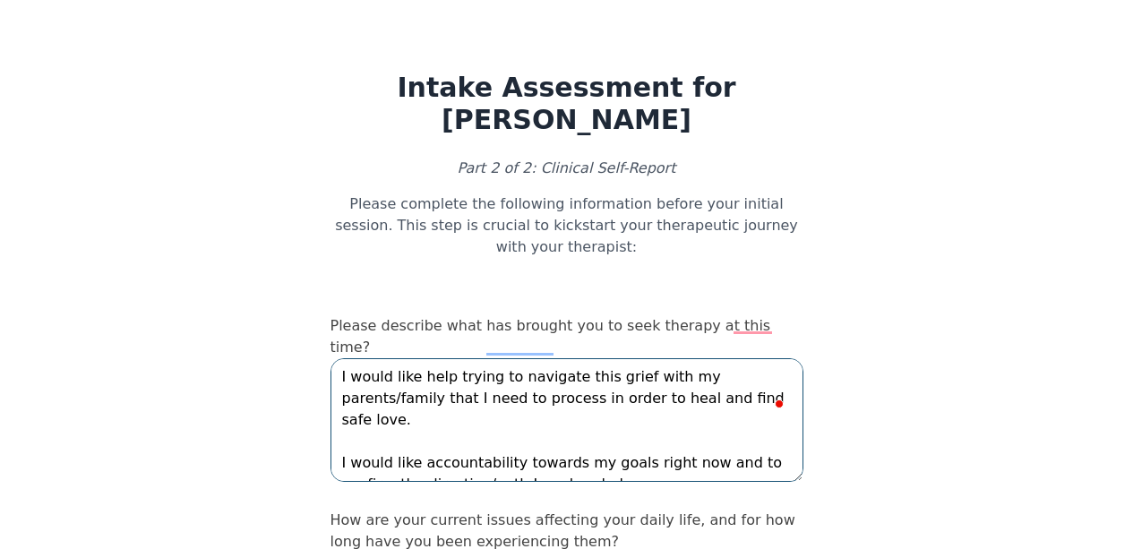
drag, startPoint x: 630, startPoint y: 328, endPoint x: 656, endPoint y: 329, distance: 26.0
click at [656, 358] on textarea "I would like help trying to navigate this grief with my parents/family that I n…" at bounding box center [567, 420] width 473 height 124
click at [572, 358] on textarea "I would like help trying to navigate this grief with my parents/family that I n…" at bounding box center [567, 420] width 473 height 124
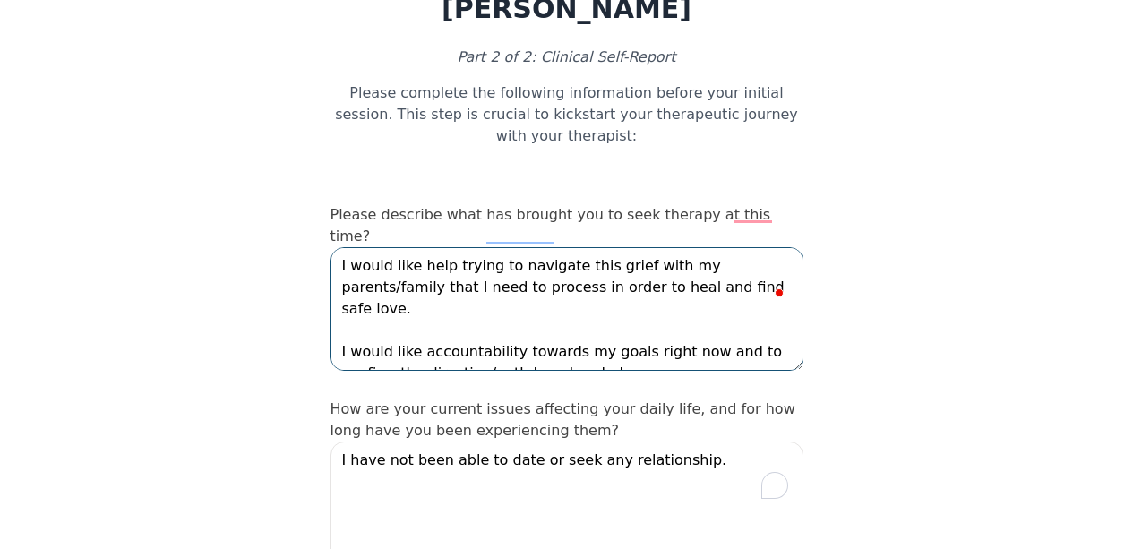
scroll to position [126, 0]
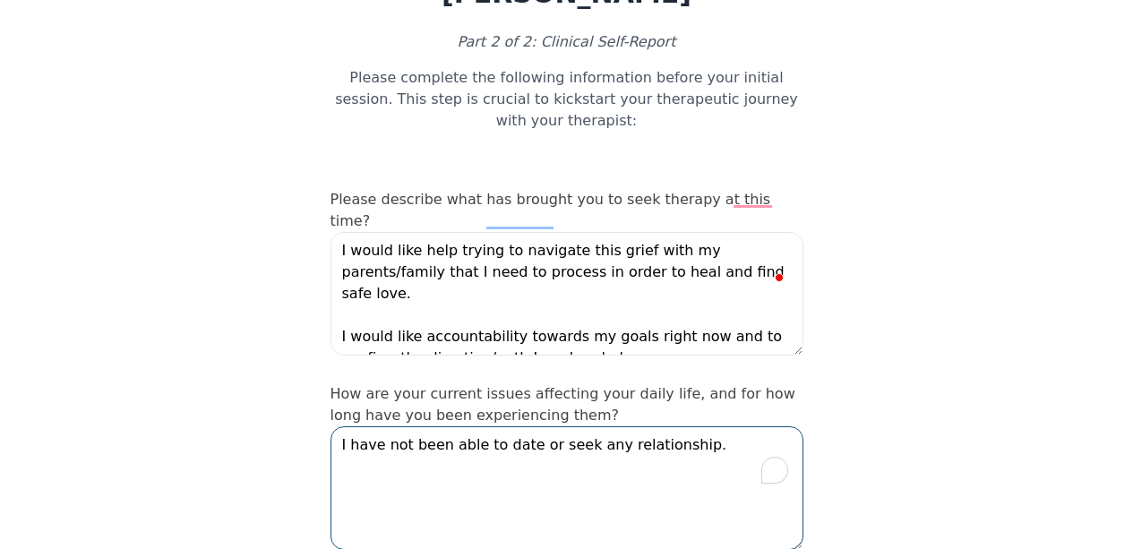
click at [578, 426] on textarea "I have not been able to date or seek any relationship." at bounding box center [567, 488] width 473 height 124
click at [660, 426] on textarea "I have not been able to date or seek any relationship." at bounding box center [567, 488] width 473 height 124
click at [696, 426] on textarea "I have not been able to date or seek any relationship." at bounding box center [567, 488] width 473 height 124
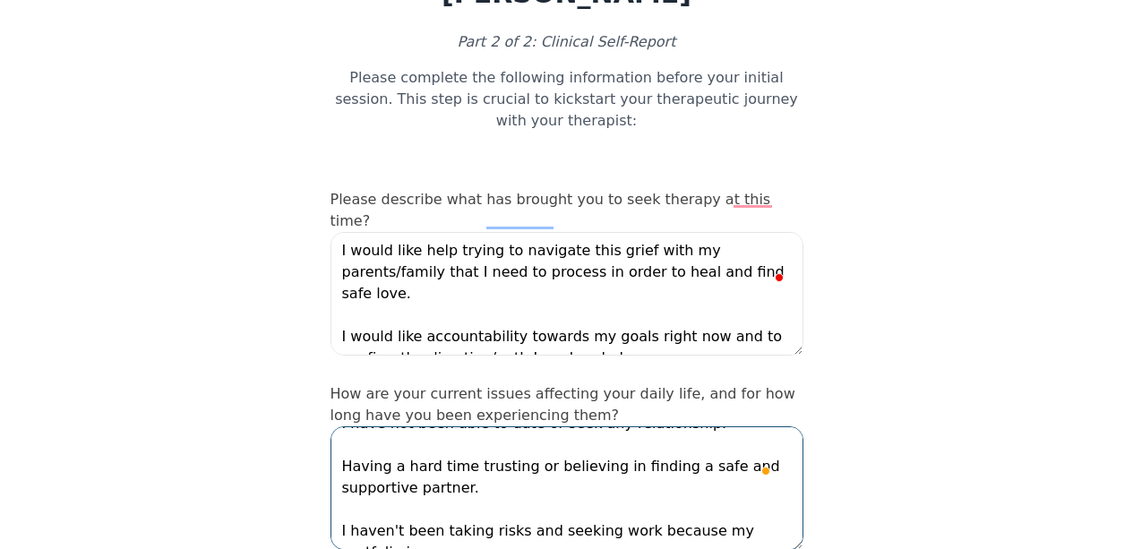
scroll to position [33, 0]
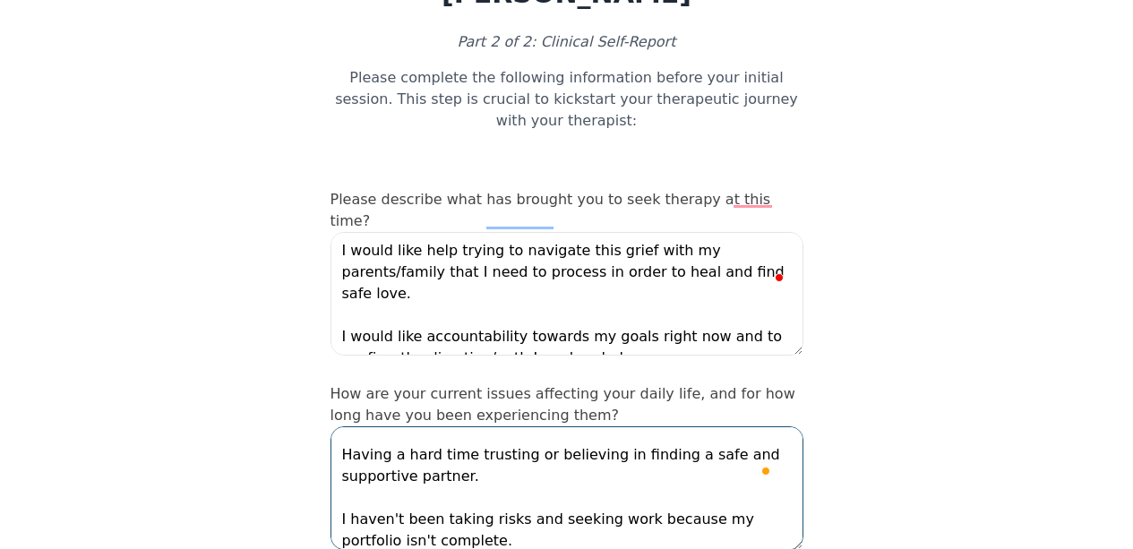
type textarea "I have not been able to date or seek any relationship. Having a hard time trust…"
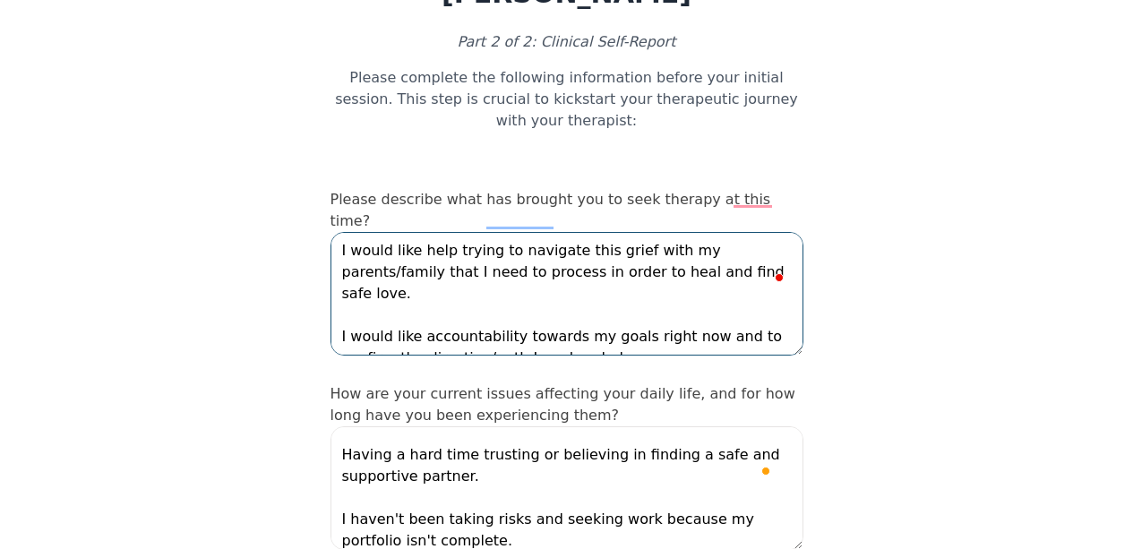
click at [580, 278] on textarea "I would like help trying to navigate this grief with my parents/family that I n…" at bounding box center [567, 294] width 473 height 124
click at [694, 263] on textarea "I would like help trying to navigate this grief with my parents/family that I n…" at bounding box center [567, 294] width 473 height 124
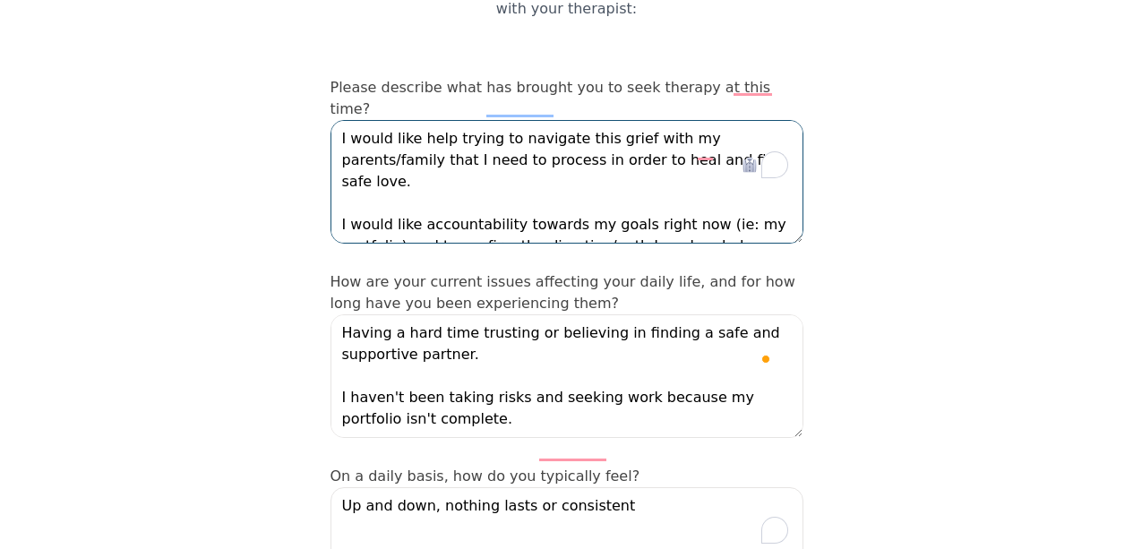
scroll to position [239, 0]
click at [614, 171] on textarea "I would like help trying to navigate this grief with my parents/family that I n…" at bounding box center [567, 181] width 473 height 124
type textarea "I would like help trying to navigate this grief with my parents/family that I n…"
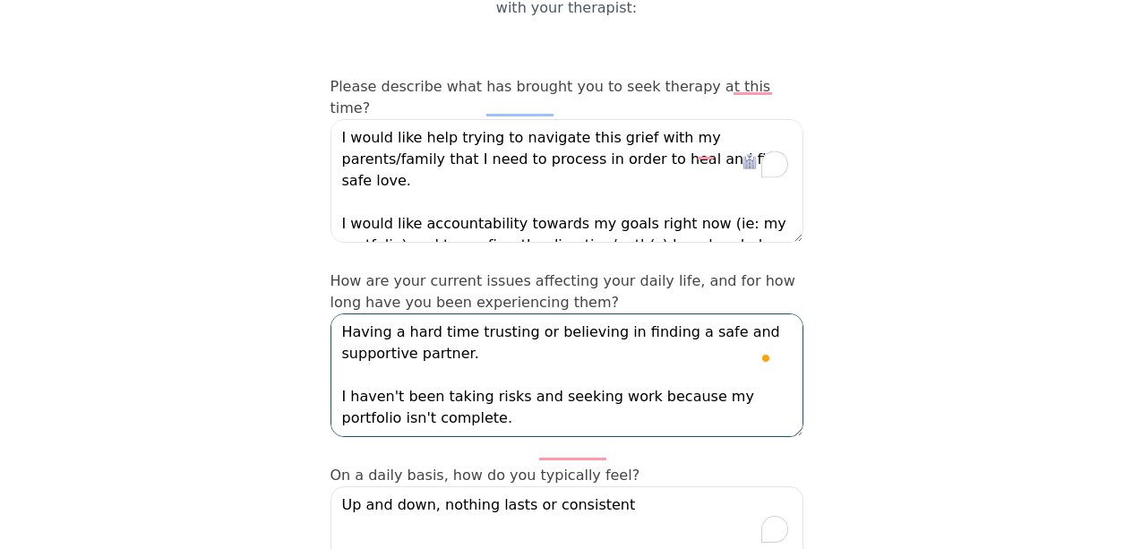
click at [597, 346] on textarea "I have not been able to date or seek any relationship. Having a hard time trust…" at bounding box center [567, 376] width 473 height 124
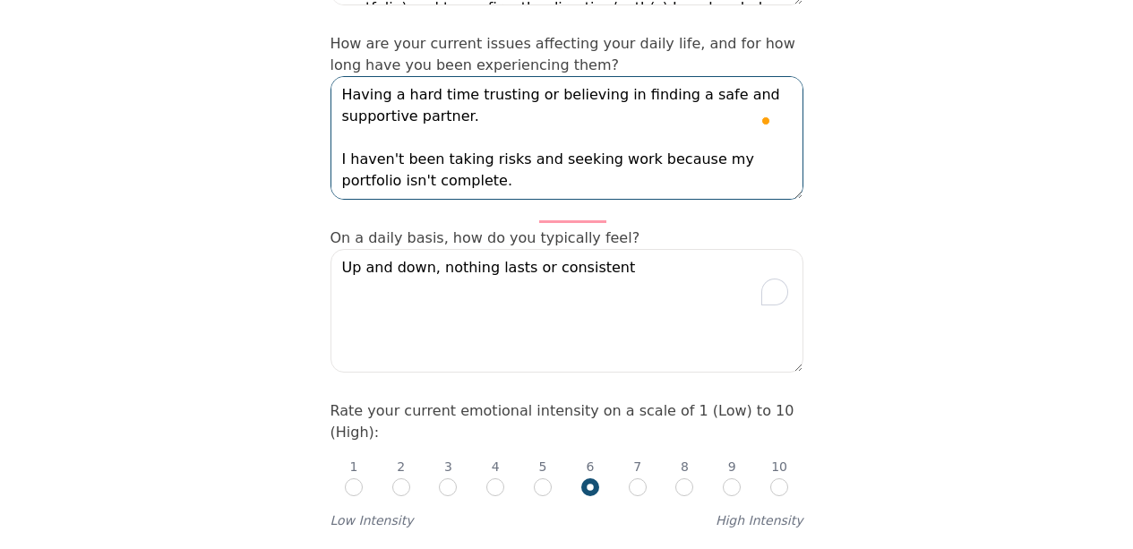
scroll to position [479, 0]
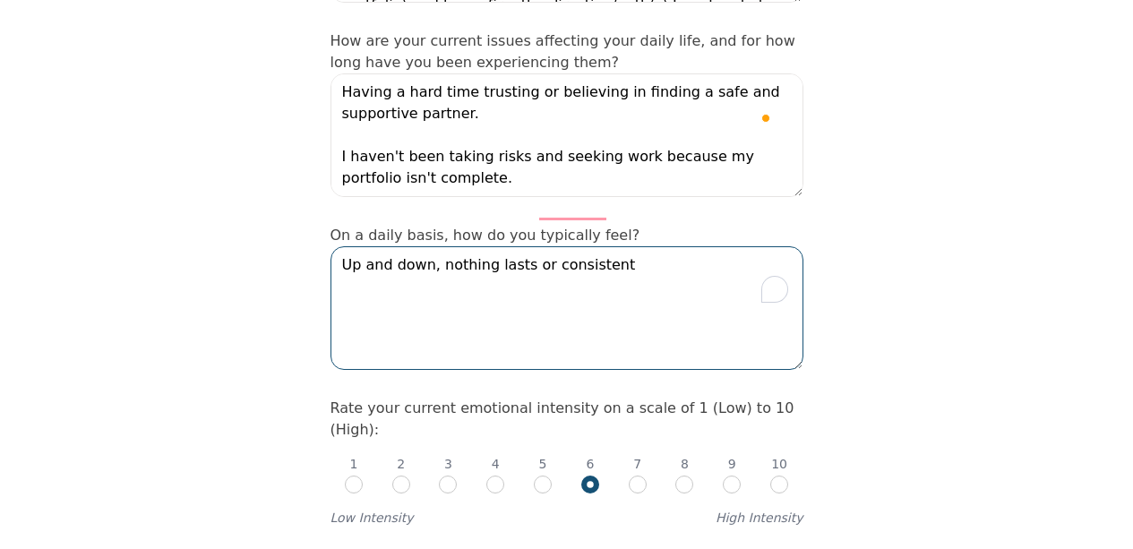
click at [619, 246] on textarea "Up and down, nothing lasts or consistent" at bounding box center [567, 308] width 473 height 124
click at [616, 246] on textarea "Up and down, nothing lasts or consistent" at bounding box center [567, 308] width 473 height 124
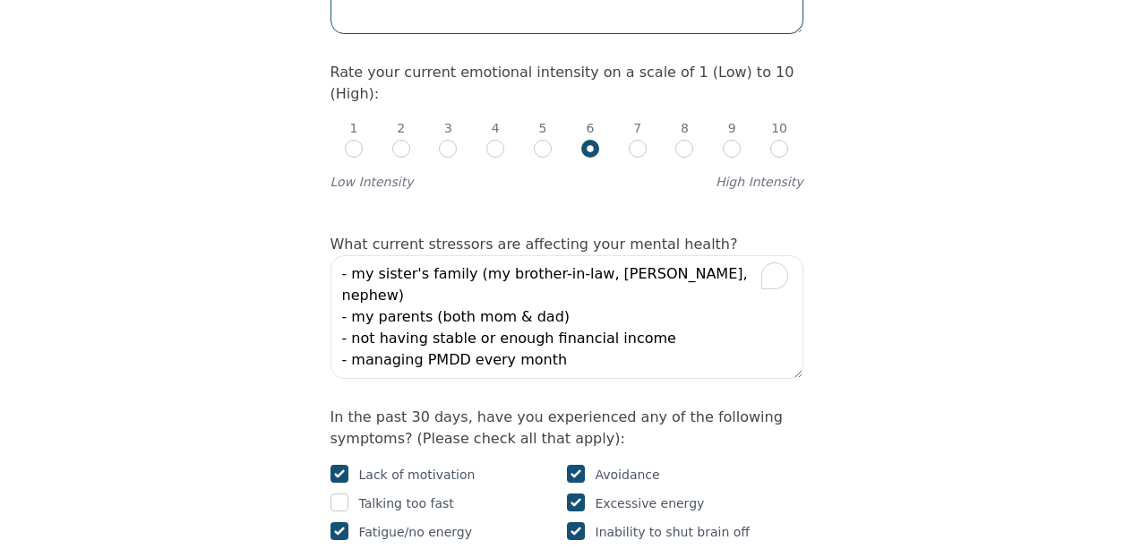
scroll to position [819, 0]
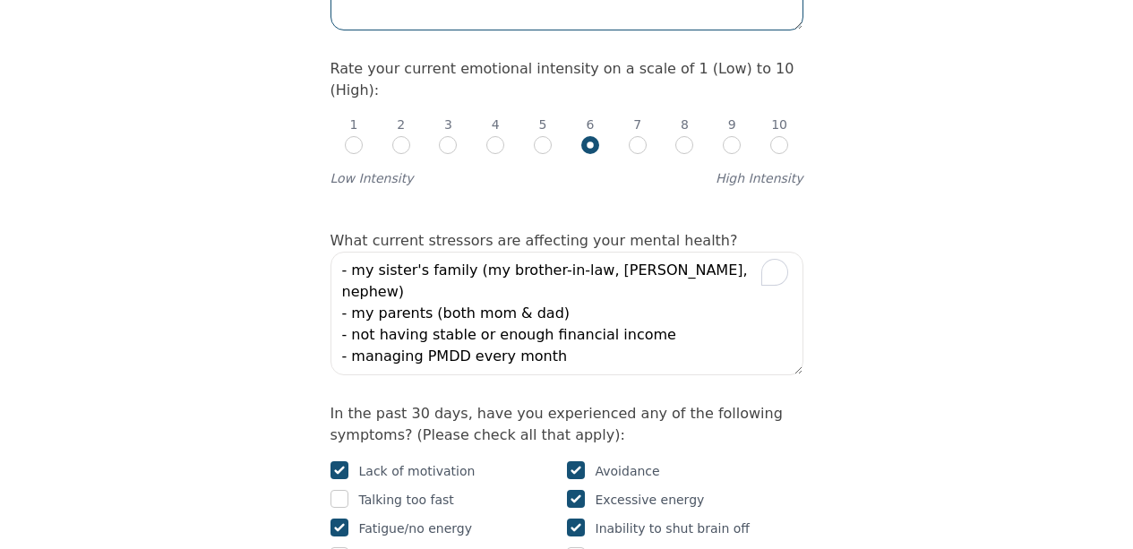
type textarea "Up and down, nothing lasts or consistent especially with the PMDD it starts rig…"
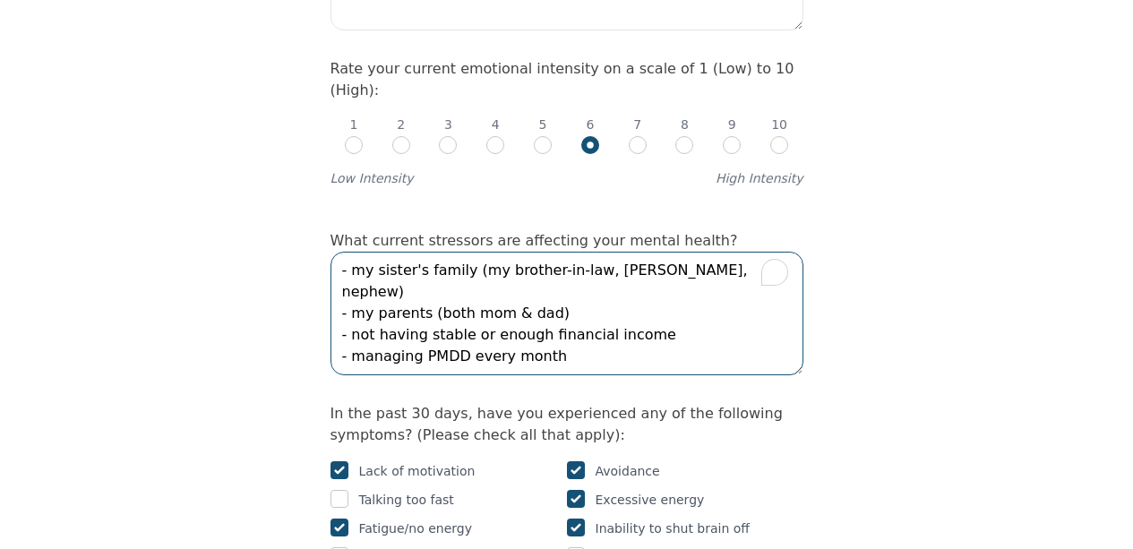
click at [615, 271] on textarea "- my sister's family (my brother-in-law, niece, nephew) - my parents (both mom …" at bounding box center [567, 314] width 473 height 124
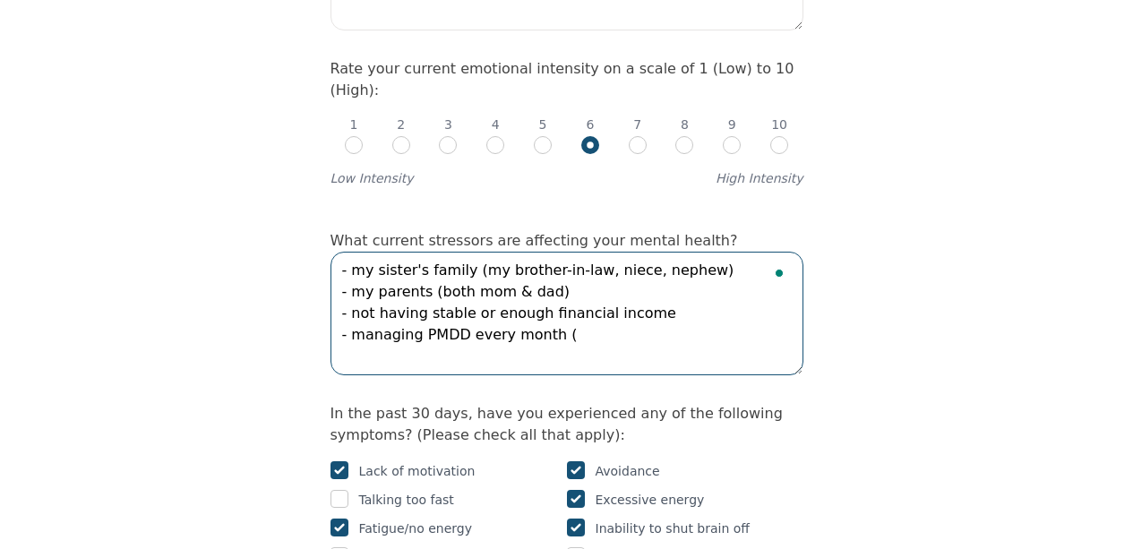
type textarea "- my sister's family (my brother-in-law, niece, nephew) - my parents (both mom …"
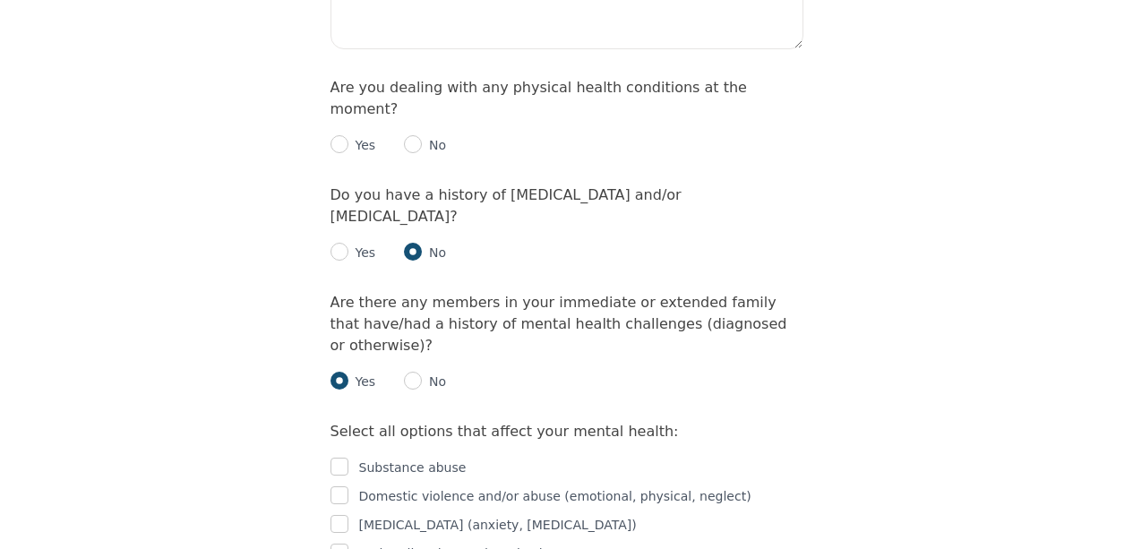
scroll to position [2754, 0]
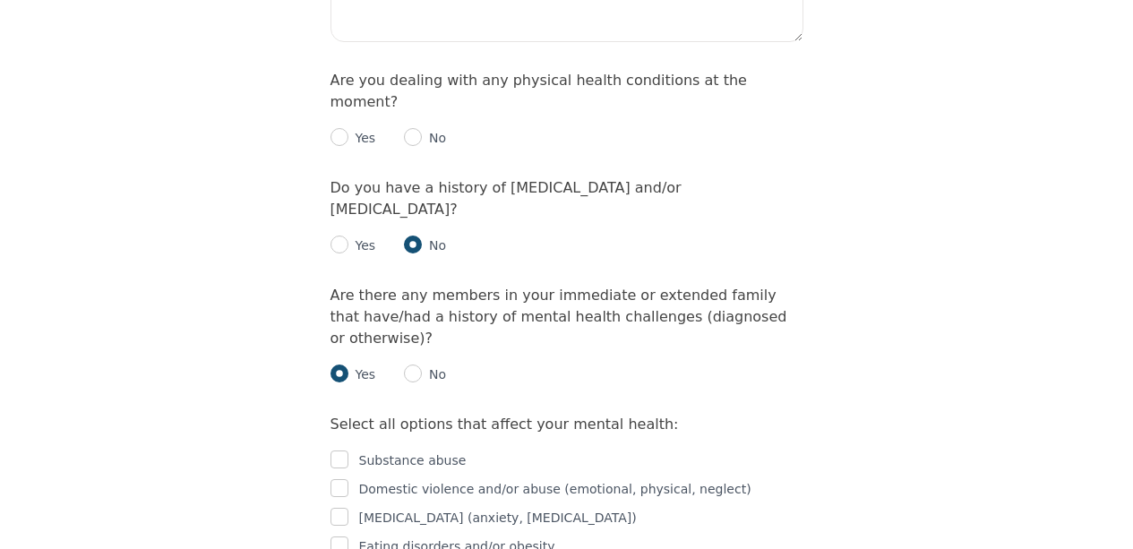
click at [560, 478] on p "Domestic violence and/or abuse (emotional, physical, neglect)" at bounding box center [555, 489] width 392 height 22
click at [545, 478] on p "Domestic violence and/or abuse (emotional, physical, neglect)" at bounding box center [555, 489] width 392 height 22
click at [346, 479] on input "checkbox" at bounding box center [340, 488] width 18 height 18
checkbox input "true"
click at [346, 508] on input "checkbox" at bounding box center [340, 517] width 18 height 18
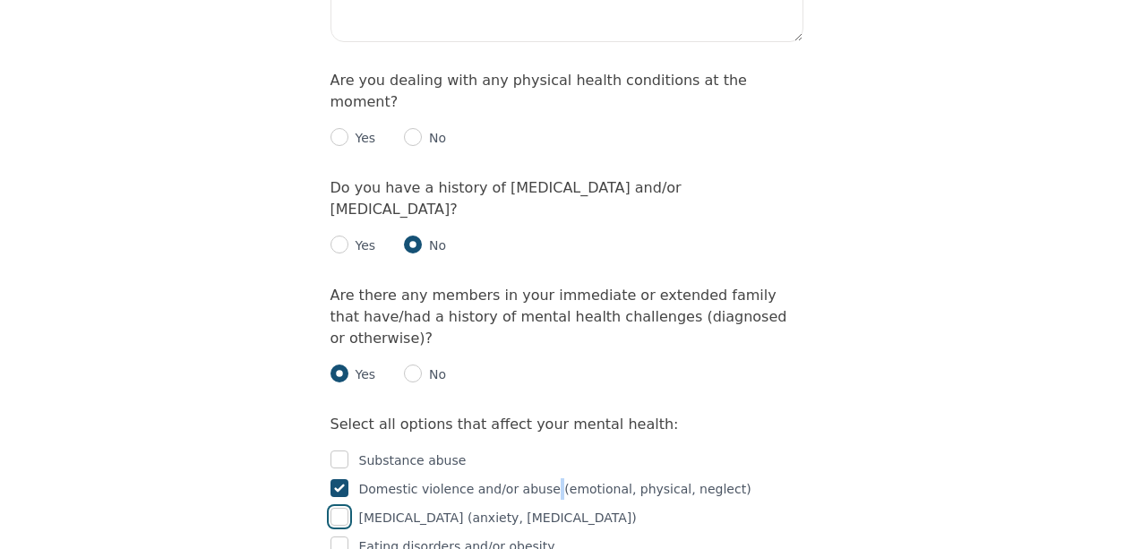
checkbox input "true"
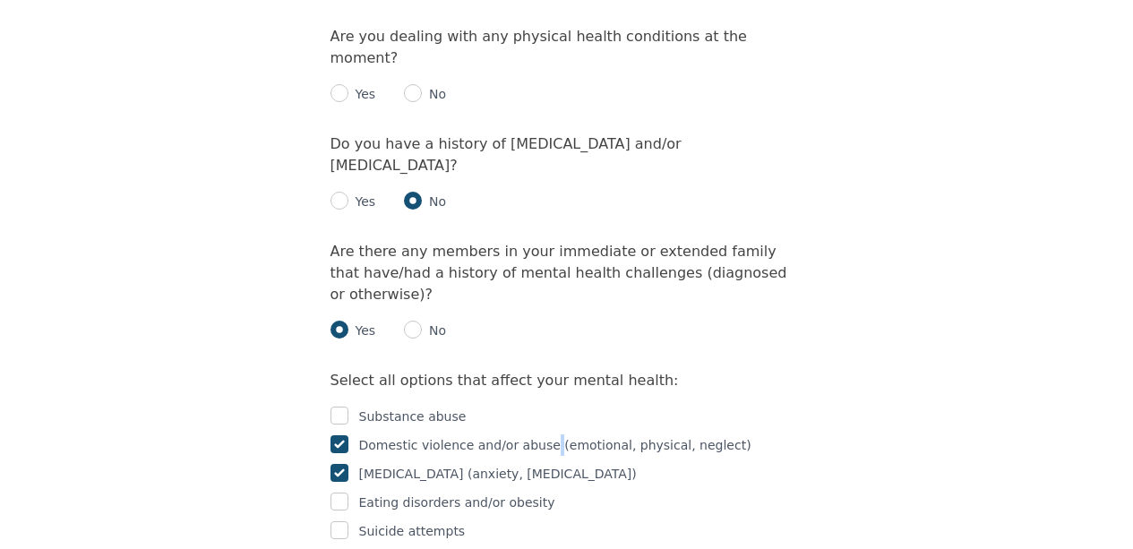
scroll to position [2800, 0]
click at [339, 548] on input "checkbox" at bounding box center [340, 557] width 18 height 18
checkbox input "true"
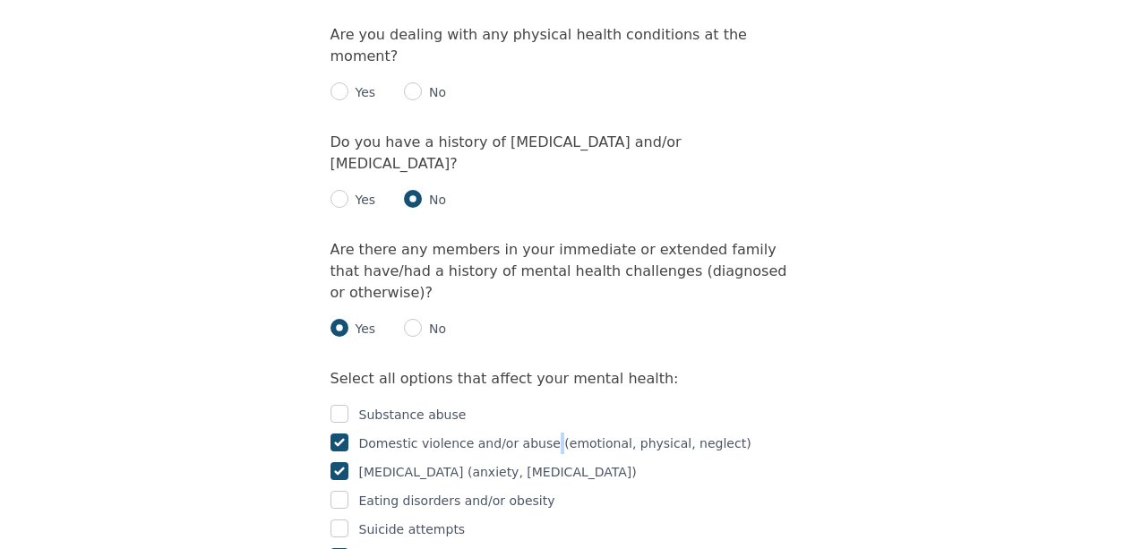
checkbox input "true"
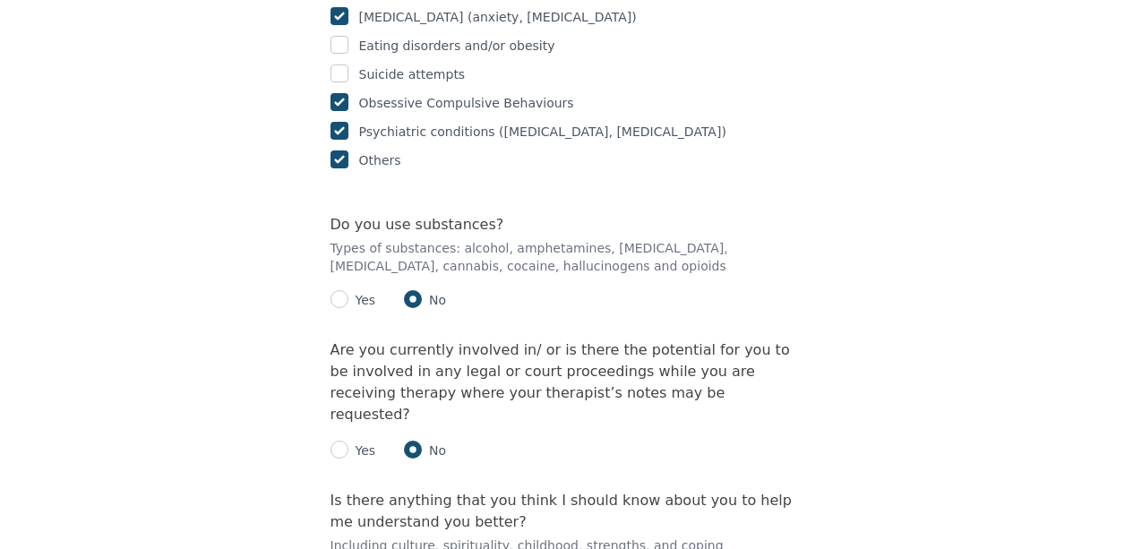
scroll to position [3256, 0]
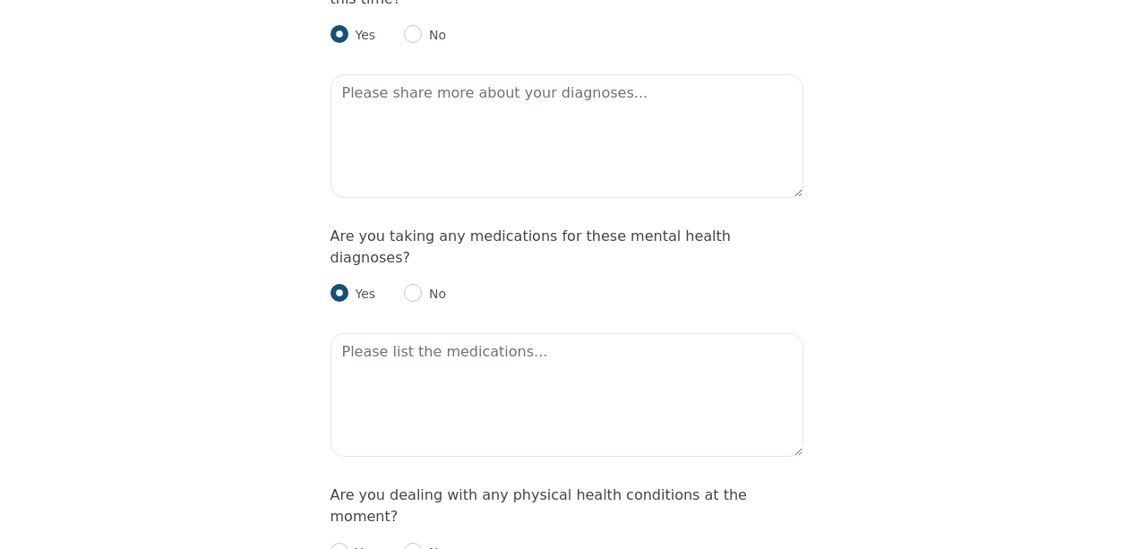
scroll to position [2303, 0]
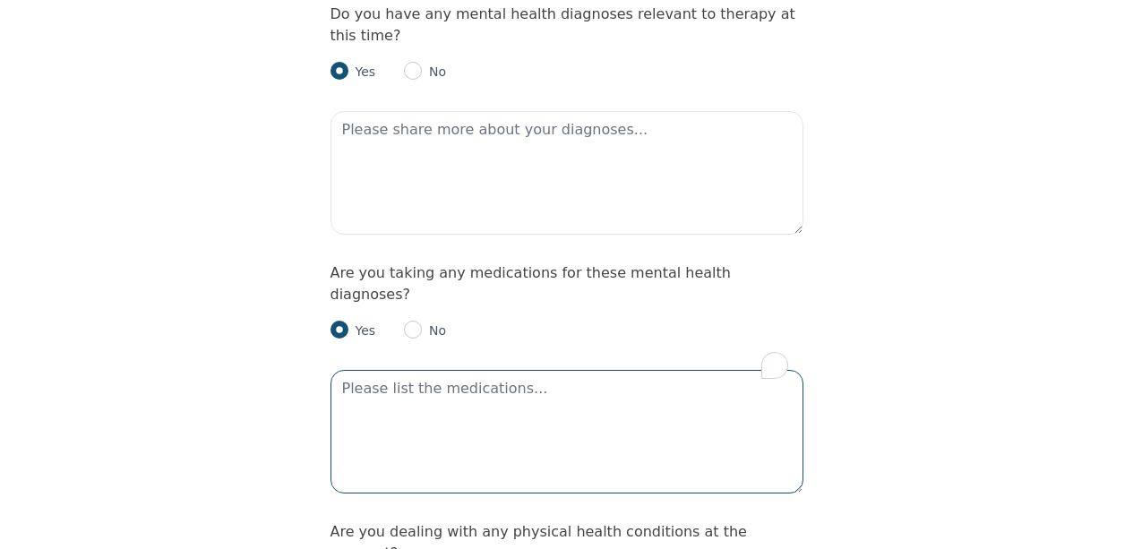
click at [391, 370] on textarea "To enrich screen reader interactions, please activate Accessibility in Grammarl…" at bounding box center [567, 432] width 473 height 124
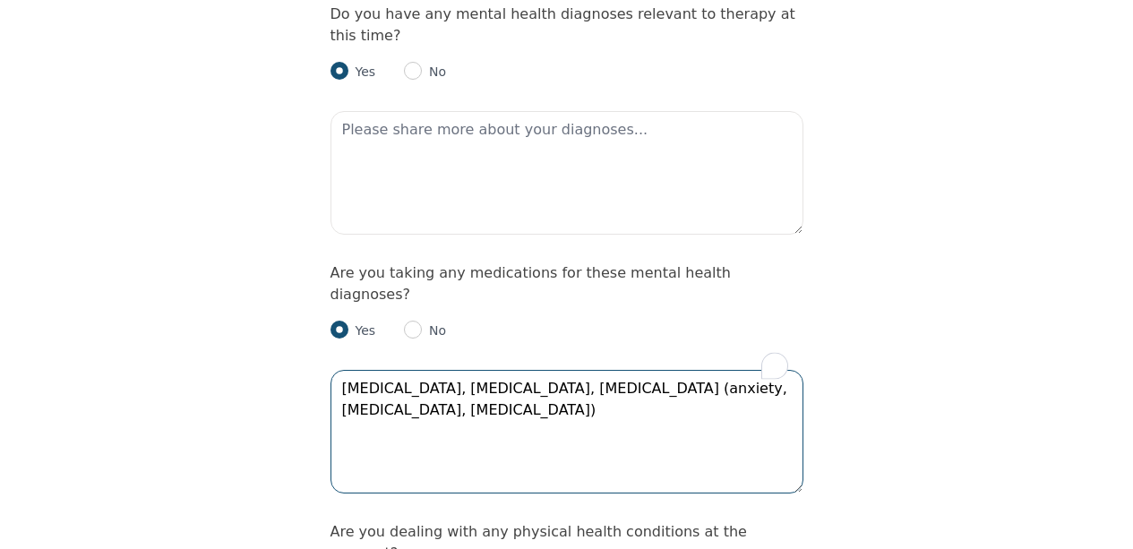
click at [671, 370] on textarea "Effexor, Wellbutrin, Vyvanse (anxiety, depression, ADHD)" at bounding box center [567, 432] width 473 height 124
type textarea "Effexor, Wellbutrin, Vyvanse (anxiety, depression, AuDHD)"
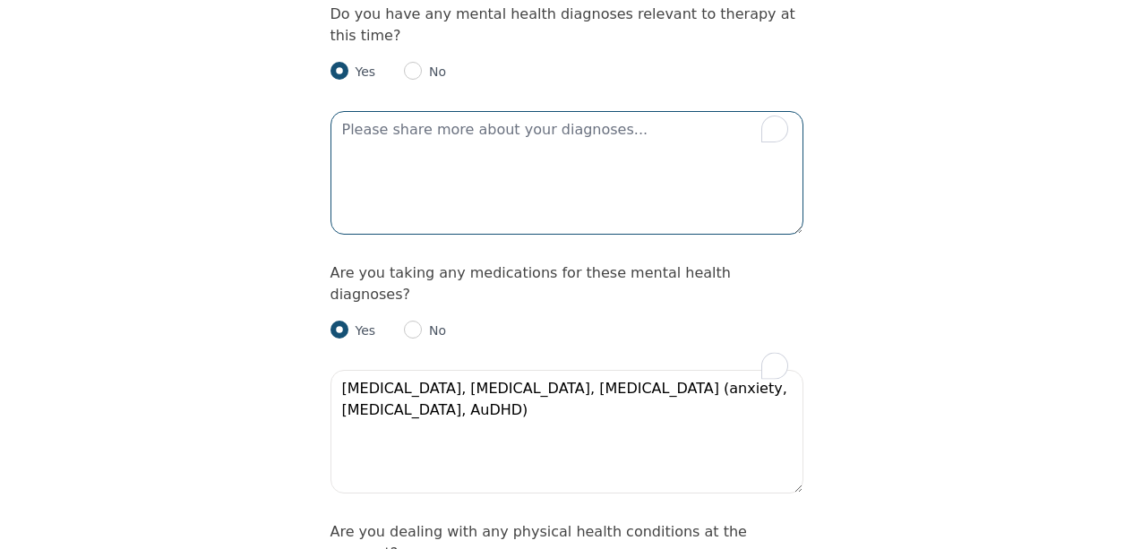
click at [617, 111] on textarea "To enrich screen reader interactions, please activate Accessibility in Grammarl…" at bounding box center [567, 173] width 473 height 124
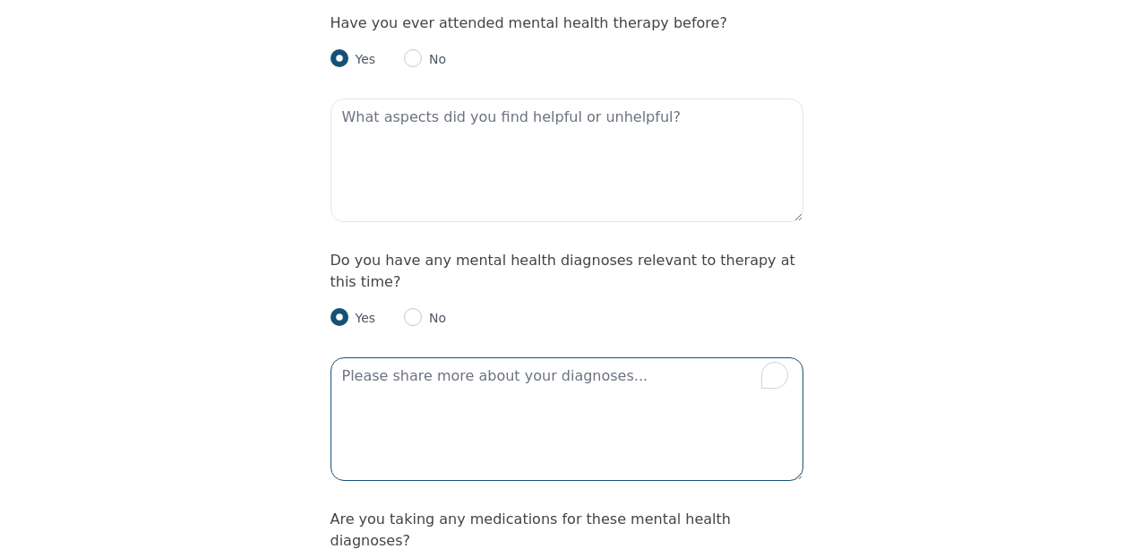
scroll to position [2054, 0]
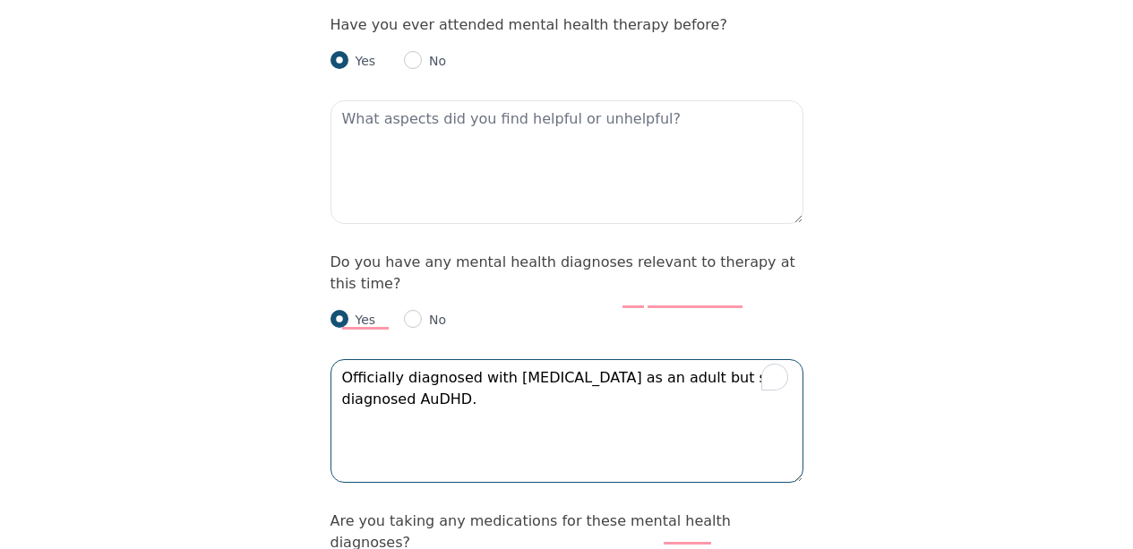
drag, startPoint x: 649, startPoint y: 304, endPoint x: 753, endPoint y: 297, distance: 104.2
click at [753, 359] on textarea "Officially diagnosed with ADHD as an adult but self diagnosed AuDHD." at bounding box center [567, 421] width 473 height 124
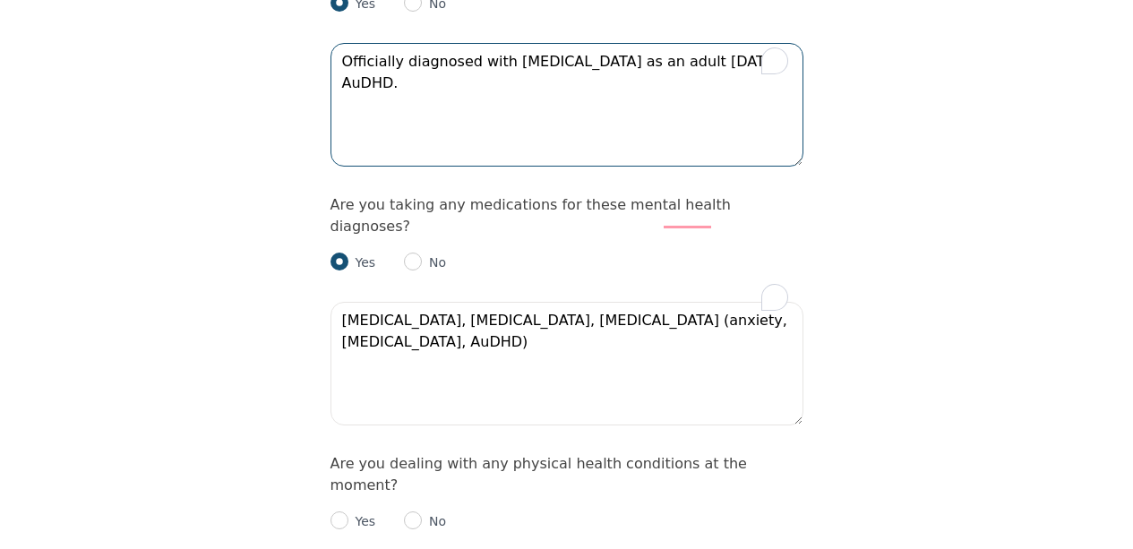
scroll to position [2376, 0]
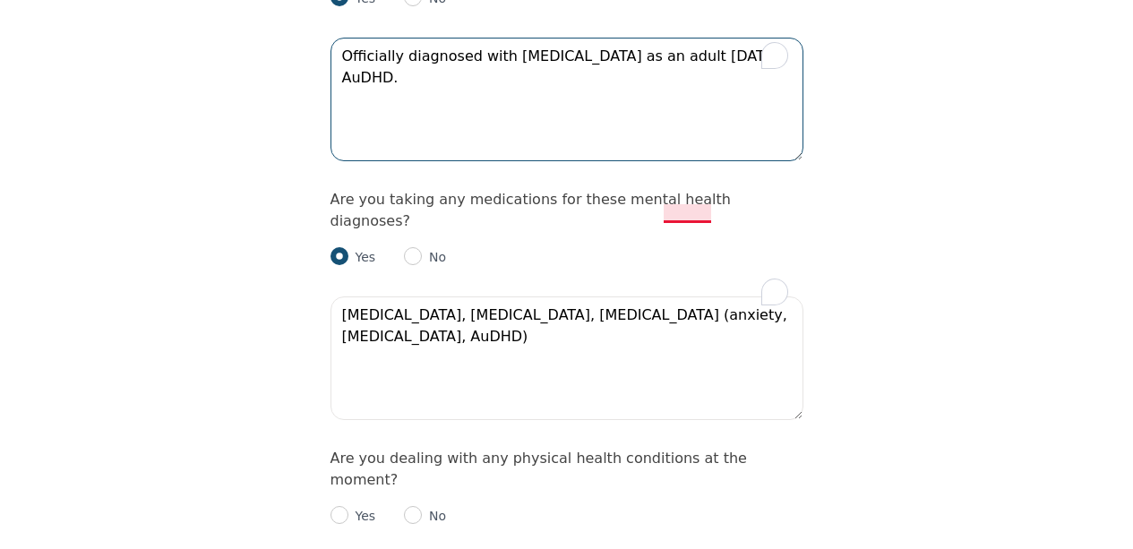
type textarea "Officially diagnosed with ADHD as an adult 2 years ago AuDHD."
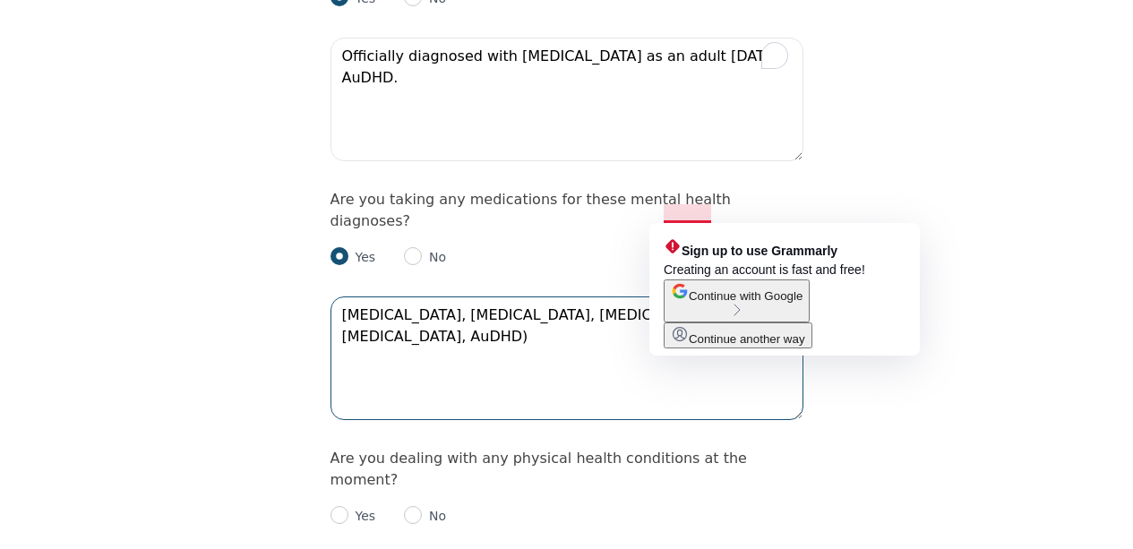
click at [686, 297] on textarea "Effexor, Wellbutrin, Vyvanse (anxiety, depression, AuDHD)" at bounding box center [567, 359] width 473 height 124
click at [682, 297] on textarea "Effexor, Wellbutrin, Vyvanse (anxiety, depression, AuDHD)" at bounding box center [567, 359] width 473 height 124
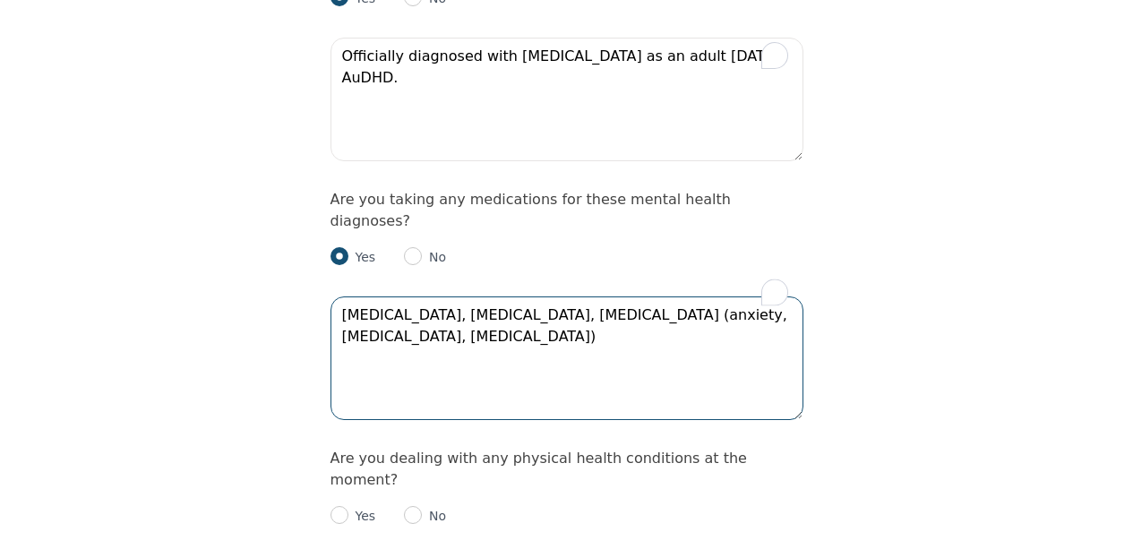
type textarea "Effexor, Wellbutrin, Vyvanse (anxiety, depression, ADHD)"
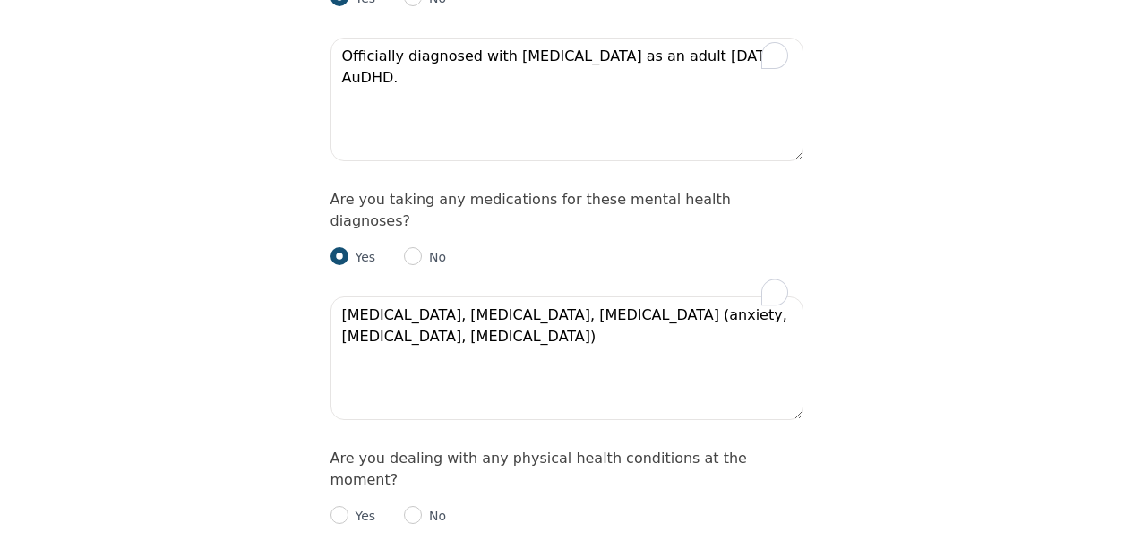
click at [446, 491] on div "Yes No" at bounding box center [567, 509] width 473 height 36
click at [429, 507] on p "No" at bounding box center [434, 516] width 24 height 18
click at [425, 507] on p "No" at bounding box center [434, 516] width 24 height 18
click at [362, 507] on p "Yes" at bounding box center [363, 516] width 28 height 18
click at [342, 506] on input "radio" at bounding box center [340, 515] width 18 height 18
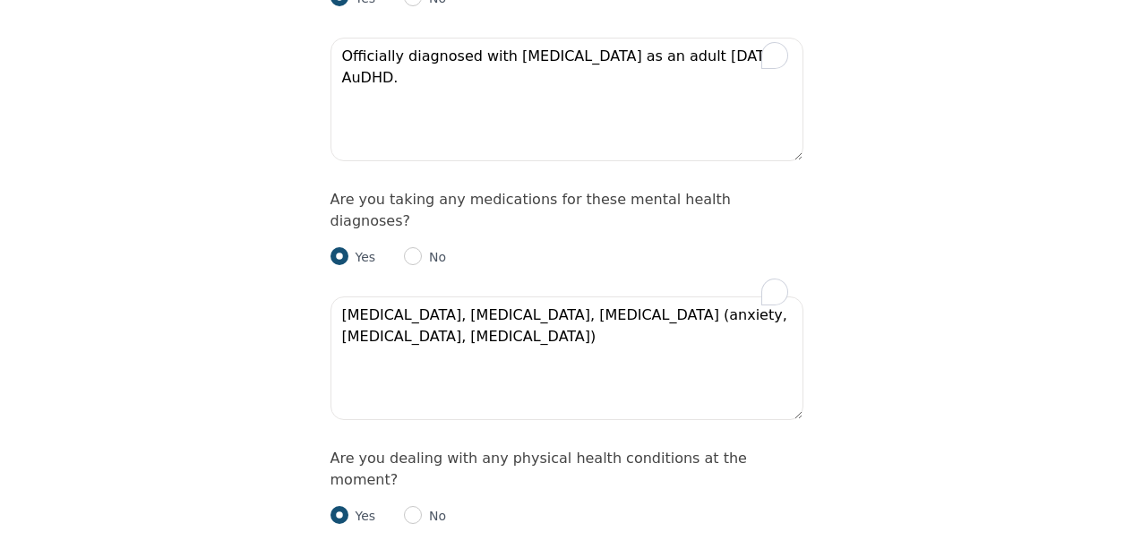
radio input "true"
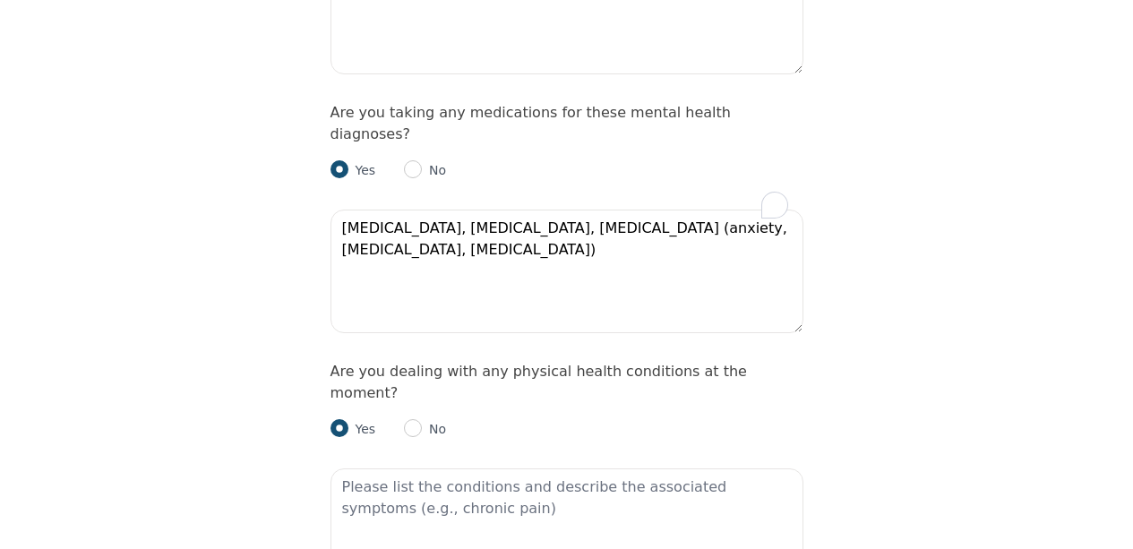
scroll to position [2487, 0]
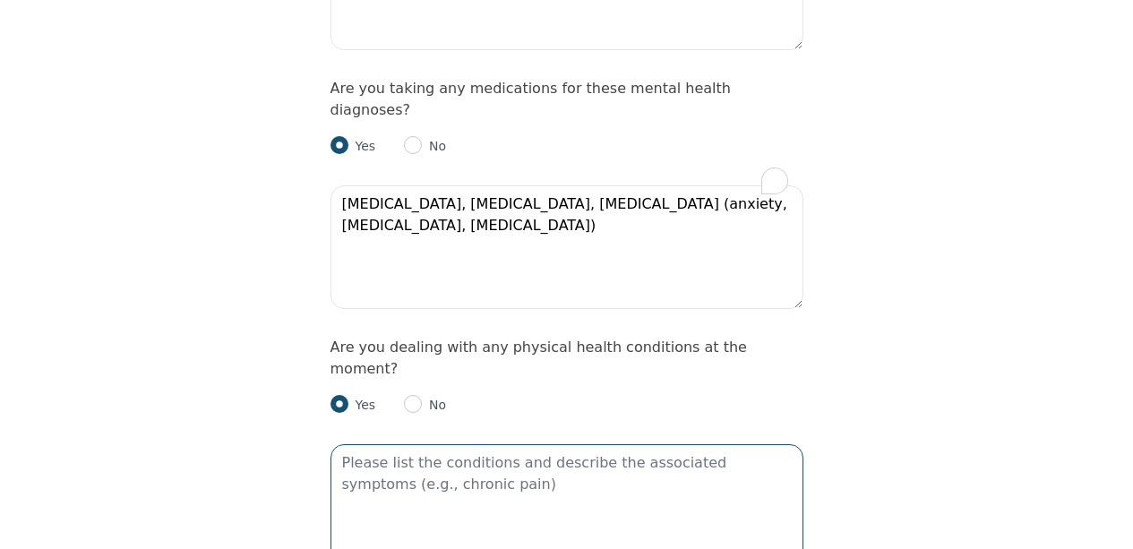
click at [506, 444] on textarea at bounding box center [567, 506] width 473 height 124
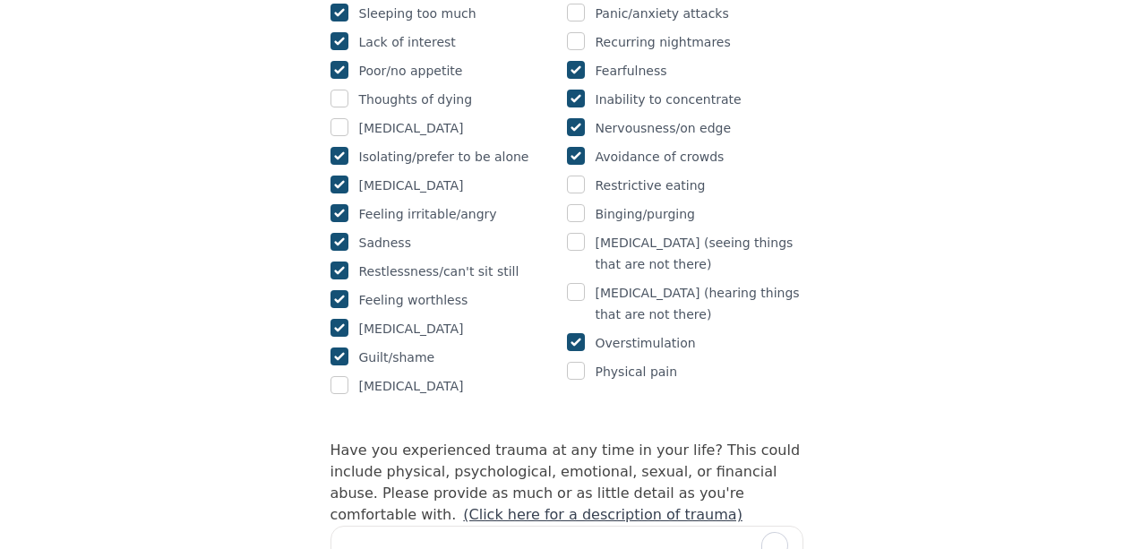
scroll to position [1596, 0]
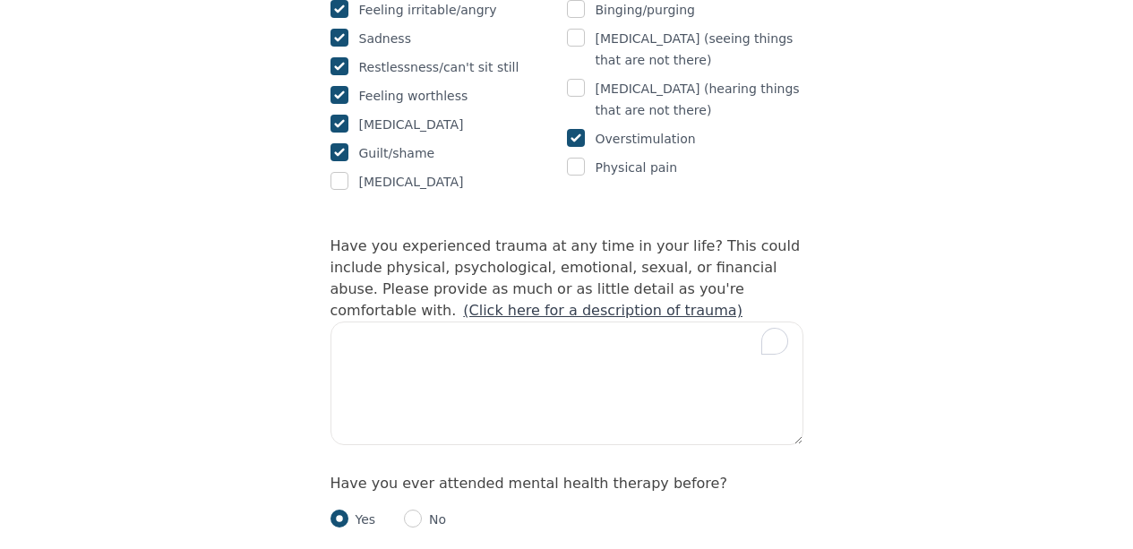
type textarea "migraines (sensory noise/light) PMDD"
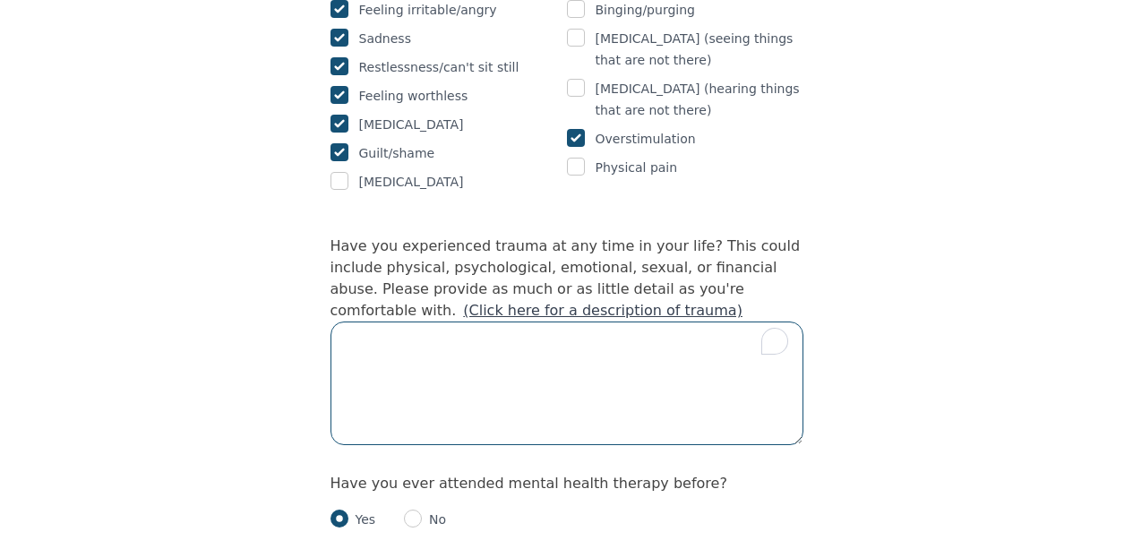
click at [506, 355] on textarea "To enrich screen reader interactions, please activate Accessibility in Grammarl…" at bounding box center [567, 384] width 473 height 124
click at [506, 356] on textarea "To enrich screen reader interactions, please activate Accessibility in Grammarl…" at bounding box center [567, 384] width 473 height 124
click at [447, 322] on textarea "more so emotional/psychological" at bounding box center [567, 384] width 473 height 124
click at [528, 322] on textarea "more so psychological" at bounding box center [567, 384] width 473 height 124
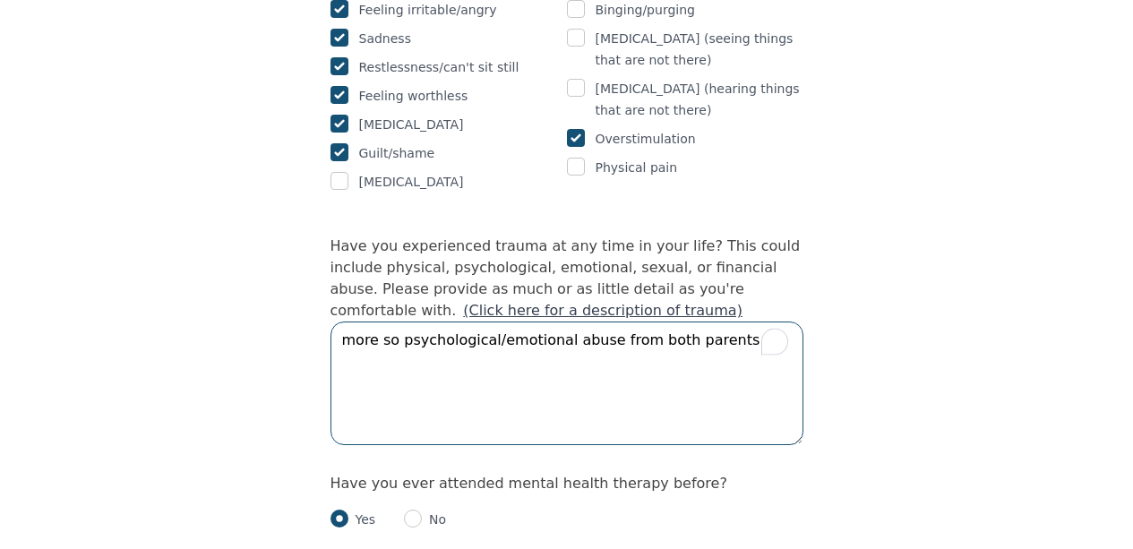
drag, startPoint x: 398, startPoint y: 263, endPoint x: 314, endPoint y: 254, distance: 83.8
click at [625, 322] on textarea "psychological/emotional abuse from both parents" at bounding box center [567, 384] width 473 height 124
click at [679, 322] on textarea "psychological/emotional abuse from both parents" at bounding box center [567, 384] width 473 height 124
click at [573, 322] on textarea "- parents didn't get a long but psychological/emotional abuse from both parents…" at bounding box center [567, 384] width 473 height 124
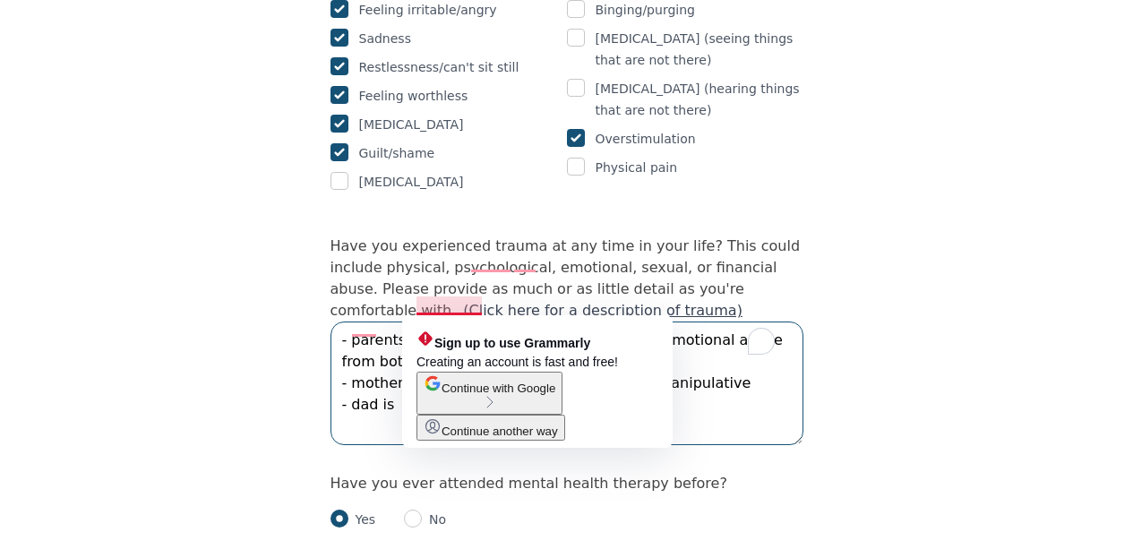
click at [450, 322] on textarea "- parents didn't get a long but psychological/emotional abuse from both parents…" at bounding box center [567, 384] width 473 height 124
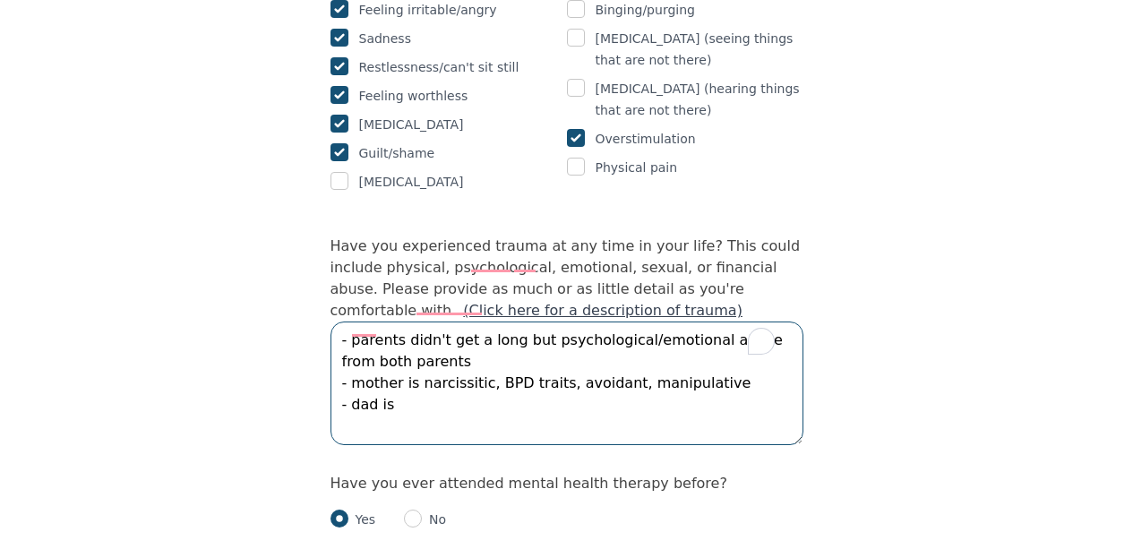
click at [446, 322] on textarea "- parents didn't get a long but psychological/emotional abuse from both parents…" at bounding box center [567, 384] width 473 height 124
drag, startPoint x: 541, startPoint y: 258, endPoint x: 354, endPoint y: 262, distance: 187.3
click at [354, 322] on textarea "- parents didn't get a long but psychological/emotional abuse from both parents…" at bounding box center [567, 384] width 473 height 124
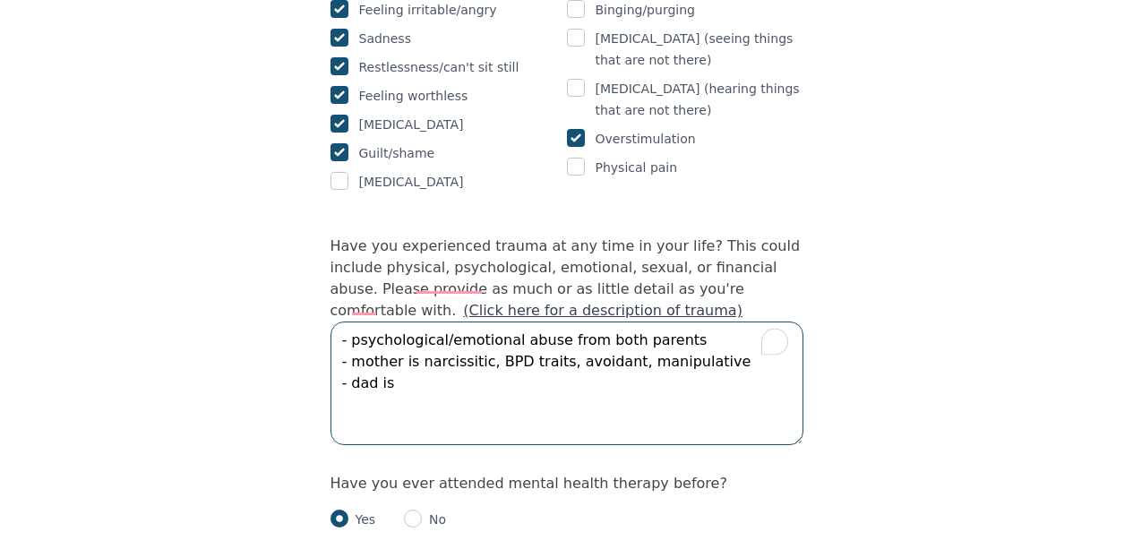
click at [684, 322] on textarea "- psychological/emotional abuse from both parents - mother is narcissitic, BPD …" at bounding box center [567, 384] width 473 height 124
click at [609, 322] on textarea "- psychological/emotional abuse from both parents - mother is narcissitic, BPD …" at bounding box center [567, 384] width 473 height 124
click at [391, 322] on textarea "- psychological/emotional abuse from both parents - mother is narcissitic, BPD …" at bounding box center [567, 384] width 473 height 124
click at [417, 322] on textarea "- psychological/emotional abuse from both parents - mother is narcissitic, BPD …" at bounding box center [567, 384] width 473 height 124
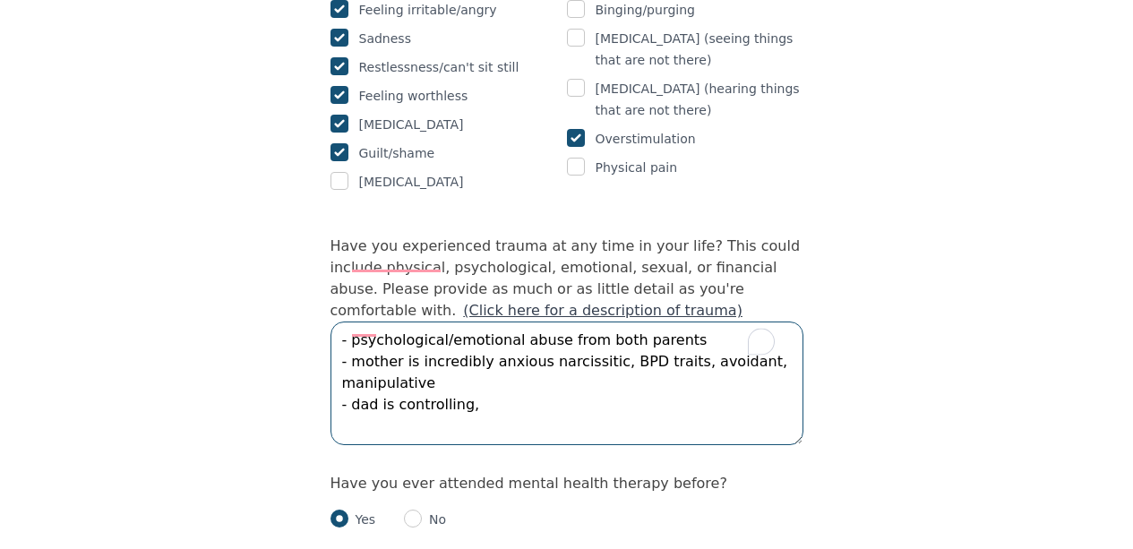
click at [394, 330] on textarea "- psychological/emotional abuse from both parents - mother is incredibly anxiou…" at bounding box center [567, 384] width 473 height 124
click at [598, 326] on textarea "- psychological/emotional abuse from both parents - mother is incredibly anxiou…" at bounding box center [567, 384] width 473 height 124
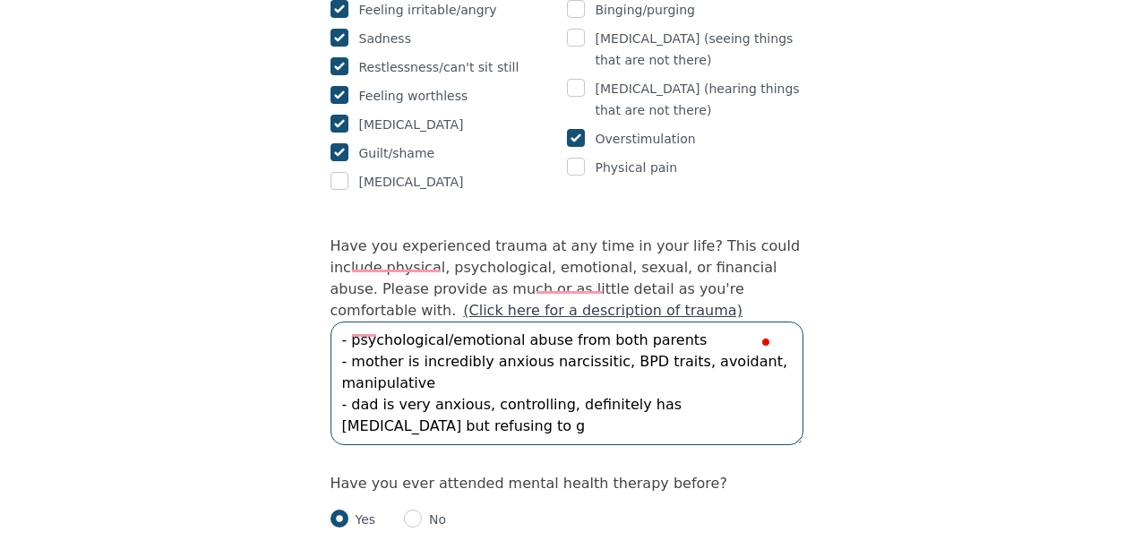
drag, startPoint x: 559, startPoint y: 330, endPoint x: 610, endPoint y: 350, distance: 55.1
click at [610, 350] on textarea "- psychological/emotional abuse from both parents - mother is incredibly anxiou…" at bounding box center [567, 384] width 473 height 124
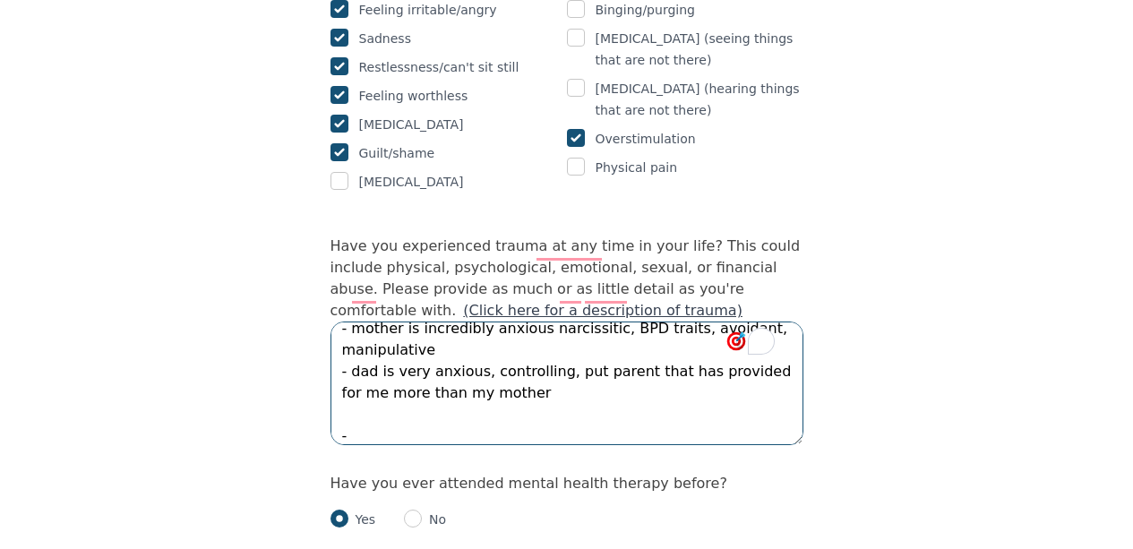
click at [555, 322] on textarea "- psychological/emotional abuse from both parents - mother is incredibly anxiou…" at bounding box center [567, 384] width 473 height 124
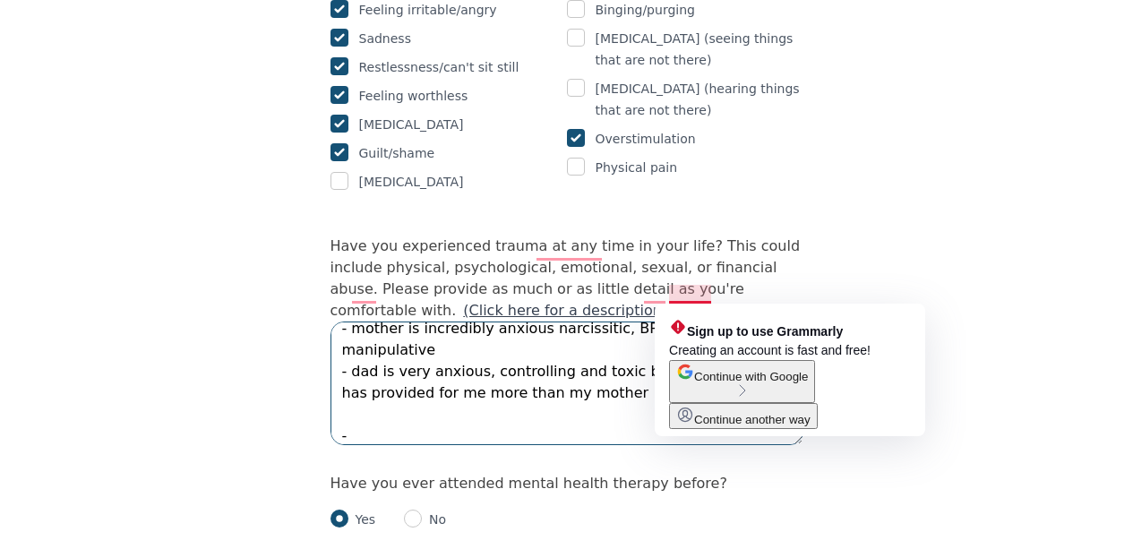
drag, startPoint x: 741, startPoint y: 297, endPoint x: 670, endPoint y: 297, distance: 70.8
click at [670, 322] on textarea "- psychological/emotional abuse from both parents - mother is incredibly anxiou…" at bounding box center [567, 384] width 473 height 124
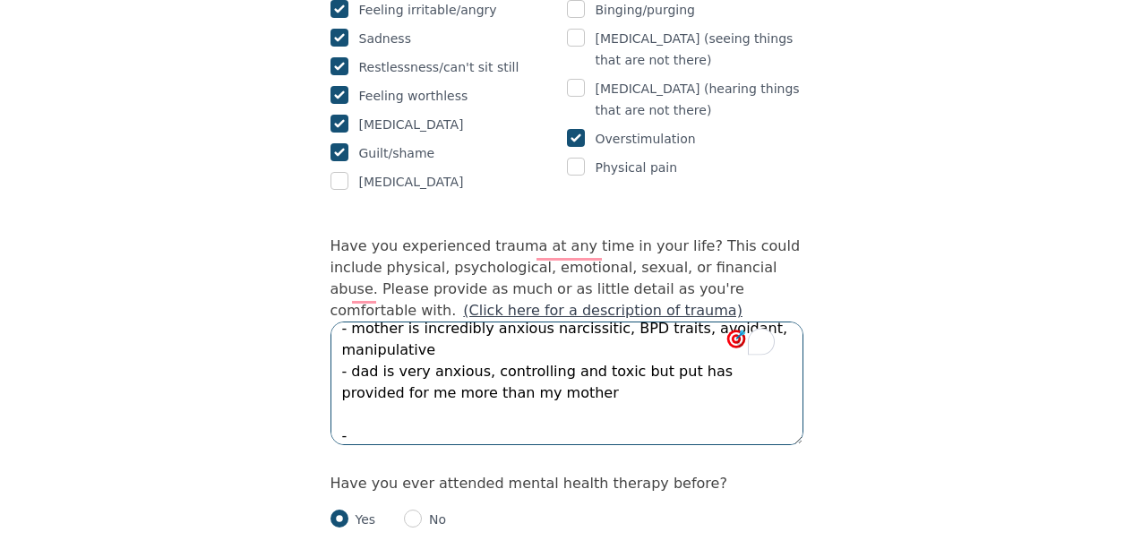
click at [451, 349] on textarea "- psychological/emotional abuse from both parents - mother is incredibly anxiou…" at bounding box center [567, 384] width 473 height 124
click at [529, 322] on textarea "- psychological/emotional abuse from both parents - mother is incredibly anxiou…" at bounding box center [567, 384] width 473 height 124
drag, startPoint x: 646, startPoint y: 293, endPoint x: 558, endPoint y: 331, distance: 95.9
click at [558, 331] on textarea "- psychological/emotional abuse from both parents - mother is incredibly anxiou…" at bounding box center [567, 384] width 473 height 124
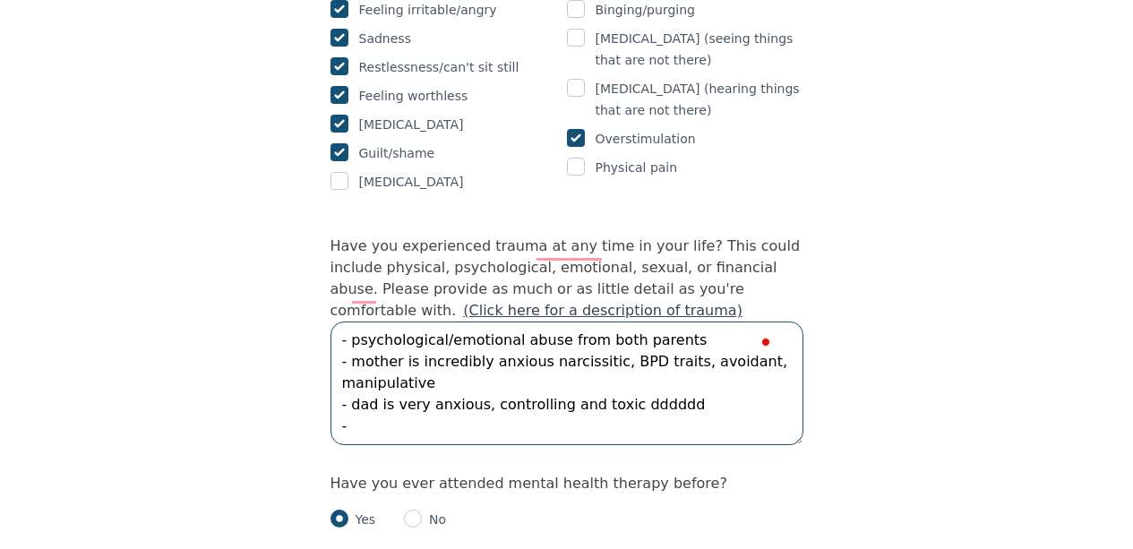
click at [451, 325] on textarea "- psychological/emotional abuse from both parents - mother is incredibly anxiou…" at bounding box center [567, 384] width 473 height 124
type textarea "- psychological/emotional abuse from both parents - mother is incredibly anxiou…"
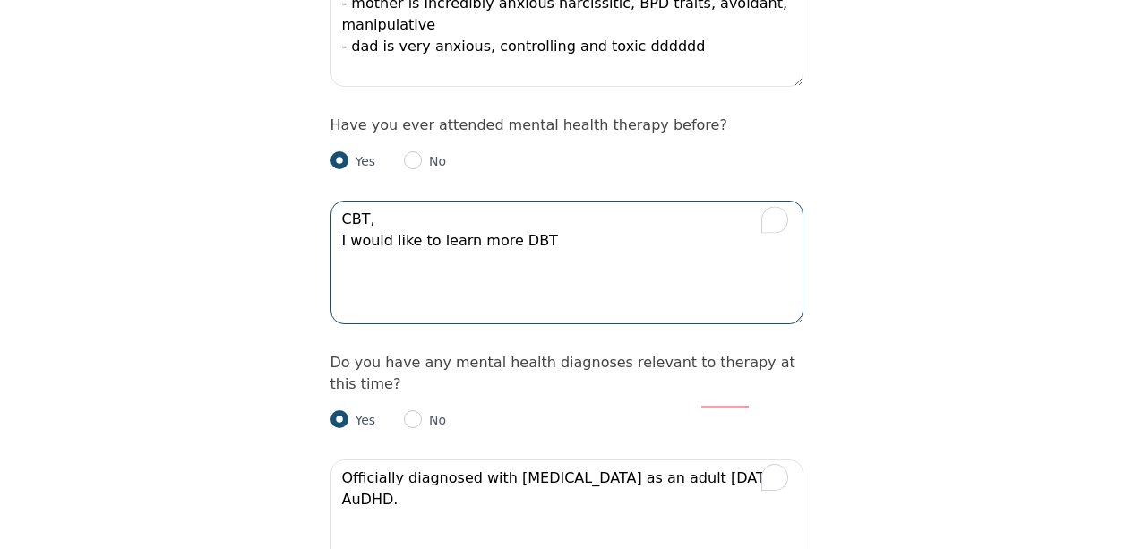
scroll to position [1988, 0]
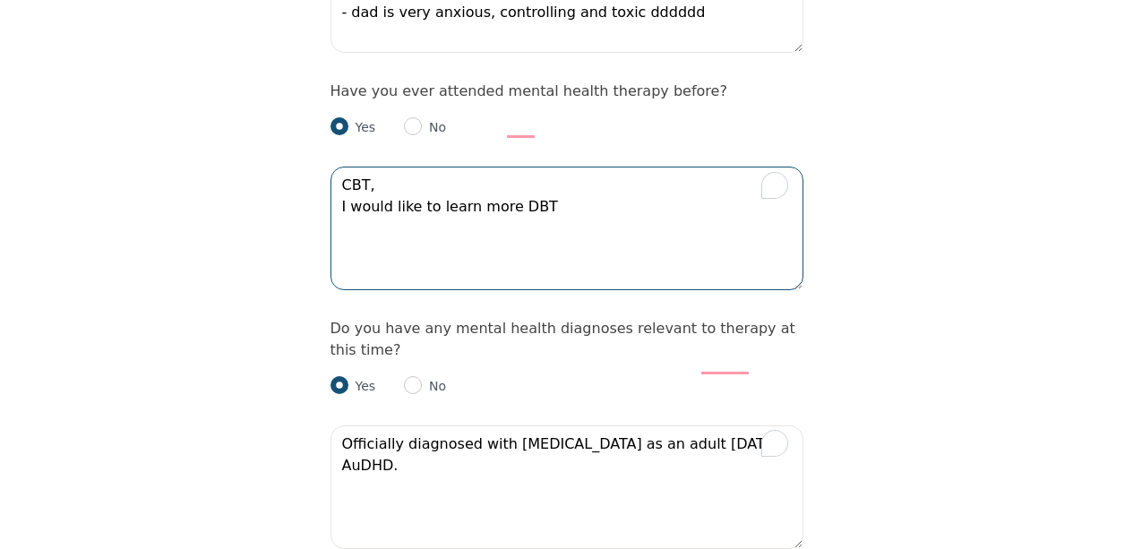
type textarea "CBT, I would like to learn more DBT"
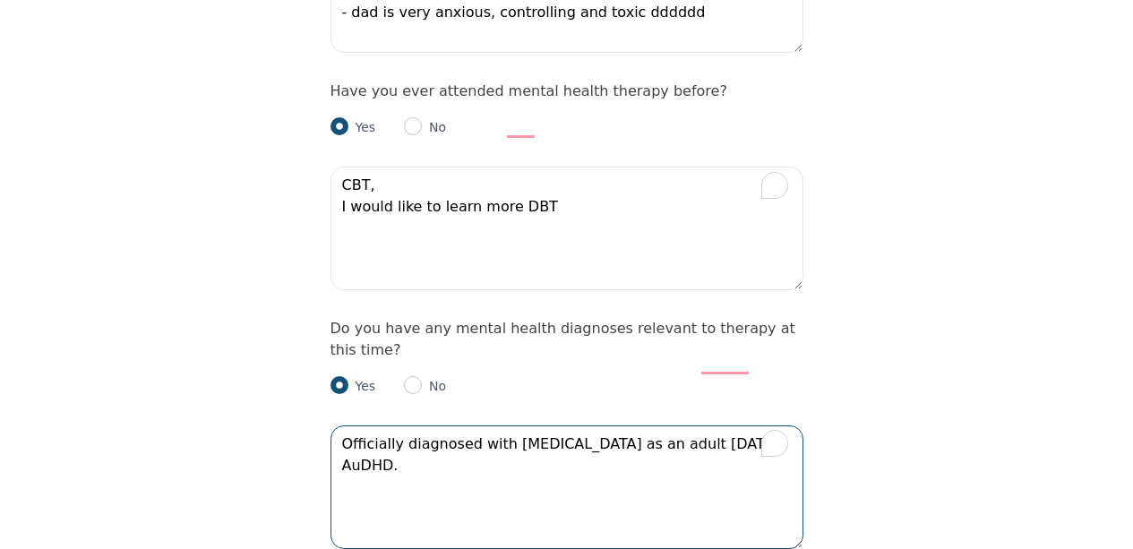
click at [631, 426] on textarea "Officially diagnosed with ADHD as an adult 2 years ago AuDHD." at bounding box center [567, 488] width 473 height 124
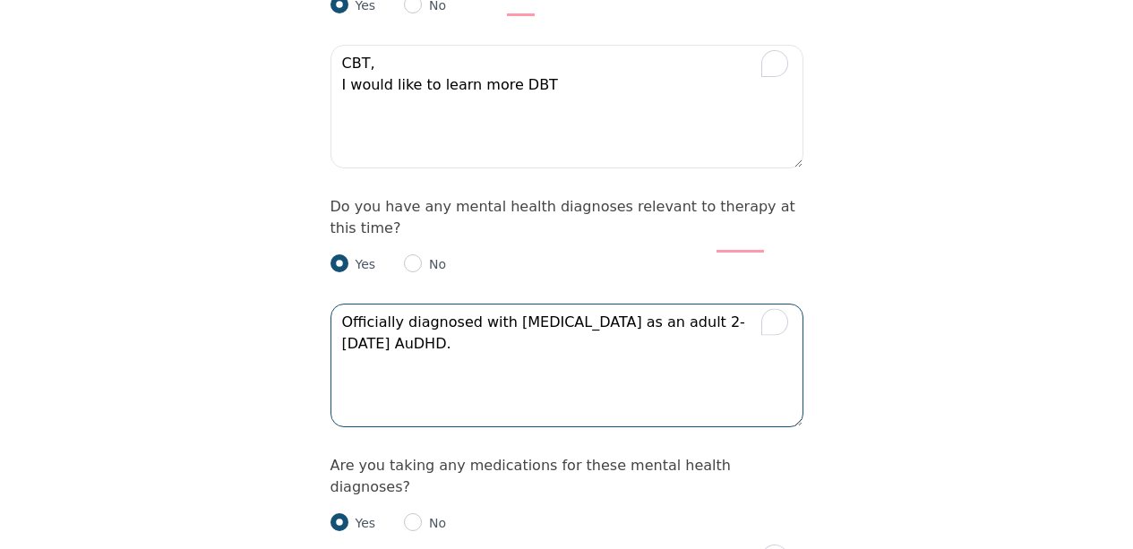
scroll to position [2115, 0]
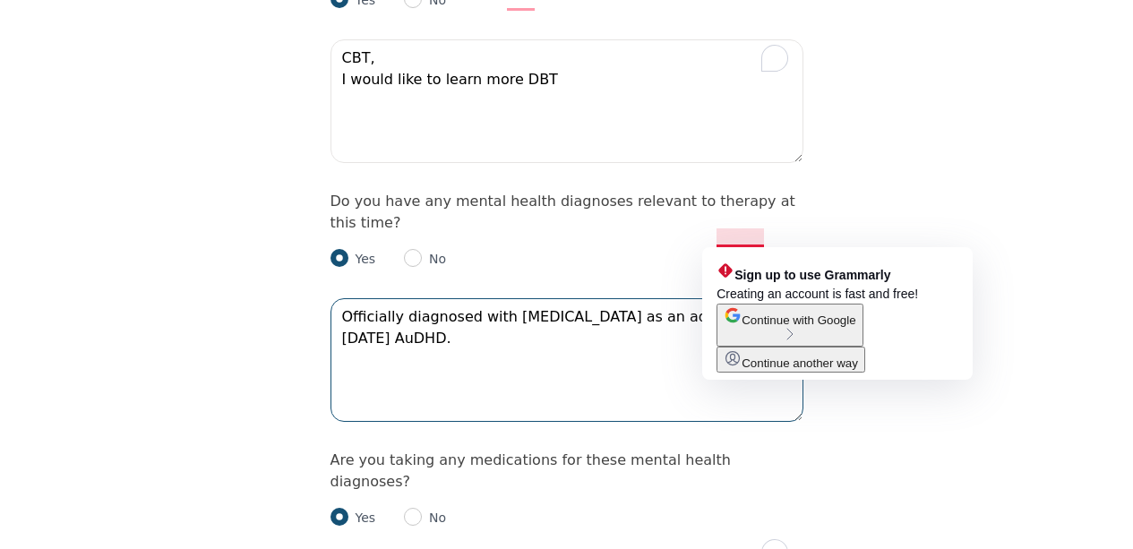
click at [712, 298] on textarea "Officially diagnosed with ADHD as an adult 2-3 years ago AuDHD." at bounding box center [567, 360] width 473 height 124
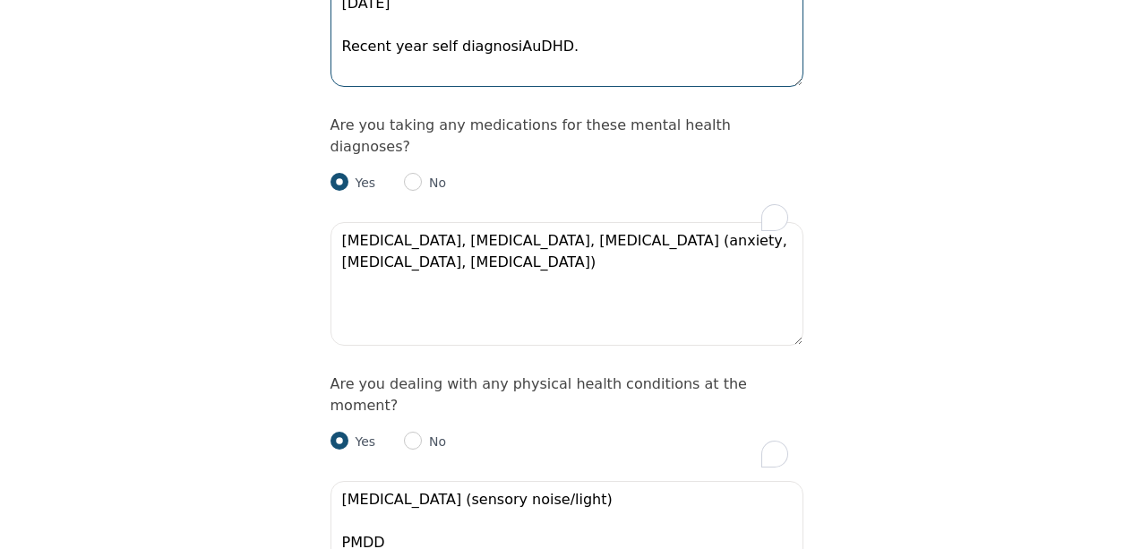
scroll to position [2452, 0]
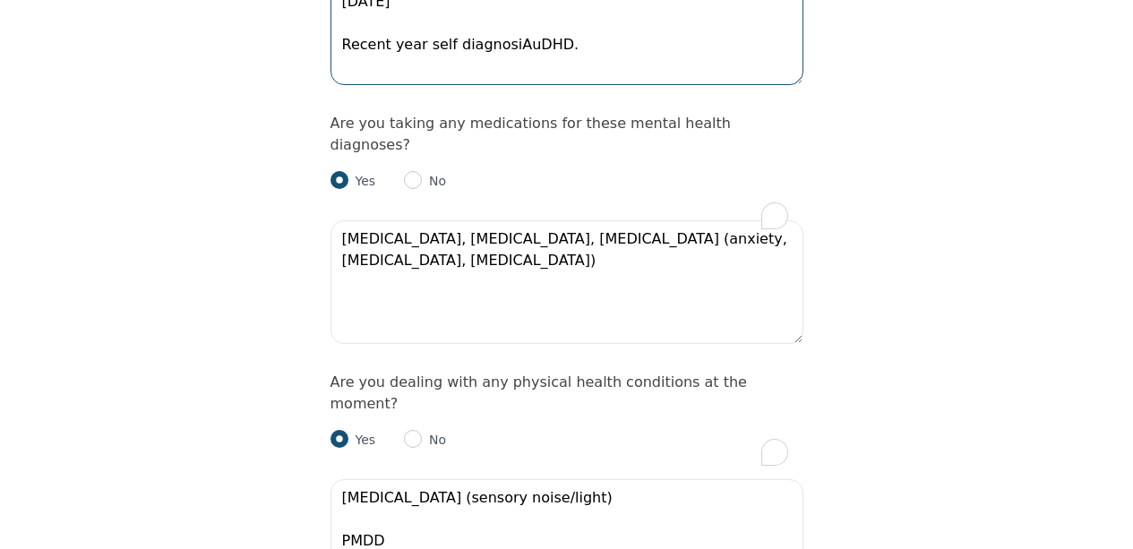
type textarea "Officially diagnosed with ADHD as an adult 2-3 years ago Recent year self diagn…"
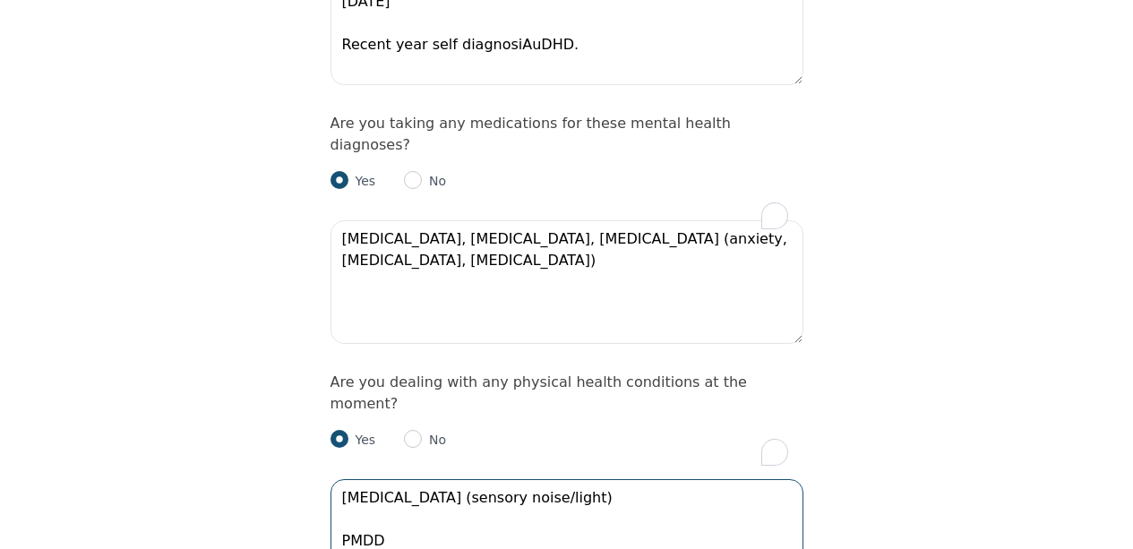
click at [581, 479] on textarea "migraines (sensory noise/light) PMDD" at bounding box center [567, 541] width 473 height 124
drag, startPoint x: 559, startPoint y: 378, endPoint x: 326, endPoint y: 377, distance: 232.9
paste textarea "migraines (sensory noise/light)"
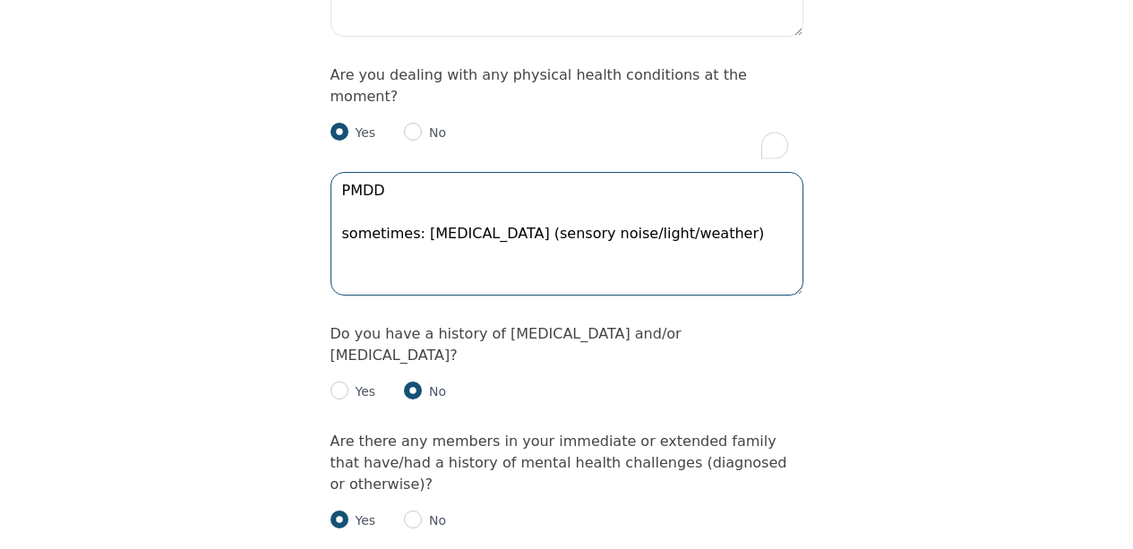
scroll to position [2760, 0]
type textarea "PMDD sometimes: migraines (sensory noise/light/weather)"
click at [370, 382] on p "Yes" at bounding box center [363, 391] width 28 height 18
click at [368, 382] on p "Yes" at bounding box center [363, 391] width 28 height 18
click at [343, 381] on input "radio" at bounding box center [340, 390] width 18 height 18
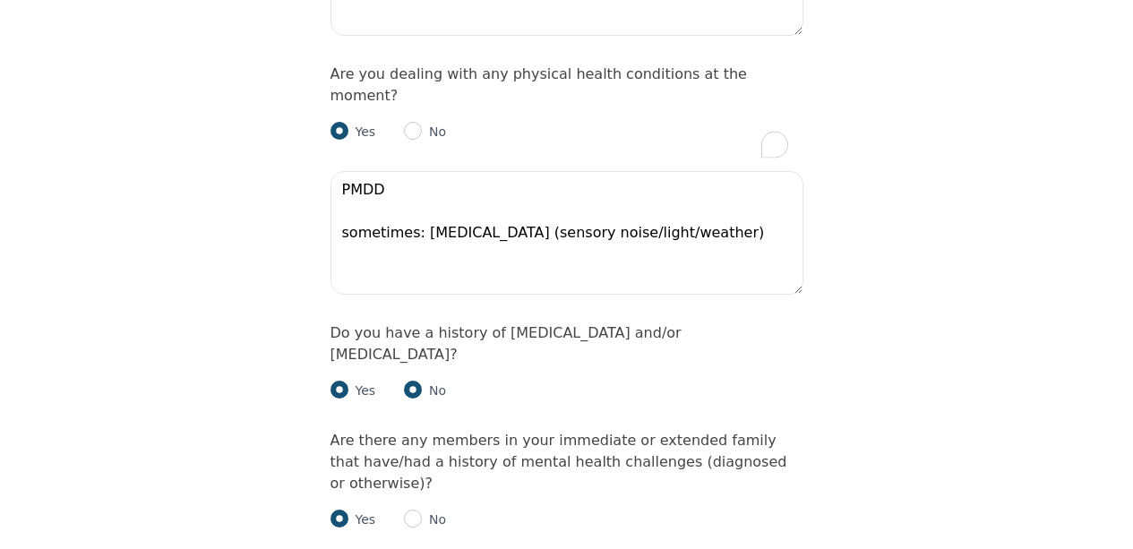
radio input "true"
radio input "false"
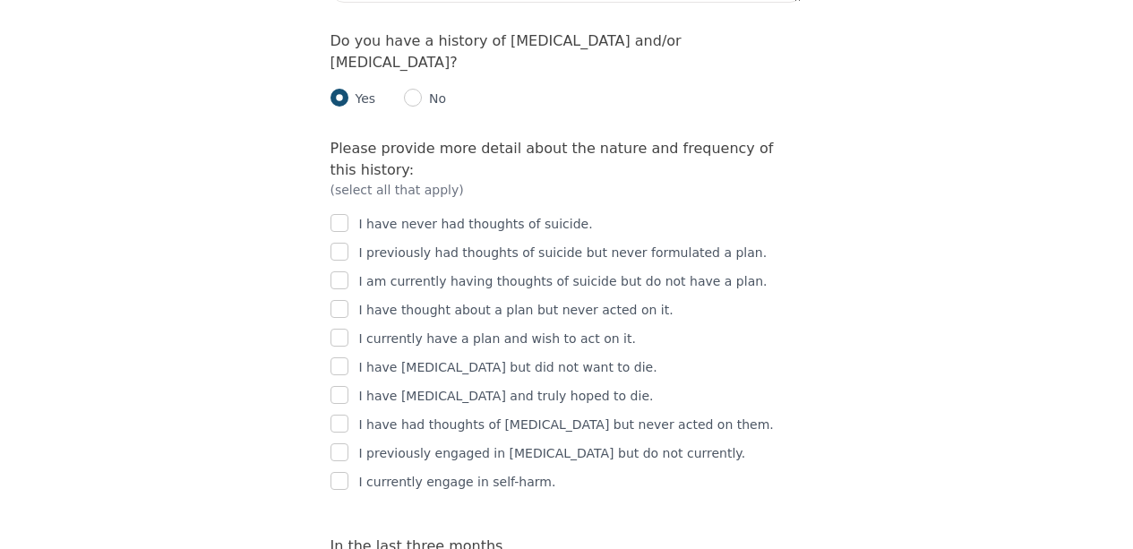
scroll to position [3048, 0]
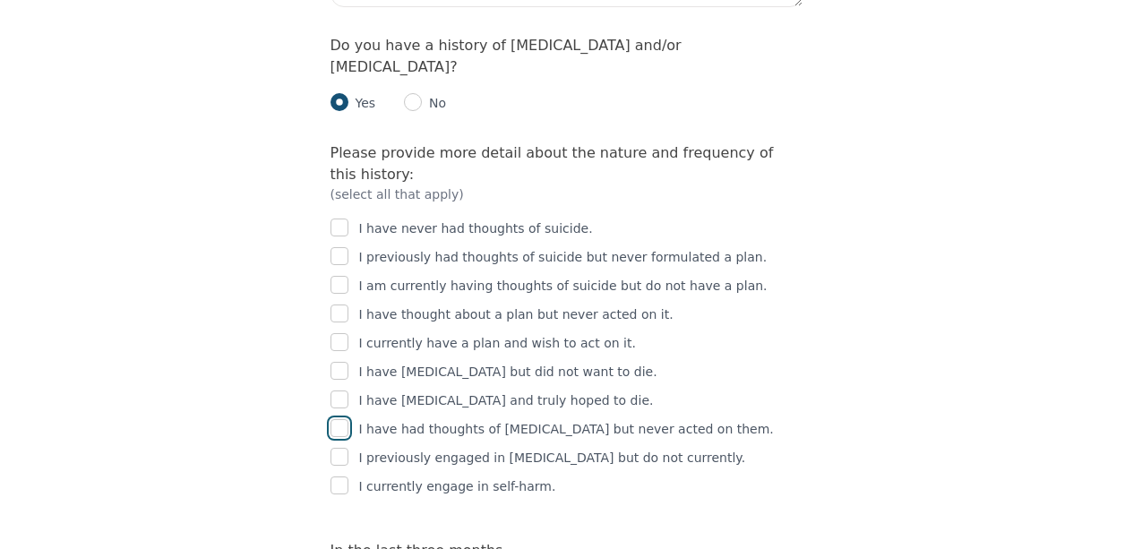
click at [336, 419] on input "checkbox" at bounding box center [340, 428] width 18 height 18
click at [337, 419] on input "checkbox" at bounding box center [340, 428] width 18 height 18
checkbox input "true"
click at [339, 247] on input "checkbox" at bounding box center [340, 256] width 18 height 18
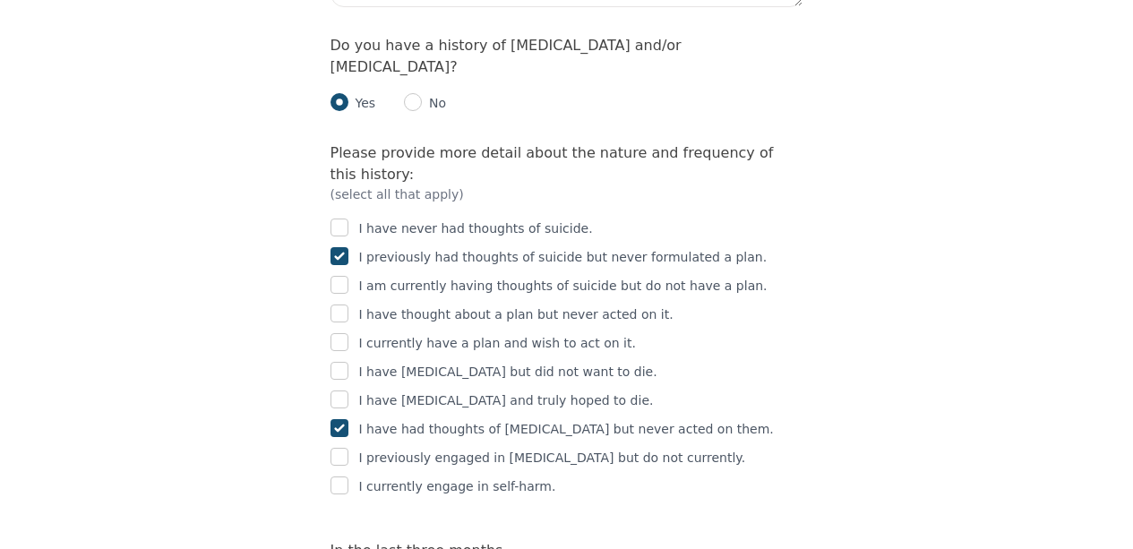
checkbox input "true"
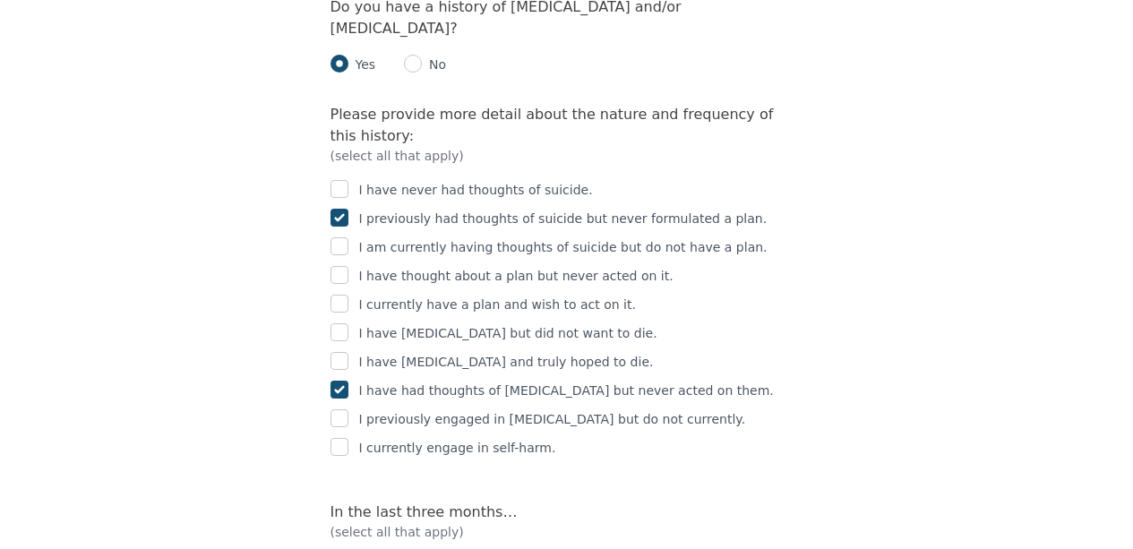
scroll to position [3092, 0]
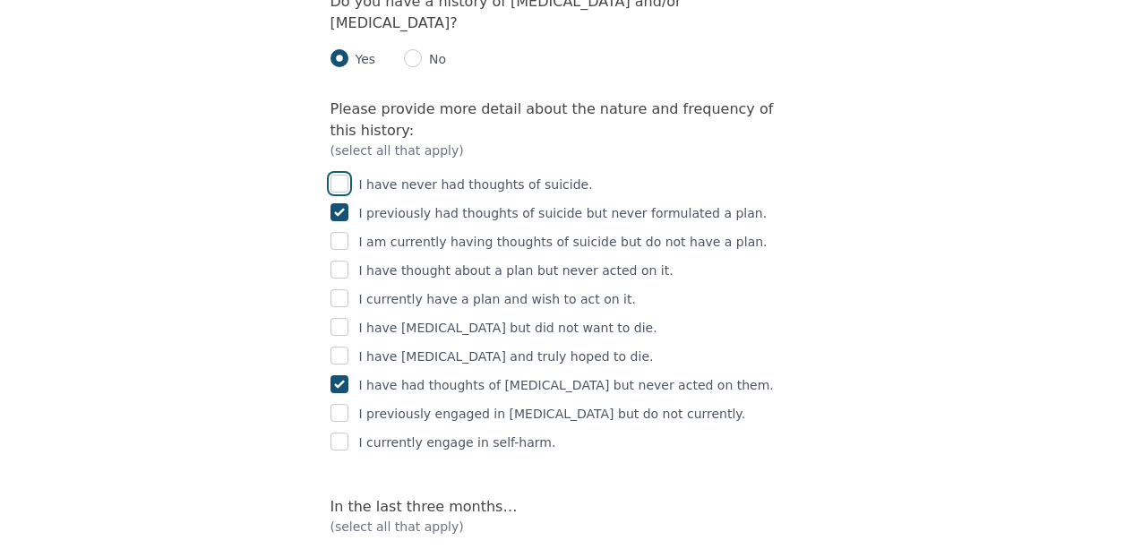
click at [333, 175] on input "checkbox" at bounding box center [340, 184] width 18 height 18
checkbox input "true"
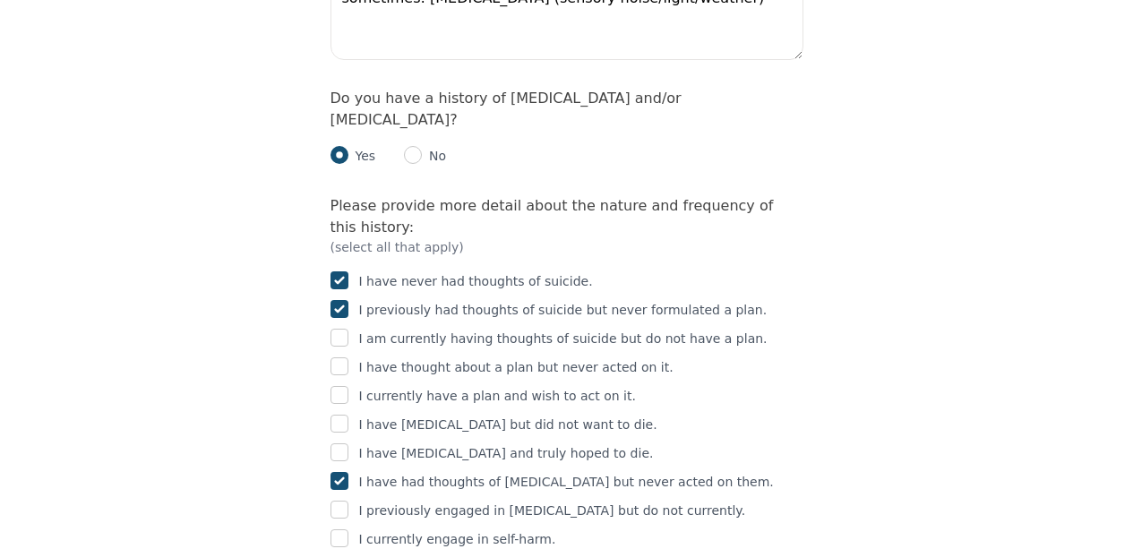
scroll to position [2987, 0]
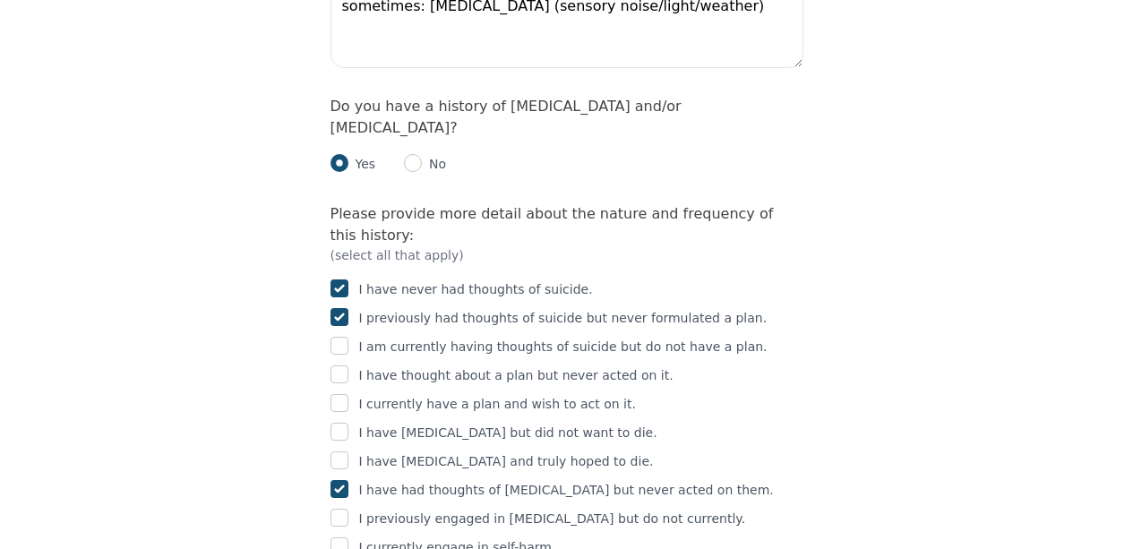
click at [334, 480] on input "checkbox" at bounding box center [340, 489] width 18 height 18
checkbox input "false"
click at [400, 96] on div "Do you have a history of self-harm and/or suicidal ideation? Yes No Please prov…" at bounding box center [567, 486] width 473 height 781
click at [412, 154] on input "radio" at bounding box center [413, 163] width 18 height 18
radio input "true"
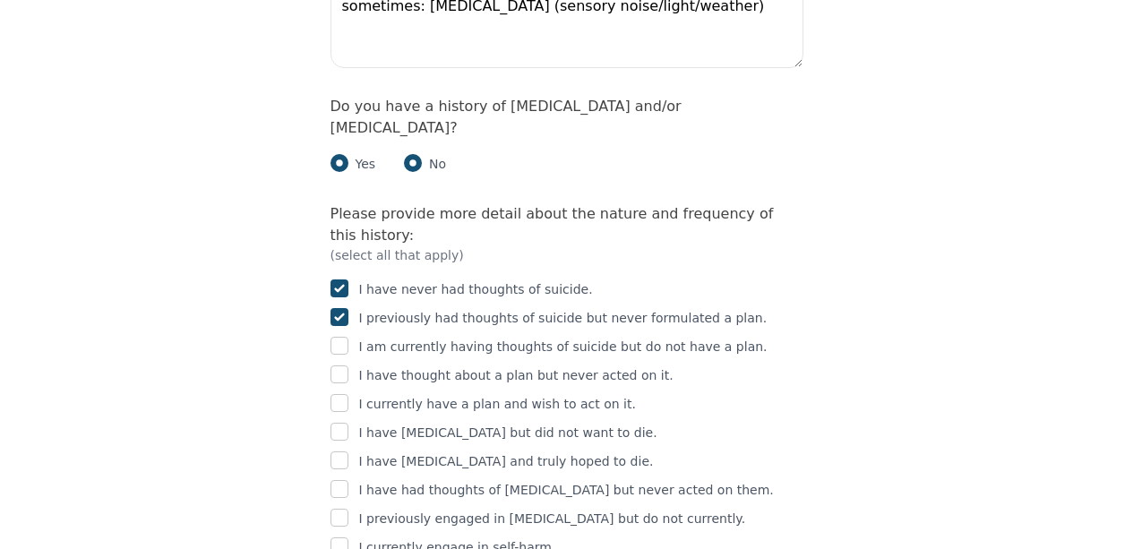
radio input "false"
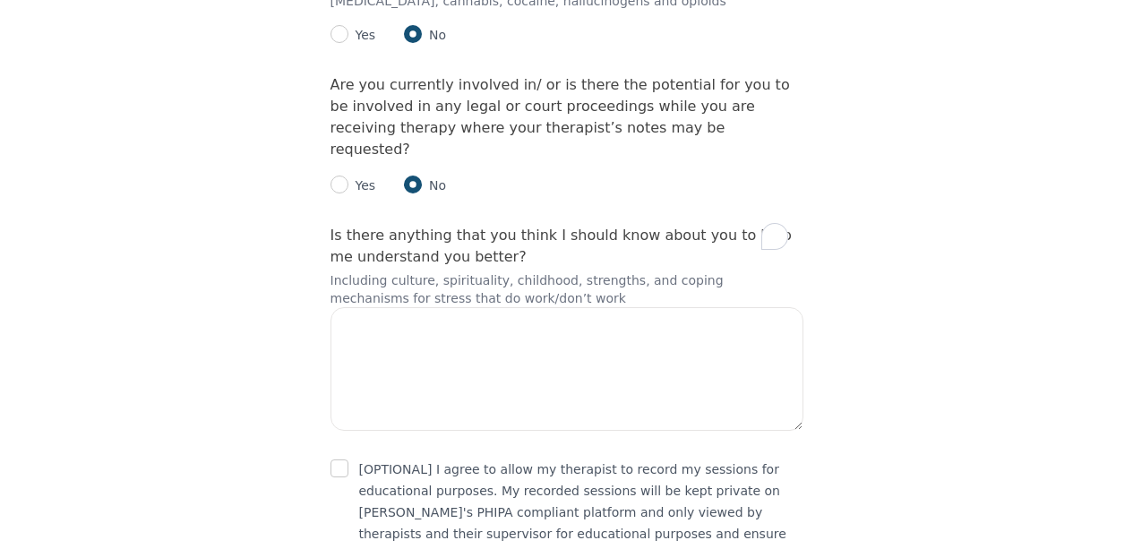
scroll to position [3672, 0]
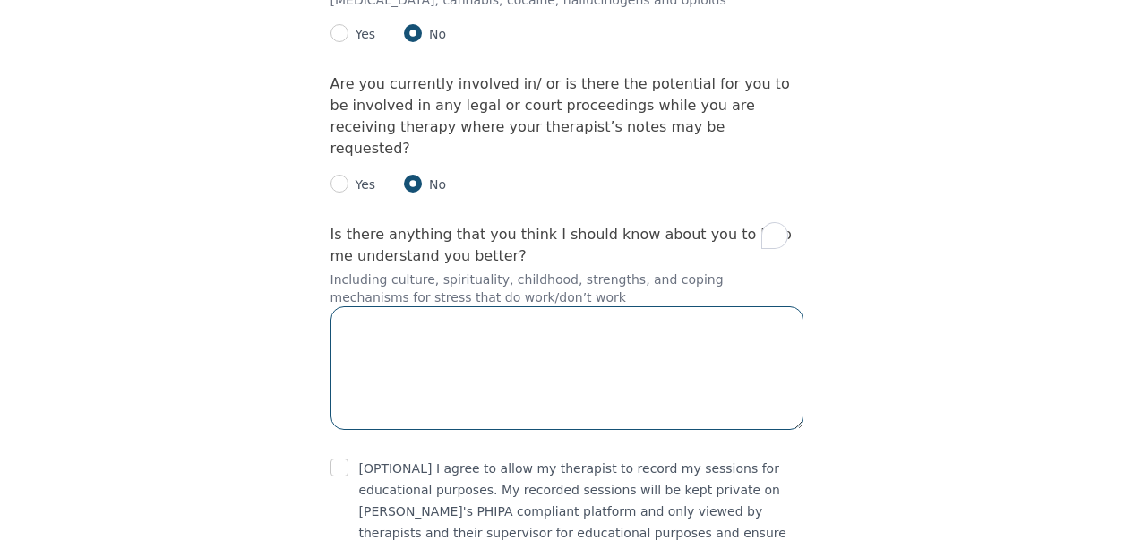
click at [426, 306] on textarea "To enrich screen reader interactions, please activate Accessibility in Grammarl…" at bounding box center [567, 368] width 473 height 124
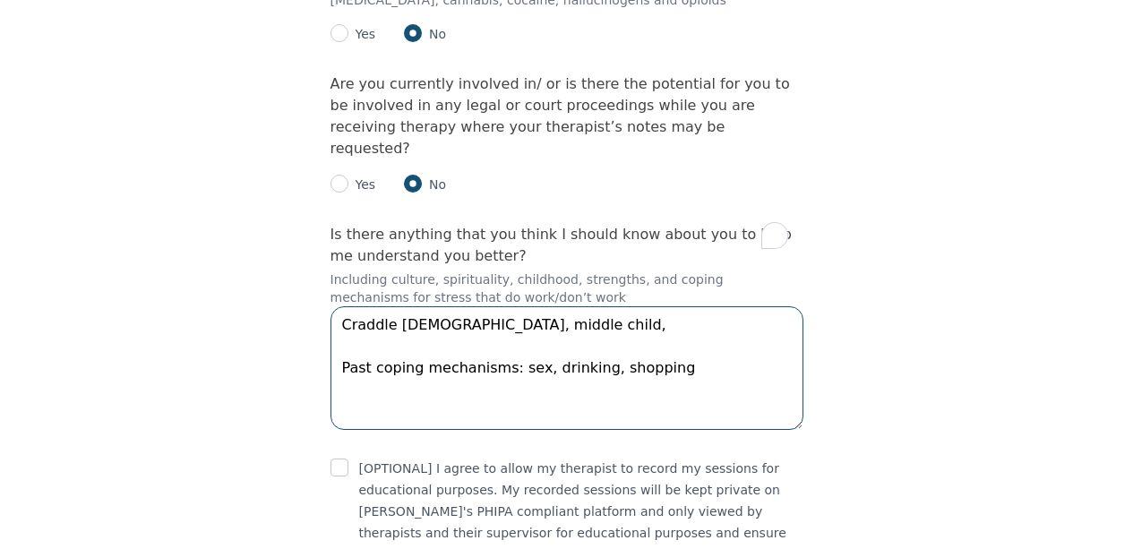
click at [539, 306] on textarea "Craddle Catholic, middle child, Past coping mechanisms: sex, drinking, shopping" at bounding box center [567, 368] width 473 height 124
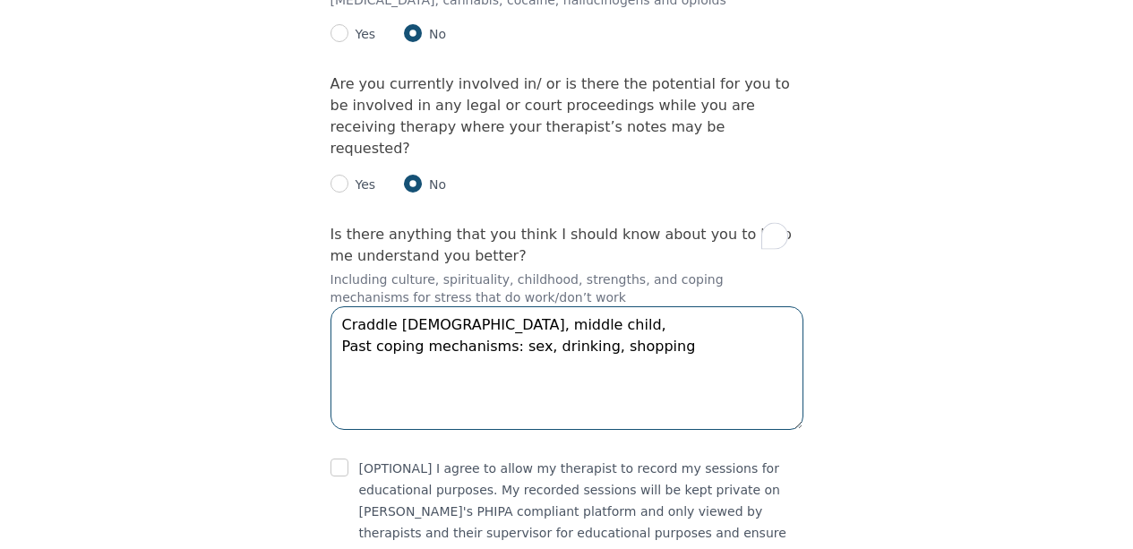
click at [463, 306] on textarea "Craddle Catholic, middle child, Past coping mechanisms: sex, drinking, shopping" at bounding box center [567, 368] width 473 height 124
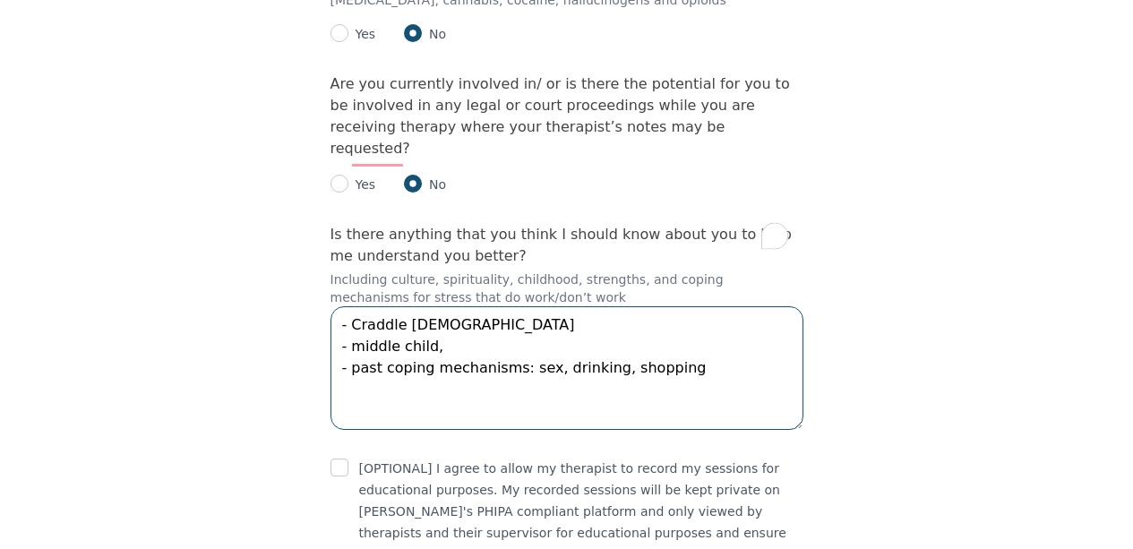
click at [469, 306] on textarea "- Craddle Catholic - middle child, - past coping mechanisms: sex, drinking, sho…" at bounding box center [567, 368] width 473 height 124
drag, startPoint x: 775, startPoint y: 190, endPoint x: 697, endPoint y: 199, distance: 78.5
click at [697, 306] on textarea "- Craddle Catholic - middle child - was diagnosed with anxiety, depression, and…" at bounding box center [567, 368] width 473 height 124
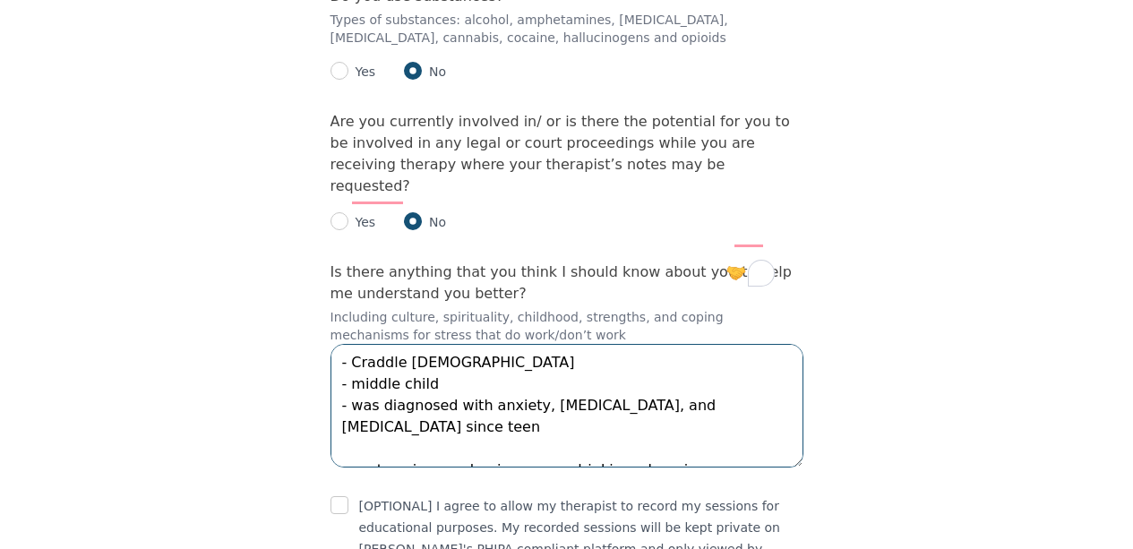
scroll to position [3627, 0]
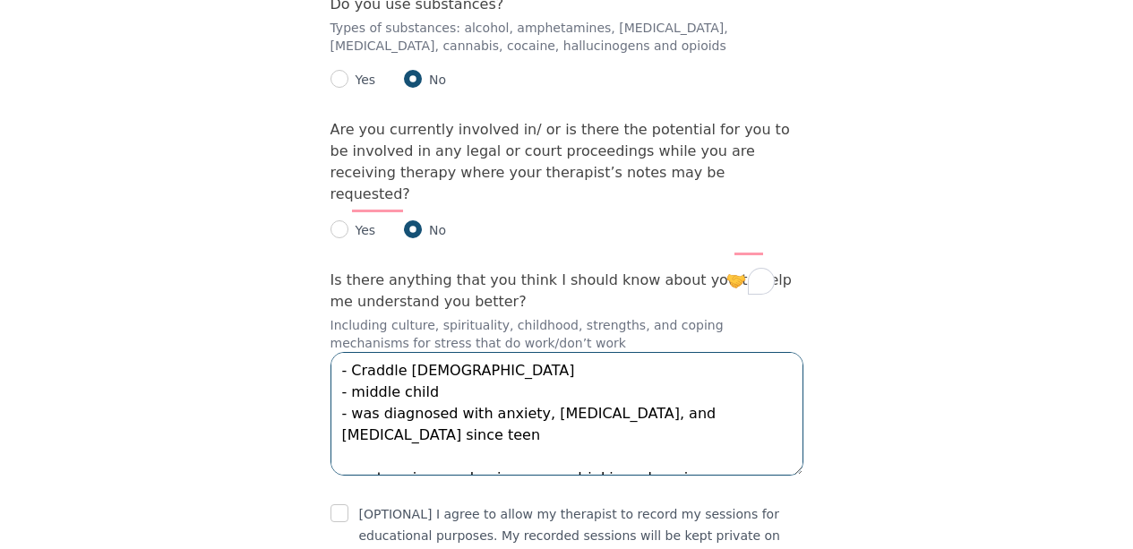
click at [521, 352] on textarea "- Craddle Catholic - middle child - was diagnosed with anxiety, depression, and…" at bounding box center [567, 414] width 473 height 124
click at [478, 352] on textarea "- Craddle Catholic - middle child - was diagnosed with anxiety, depression, and…" at bounding box center [567, 414] width 473 height 124
drag, startPoint x: 591, startPoint y: 266, endPoint x: 493, endPoint y: 272, distance: 98.8
click at [496, 352] on textarea "- Craddle Catholic - middle child - was diagnosed with anxiety, depression, and…" at bounding box center [567, 414] width 473 height 124
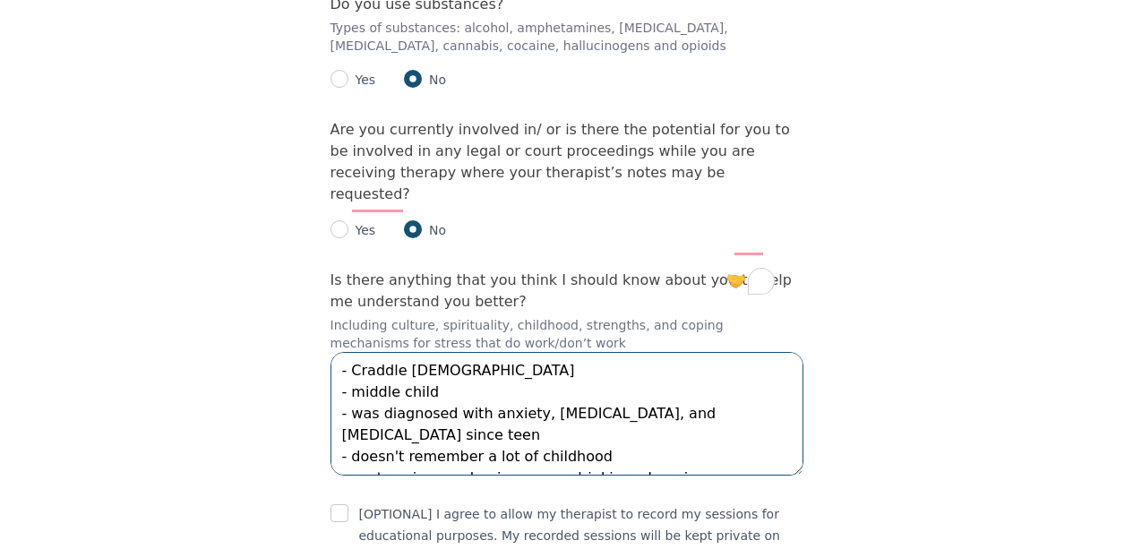
click at [490, 352] on textarea "- Craddle Catholic - middle child - was diagnosed with anxiety, depression, and…" at bounding box center [567, 414] width 473 height 124
drag, startPoint x: 474, startPoint y: 272, endPoint x: 522, endPoint y: 272, distance: 48.4
click at [522, 352] on textarea "- Craddle Catholic - middle child - was diagnosed with anxiety, depression, and…" at bounding box center [567, 414] width 473 height 124
click at [683, 352] on textarea "- Craddle Catholic - middle child - was diagnosed with anxiety, depression, and…" at bounding box center [567, 414] width 473 height 124
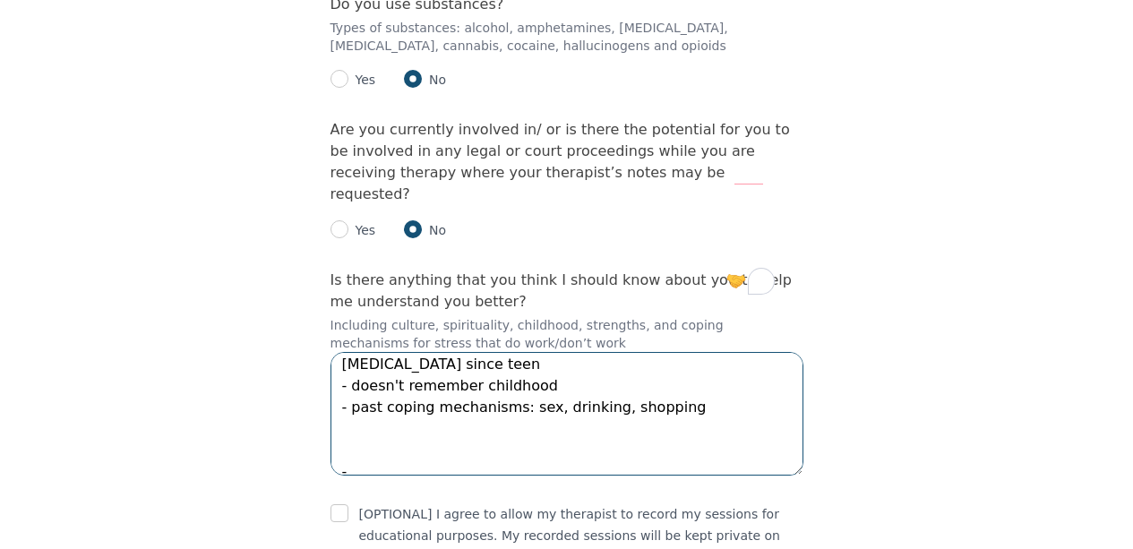
scroll to position [74, 0]
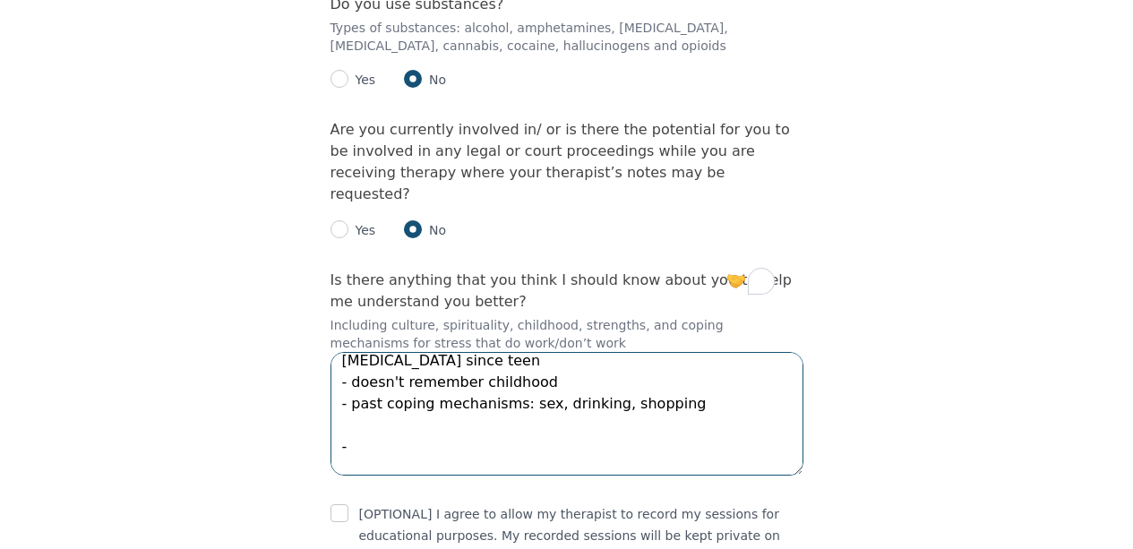
click at [548, 352] on textarea "- Craddle Catholic - middle child - was diagnosed with anxiety, depression, and…" at bounding box center [567, 414] width 473 height 124
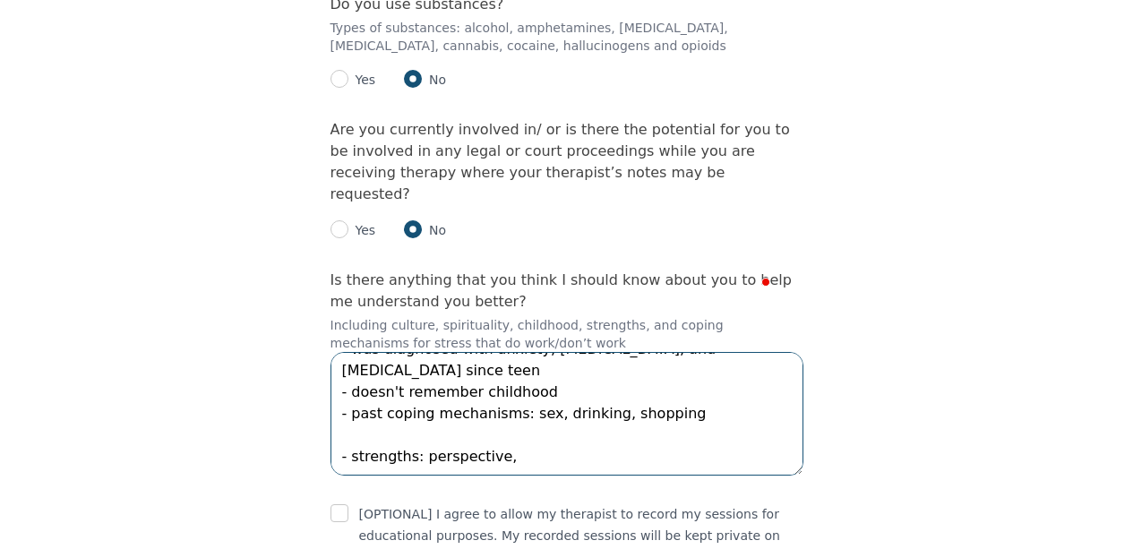
scroll to position [65, 0]
click at [523, 352] on textarea "- Craddle Catholic - middle child - was diagnosed with anxiety, depression, and…" at bounding box center [567, 414] width 473 height 124
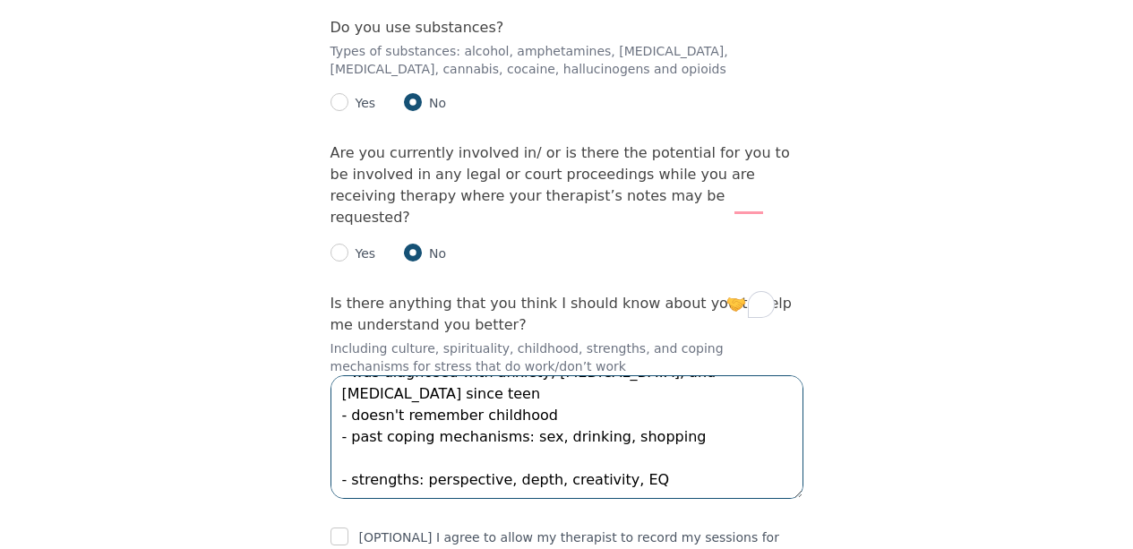
scroll to position [3604, 0]
type textarea "- Craddle Catholic - middle child - was diagnosed with anxiety, depression, and…"
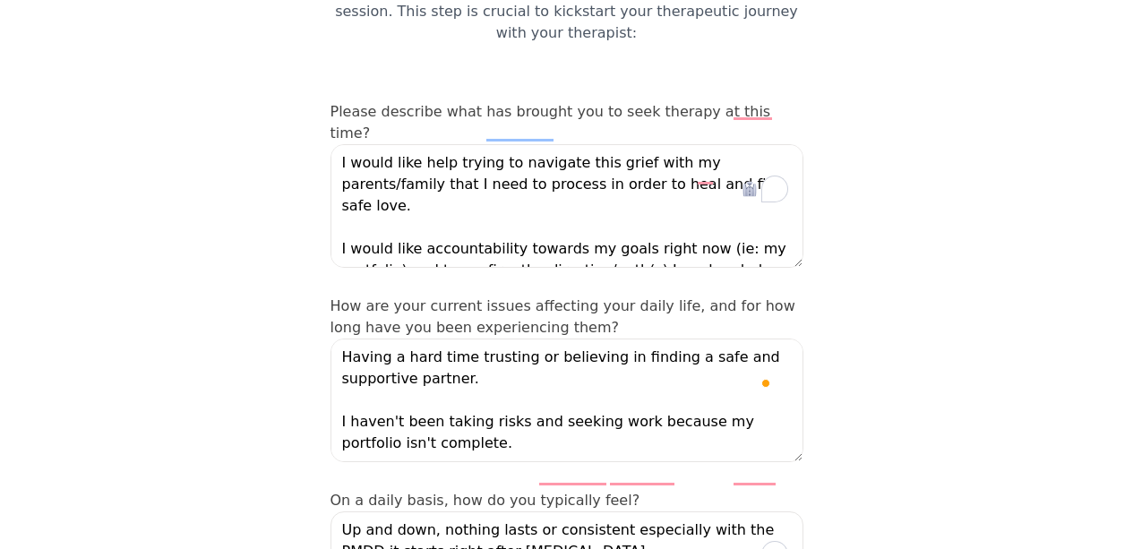
scroll to position [208, 0]
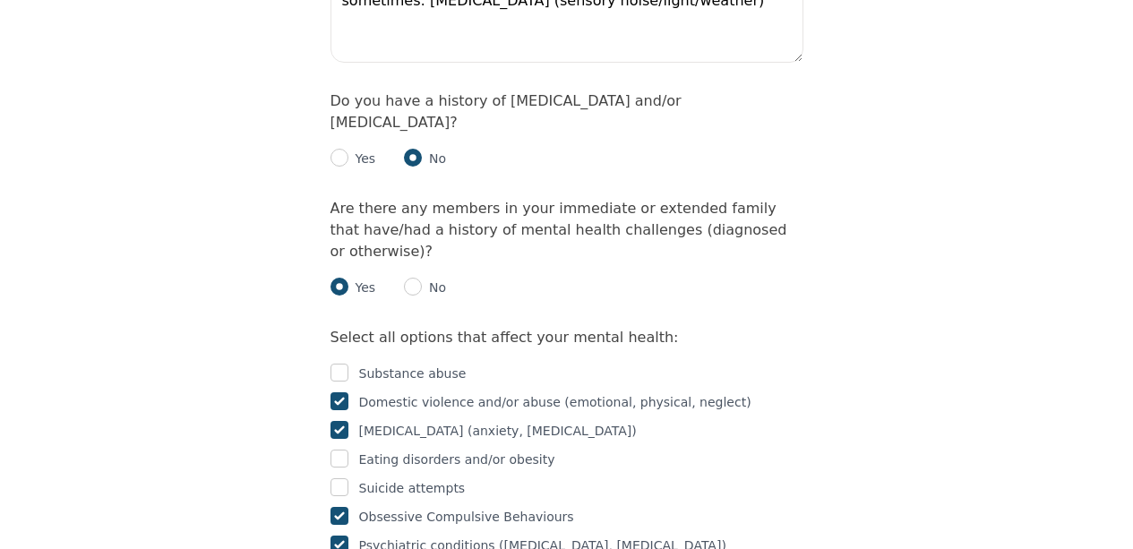
scroll to position [3672, 0]
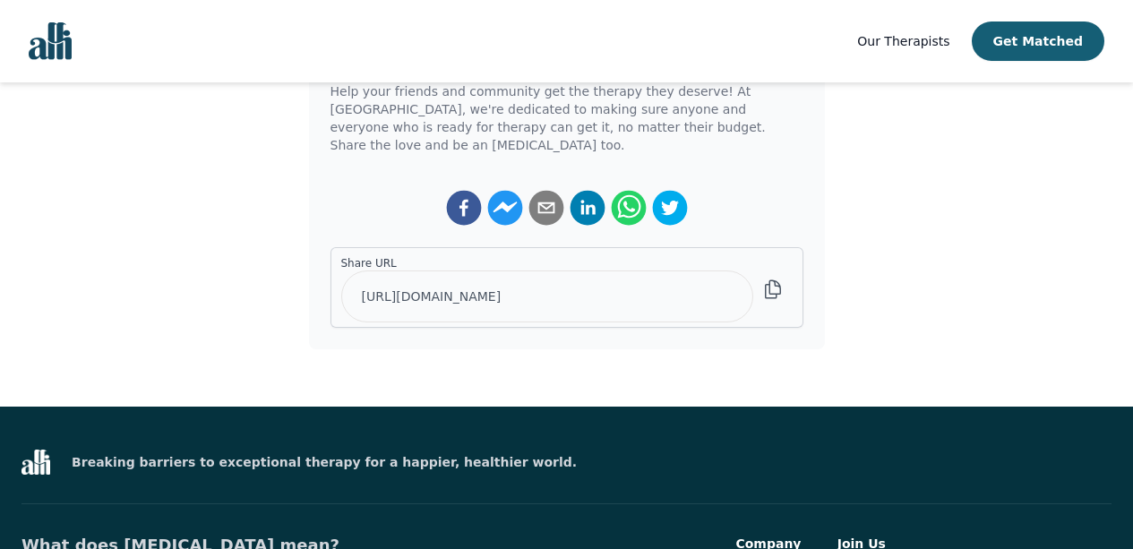
scroll to position [490, 0]
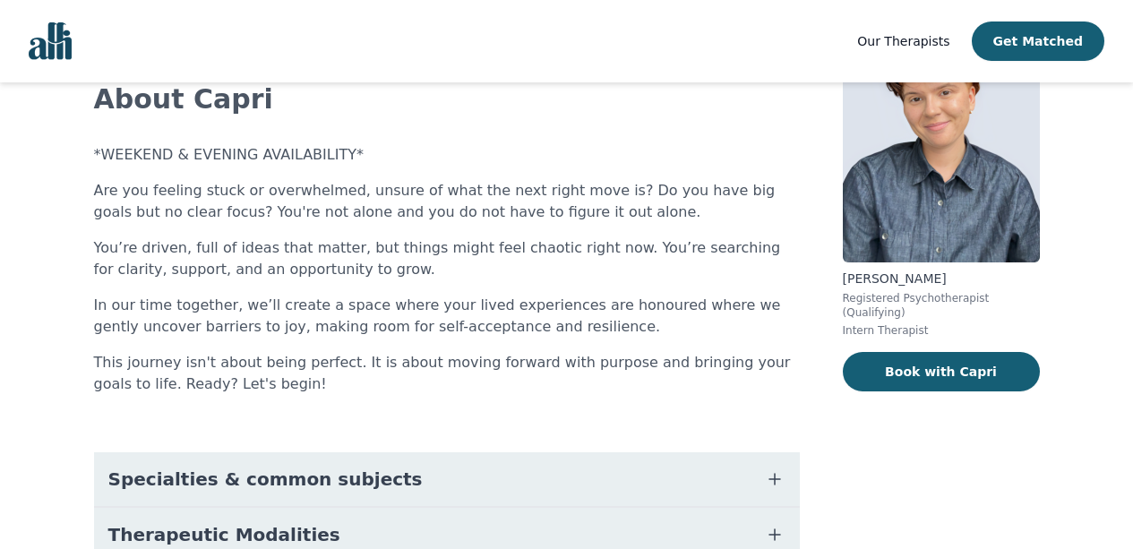
scroll to position [122, 0]
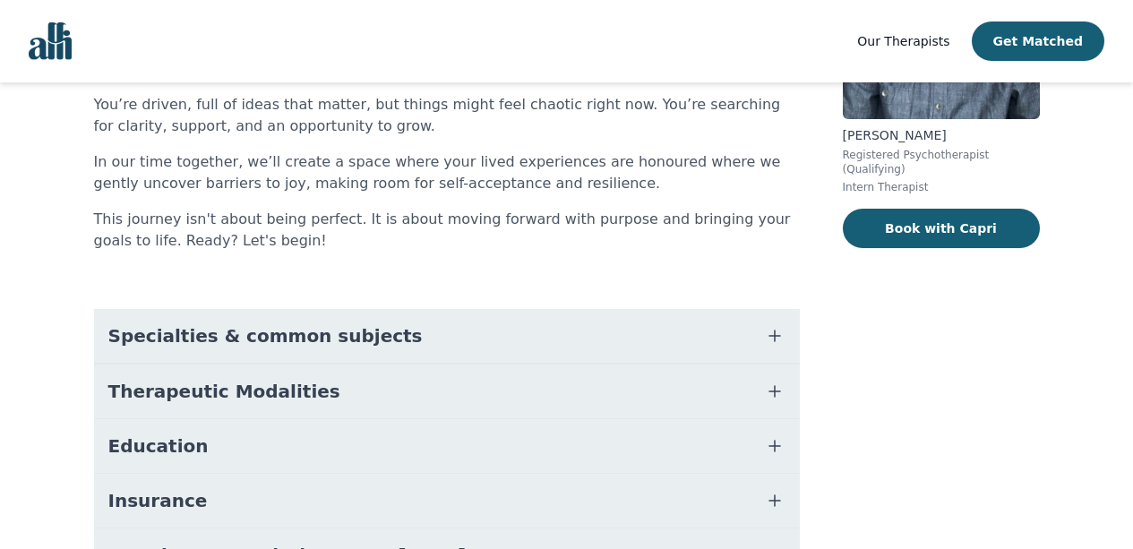
click at [409, 338] on button "Specialties & common subjects" at bounding box center [447, 336] width 706 height 54
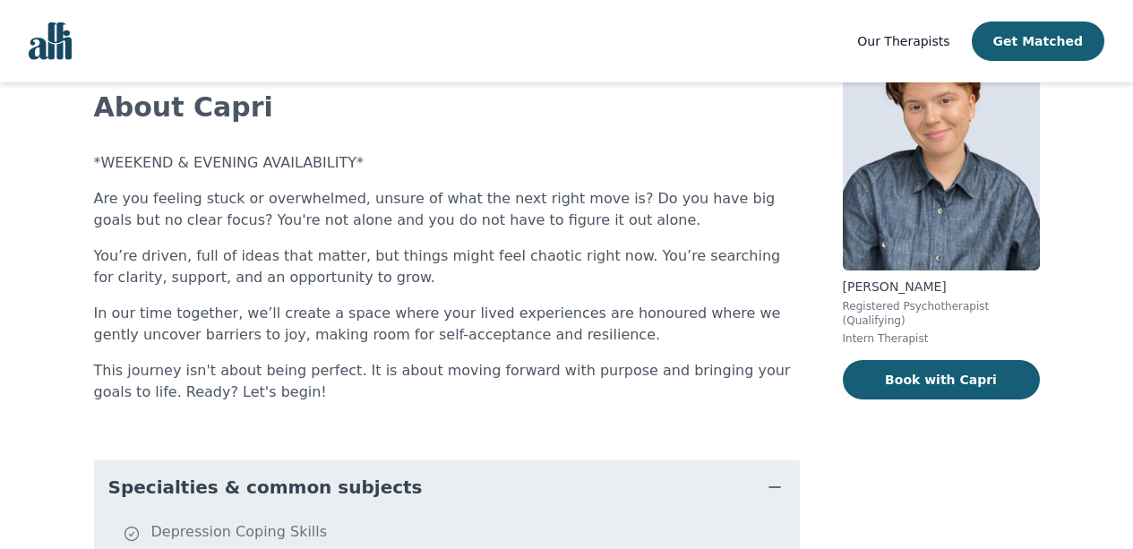
scroll to position [7, 0]
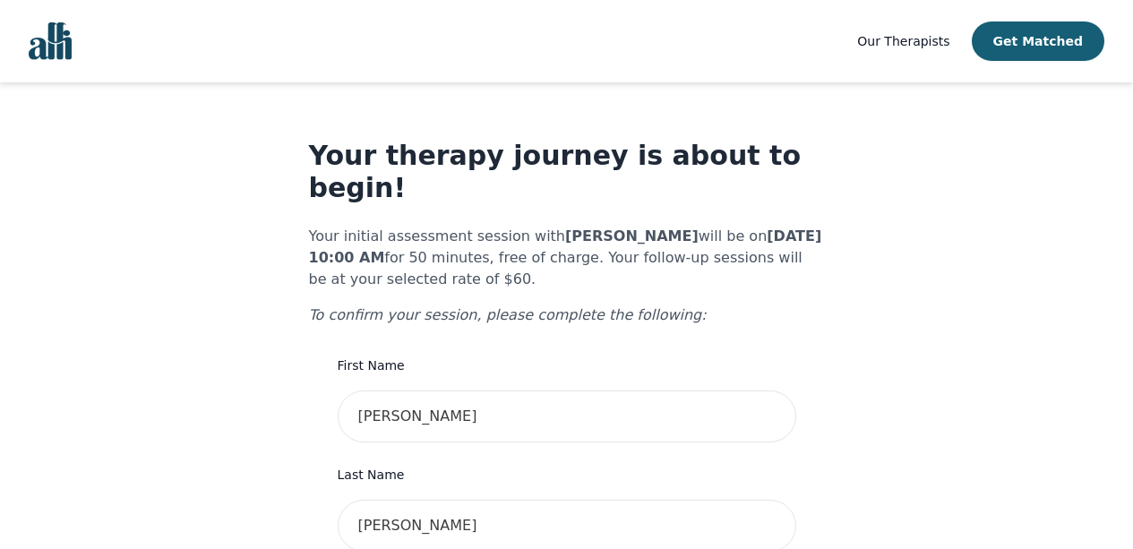
scroll to position [644, 0]
